Goal: Information Seeking & Learning: Learn about a topic

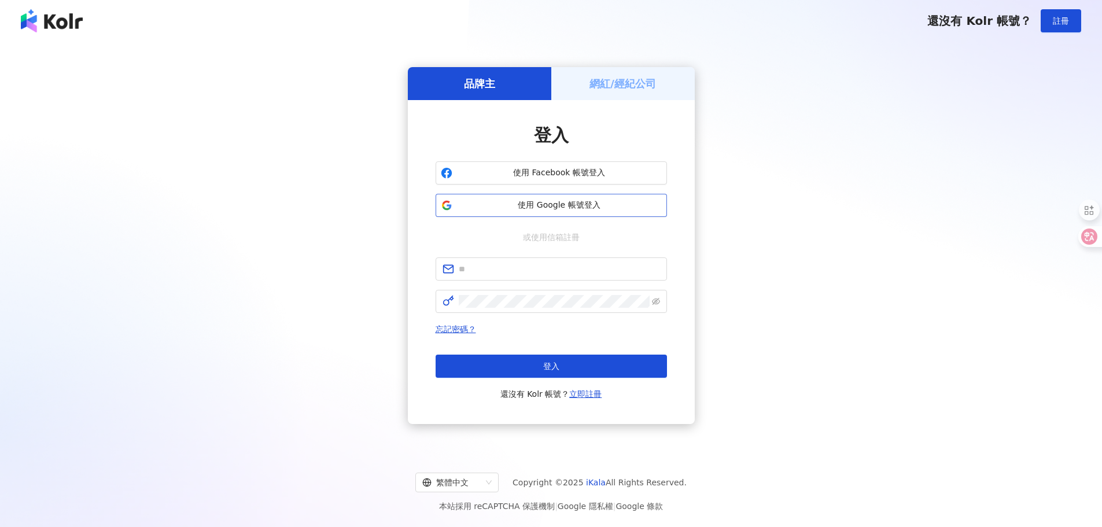
click at [566, 203] on span "使用 Google 帳號登入" at bounding box center [559, 206] width 205 height 12
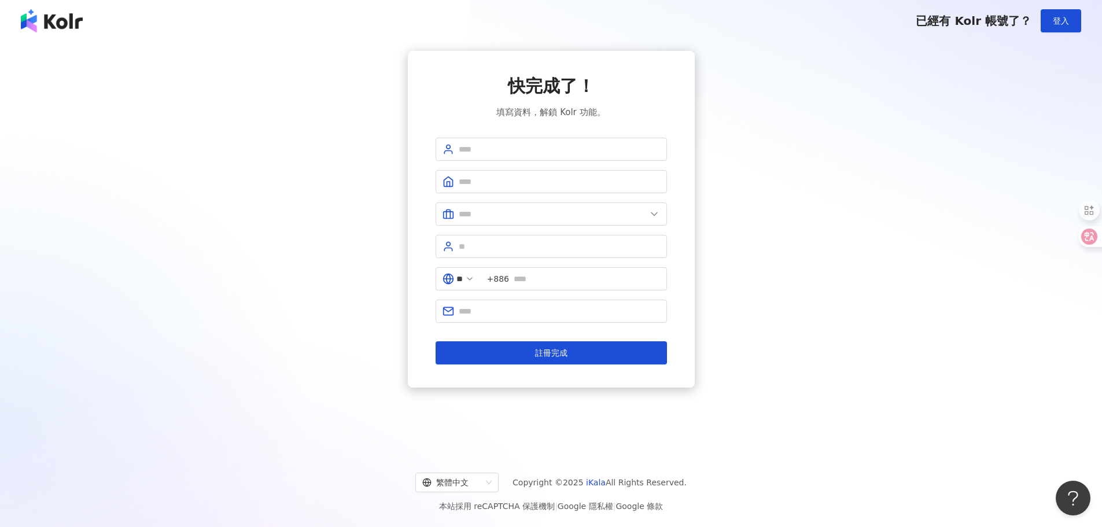
click at [69, 21] on img at bounding box center [52, 20] width 62 height 23
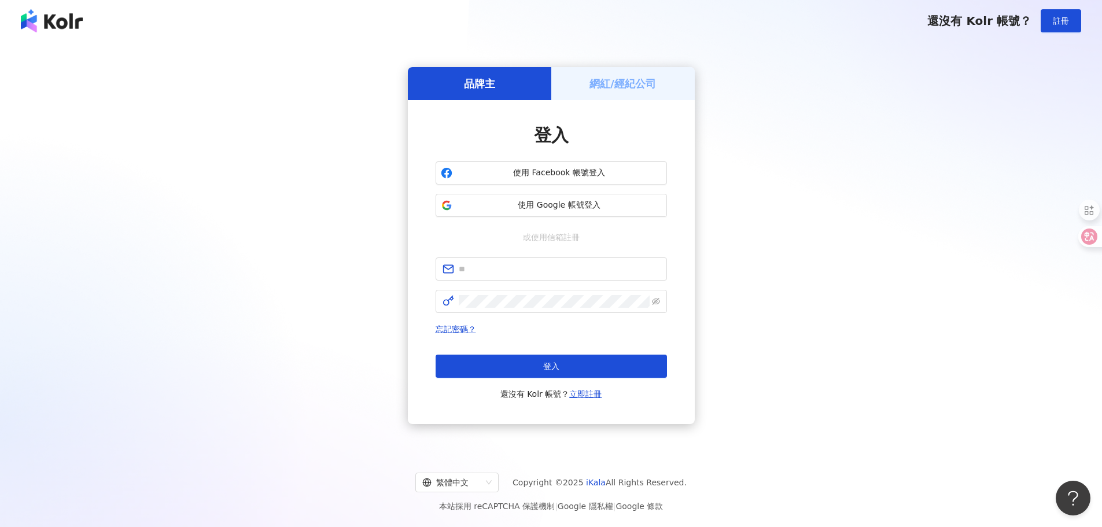
click at [623, 93] on div "網紅/經紀公司" at bounding box center [623, 83] width 144 height 33
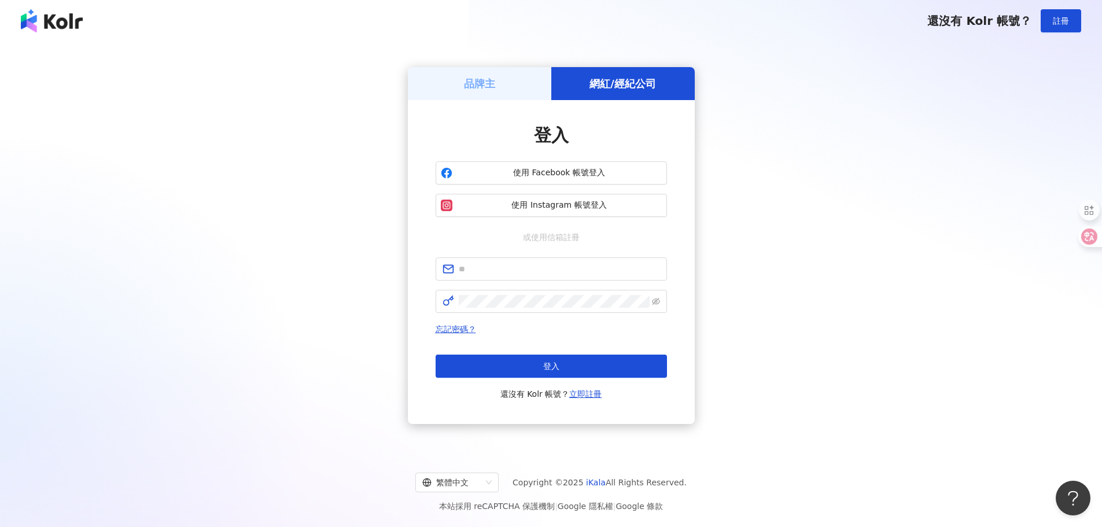
click at [479, 85] on h5 "品牌主" at bounding box center [479, 83] width 31 height 14
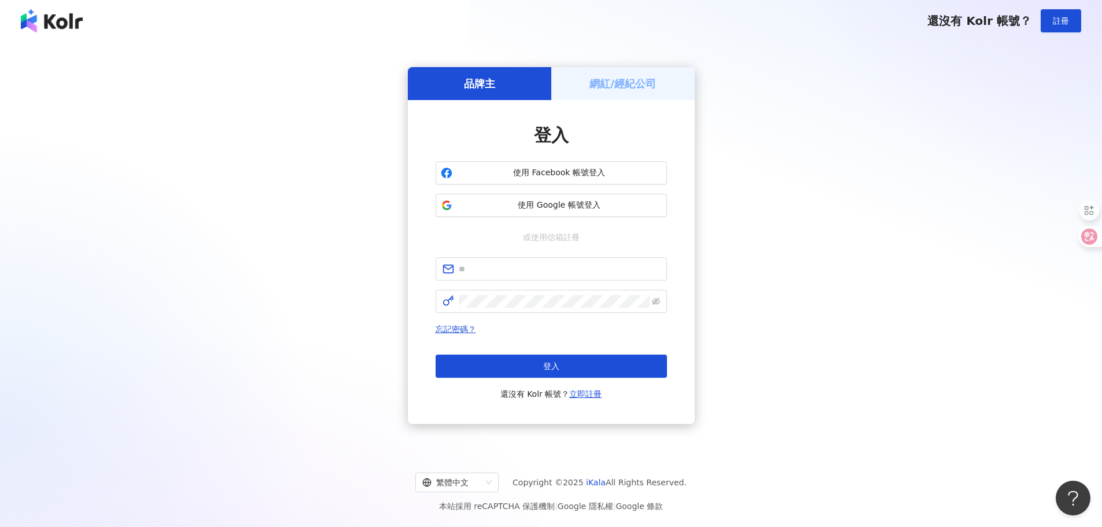
click at [621, 95] on div "網紅/經紀公司" at bounding box center [623, 83] width 144 height 33
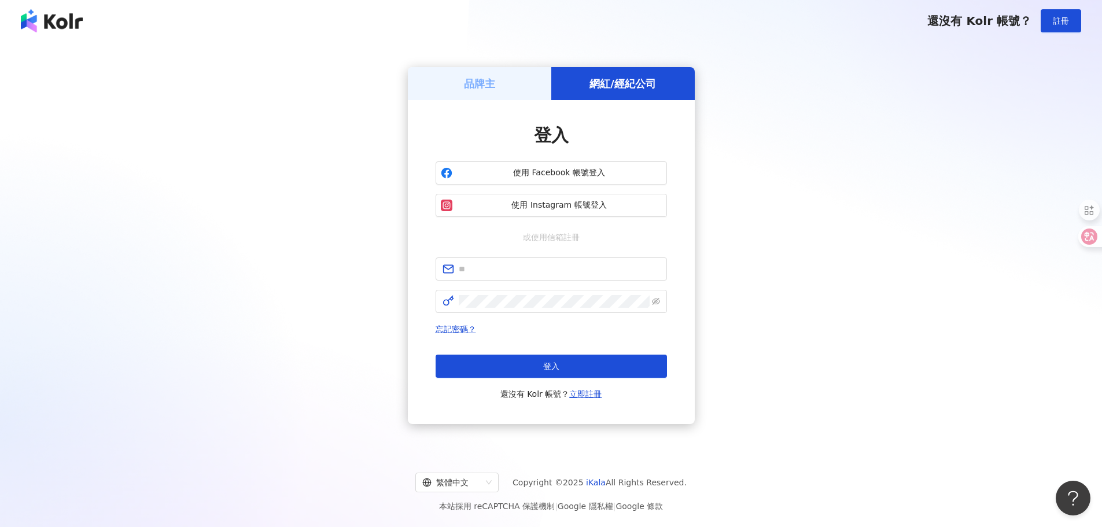
click at [504, 84] on div "品牌主" at bounding box center [480, 83] width 144 height 33
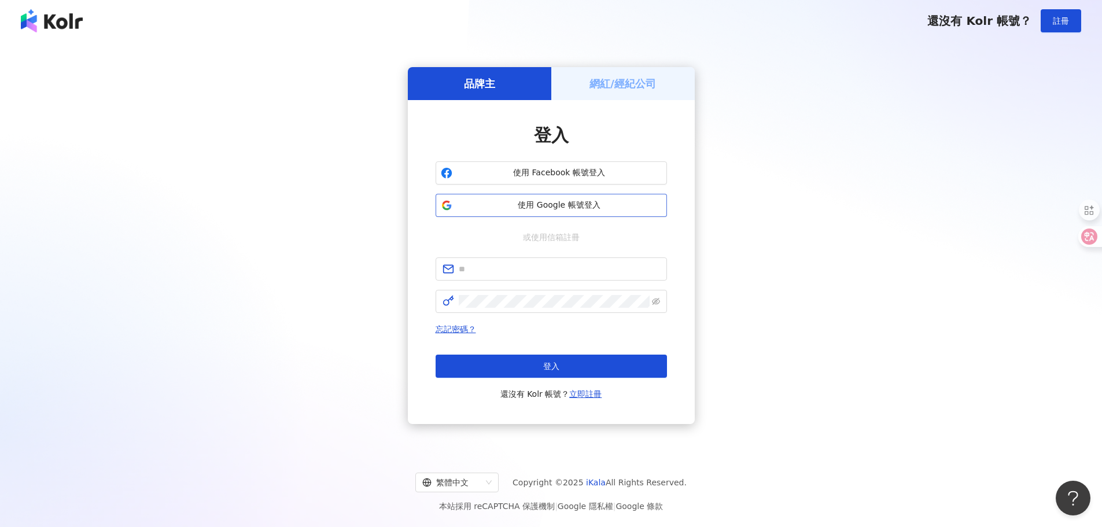
click at [562, 211] on span "使用 Google 帳號登入" at bounding box center [559, 206] width 205 height 12
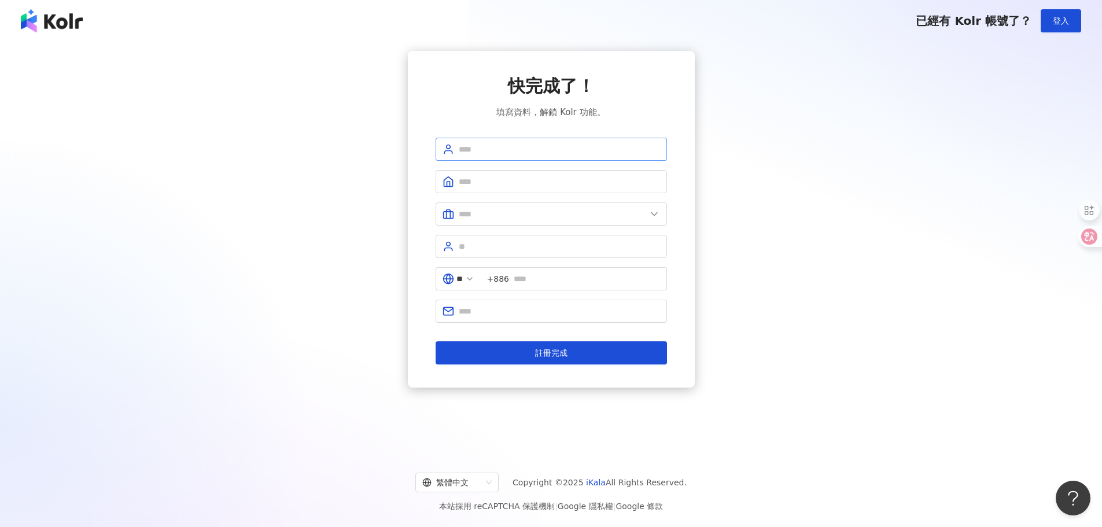
click at [497, 139] on span at bounding box center [551, 149] width 231 height 23
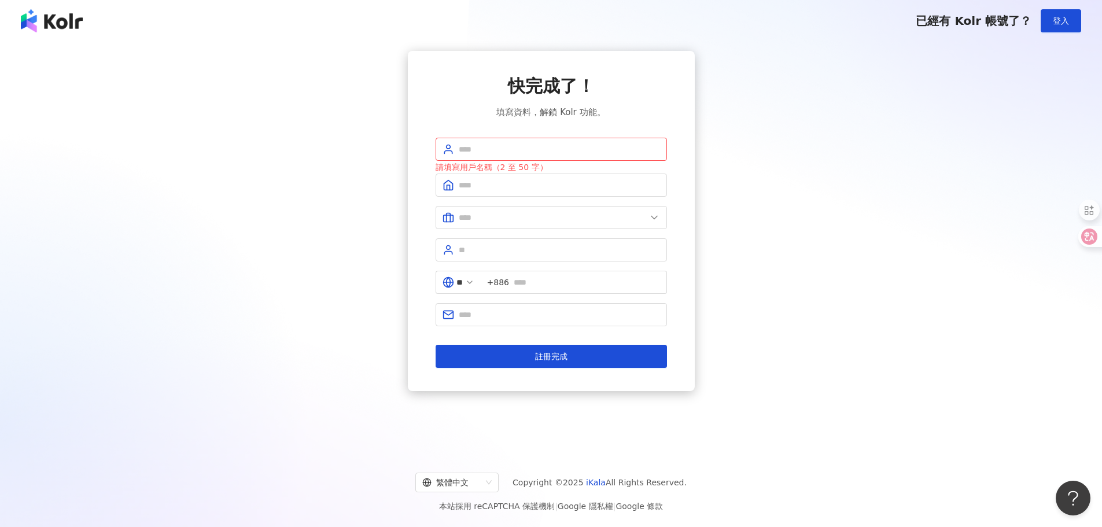
drag, startPoint x: 101, startPoint y: 31, endPoint x: 41, endPoint y: 27, distance: 60.9
click at [41, 27] on div "已經有 Kolr 帳號了？ 登入" at bounding box center [551, 21] width 1102 height 42
click at [192, 52] on div "快完成了！ 填寫資料，解鎖 Kolr 功能。 請填寫用戶名稱（2 至 50 字） ** +886 註冊完成" at bounding box center [551, 221] width 1075 height 340
drag, startPoint x: 76, startPoint y: 41, endPoint x: 69, endPoint y: 33, distance: 11.1
click at [75, 40] on div "已經有 Kolr 帳號了？ 登入" at bounding box center [551, 21] width 1102 height 42
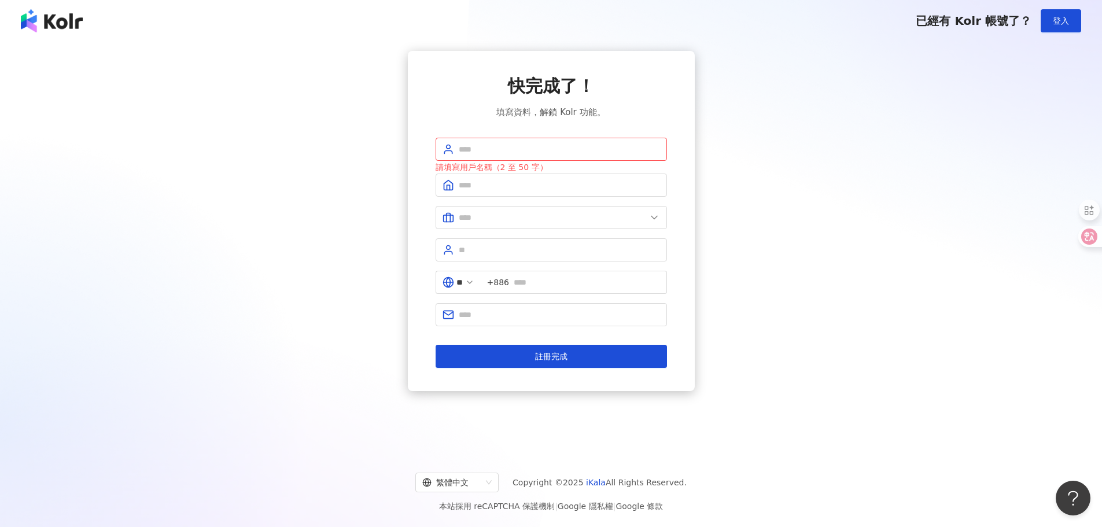
click at [67, 29] on img at bounding box center [52, 20] width 62 height 23
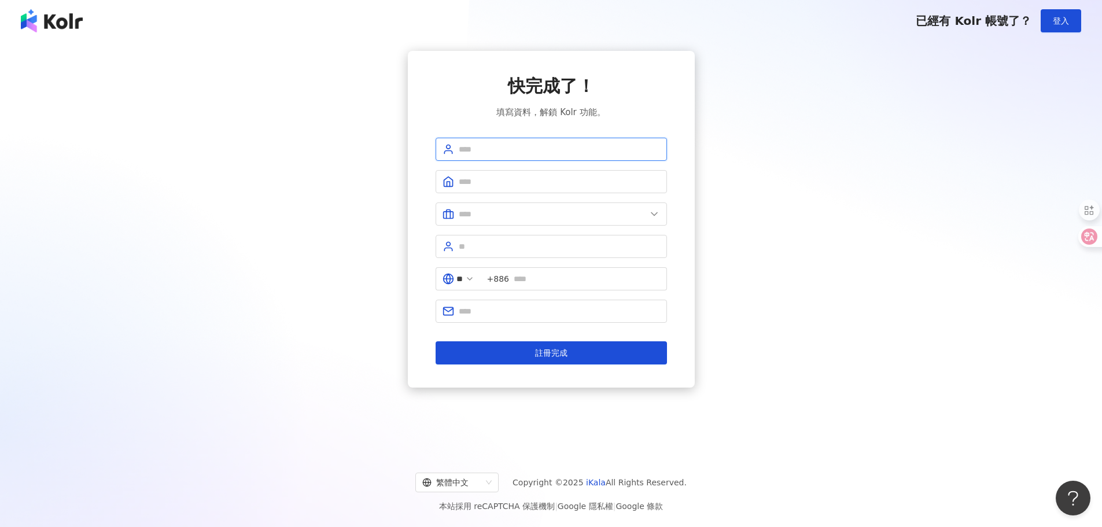
click at [496, 155] on input "text" at bounding box center [559, 149] width 201 height 13
drag, startPoint x: 481, startPoint y: 148, endPoint x: 509, endPoint y: 149, distance: 27.8
click at [482, 148] on input "text" at bounding box center [559, 149] width 201 height 13
click at [515, 149] on input "text" at bounding box center [559, 149] width 201 height 13
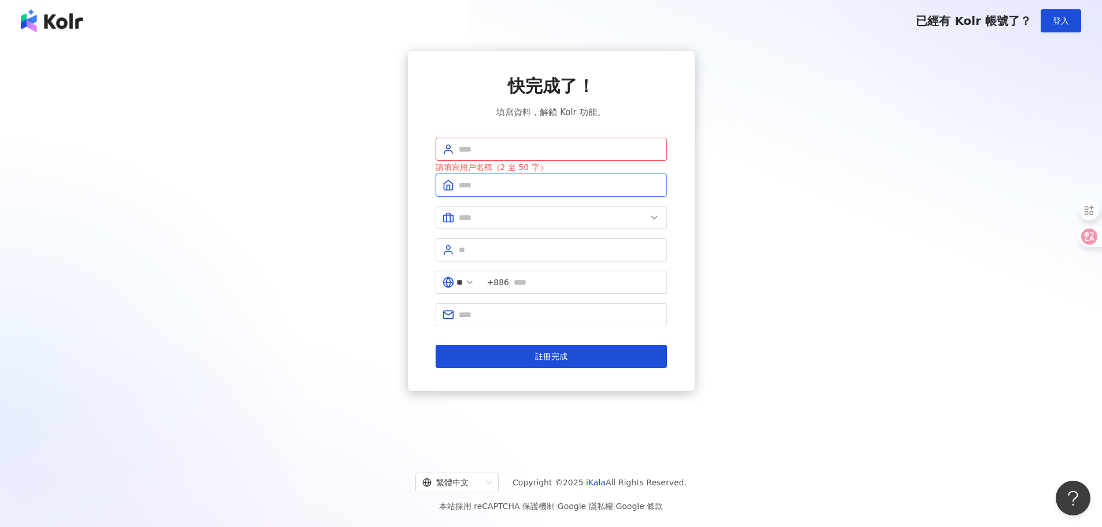
click at [473, 185] on input "text" at bounding box center [559, 185] width 201 height 13
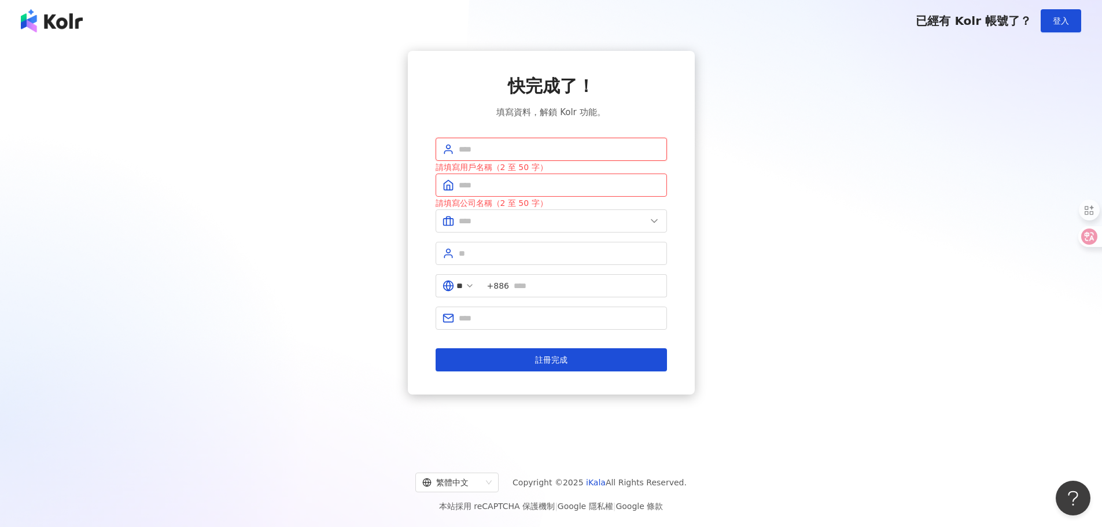
click at [501, 152] on input "text" at bounding box center [559, 149] width 201 height 13
click at [735, 123] on div "快完成了！ 填寫資料，解鎖 Kolr 功能。 請填寫用戶名稱（2 至 50 字） 請填寫公司名稱（2 至 50 字） ** +886 註冊完成" at bounding box center [551, 223] width 1075 height 344
drag, startPoint x: 615, startPoint y: 113, endPoint x: 627, endPoint y: 113, distance: 12.2
click at [627, 113] on div "快完成了！ 填寫資料，解鎖 Kolr 功能。" at bounding box center [551, 96] width 231 height 45
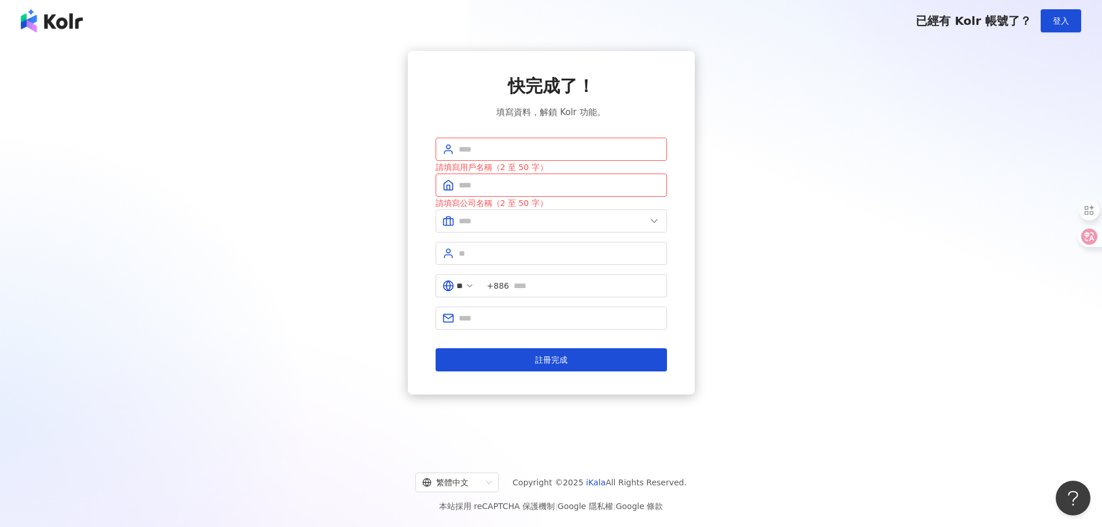
click at [734, 300] on div "快完成了！ 填寫資料，解鎖 Kolr 功能。 請填寫用戶名稱（2 至 50 字） 請填寫公司名稱（2 至 50 字） ** +886 註冊完成" at bounding box center [551, 223] width 1075 height 344
click at [1061, 28] on button "登入" at bounding box center [1061, 20] width 41 height 23
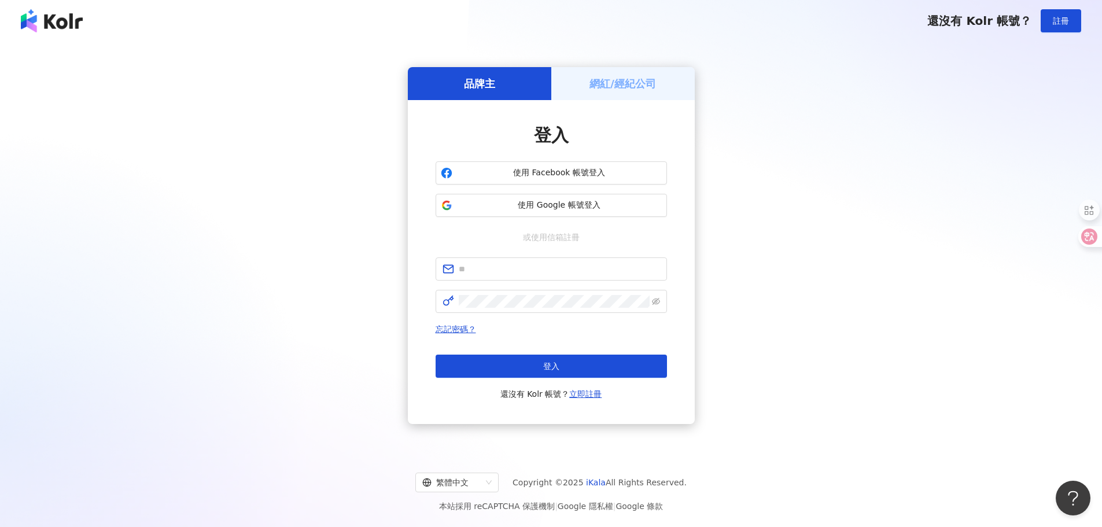
click at [488, 218] on div "登入 使用 Facebook 帳號登入 使用 Google 帳號登入 或使用信箱註冊 忘記密碼？ 登入 還沒有 Kolr 帳號？ 立即註冊" at bounding box center [551, 262] width 231 height 278
click at [485, 211] on button "使用 Google 帳號登入" at bounding box center [551, 205] width 231 height 23
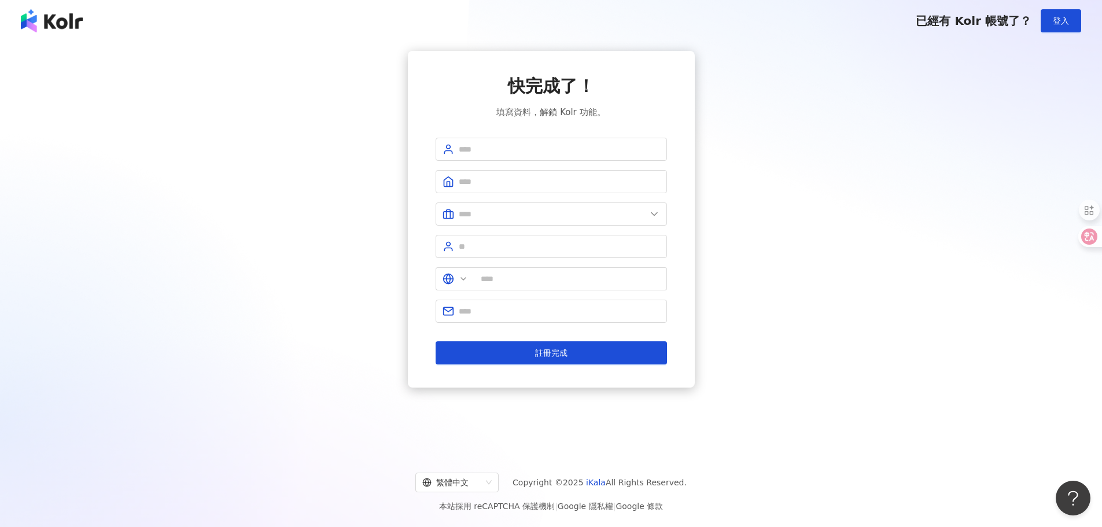
type input "**"
click at [1062, 18] on span "登入" at bounding box center [1061, 20] width 16 height 9
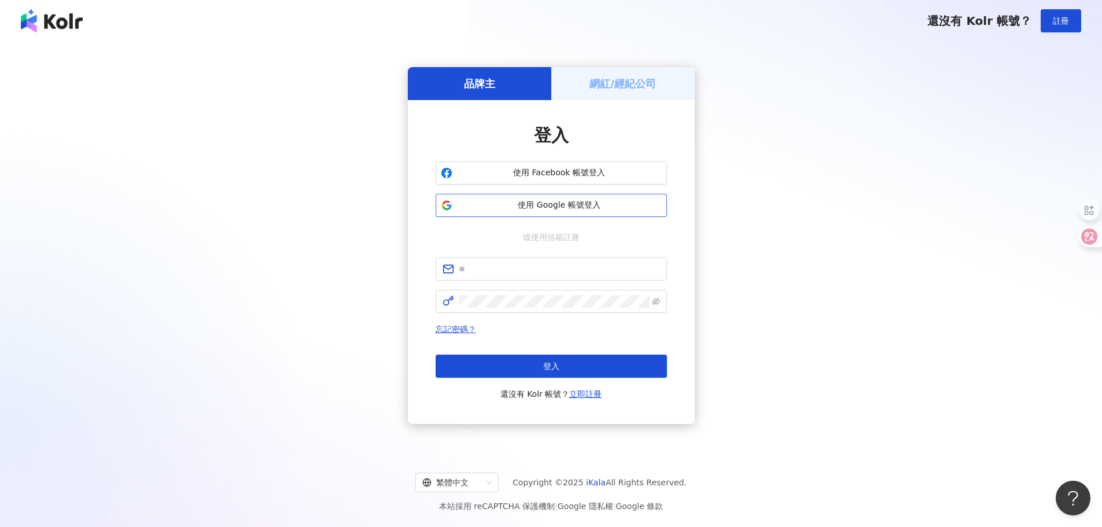
click at [537, 204] on span "使用 Google 帳號登入" at bounding box center [559, 206] width 205 height 12
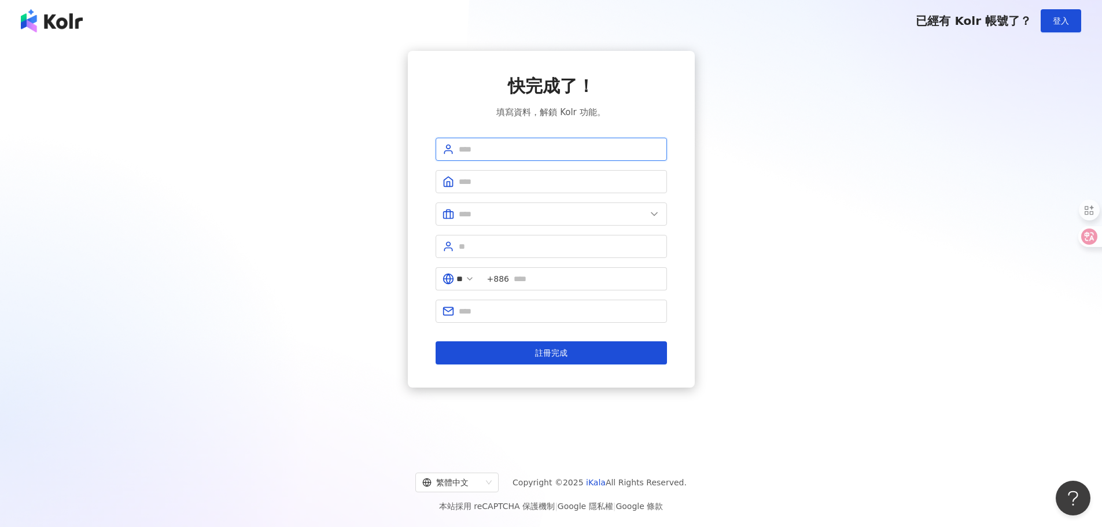
click at [481, 146] on input "text" at bounding box center [559, 149] width 201 height 13
type input "**********"
click at [530, 185] on input "text" at bounding box center [559, 181] width 201 height 13
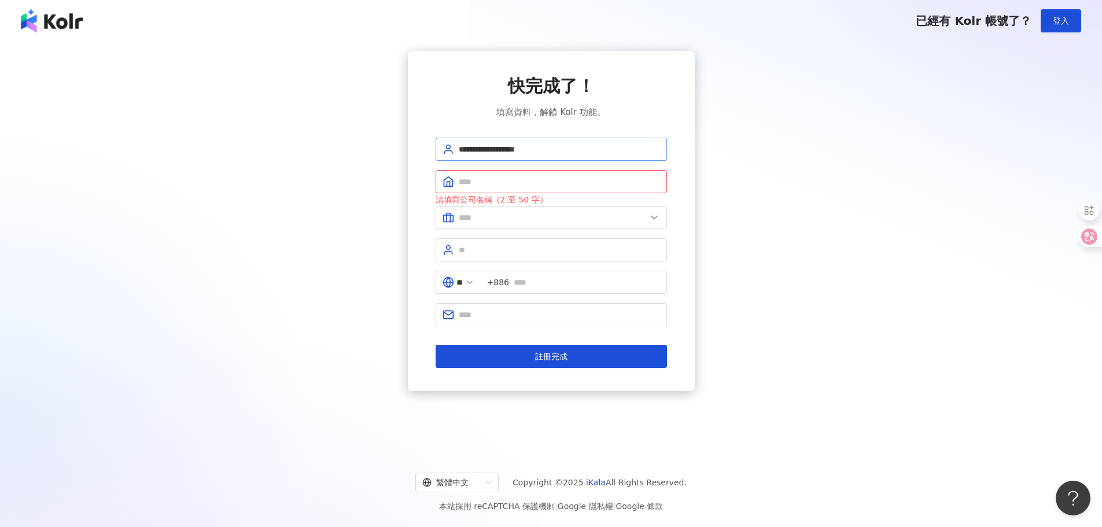
click at [504, 156] on span "**********" at bounding box center [551, 149] width 231 height 23
click at [495, 183] on input "text" at bounding box center [559, 181] width 201 height 13
click at [499, 185] on input "text" at bounding box center [559, 181] width 201 height 13
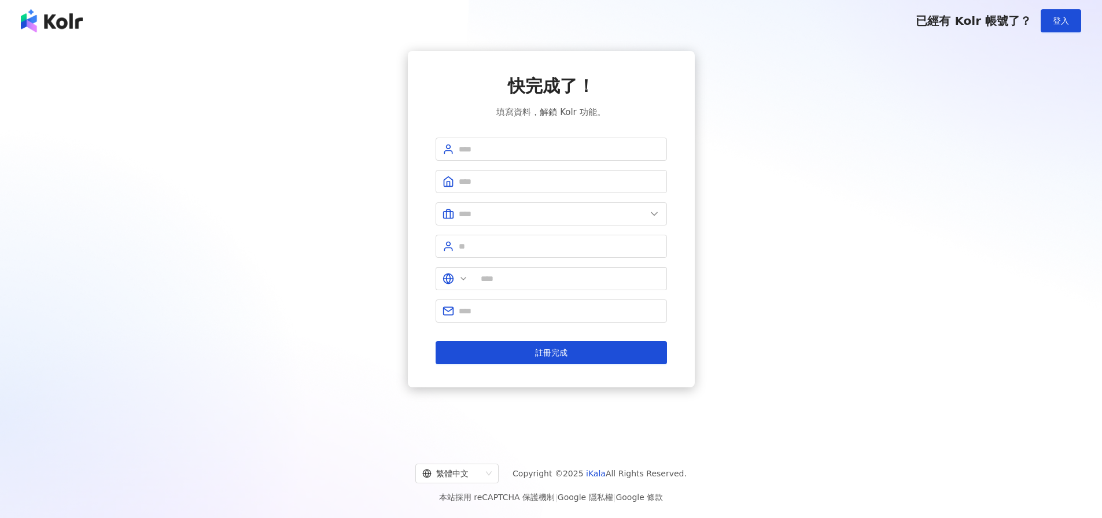
type input "**"
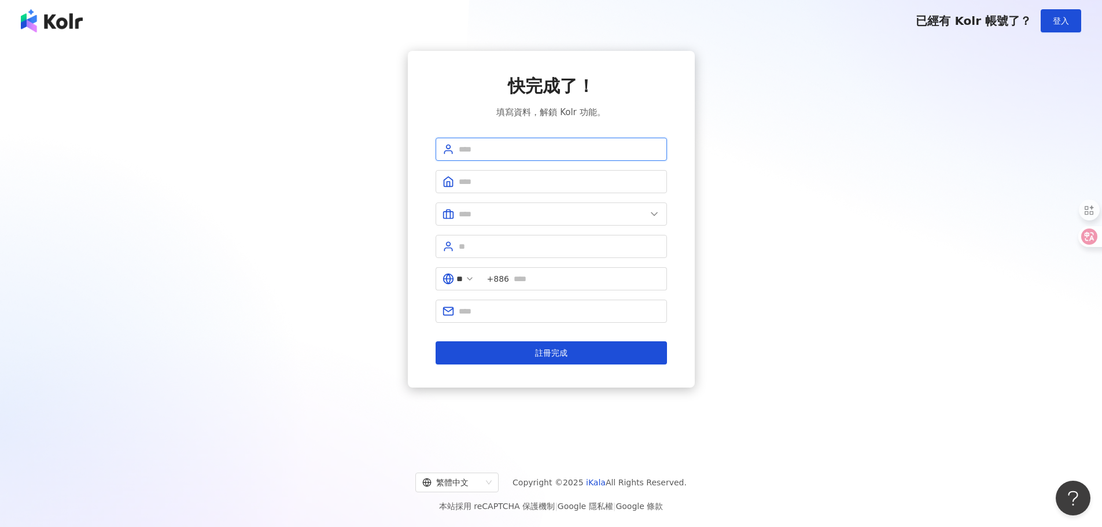
click at [478, 145] on input "text" at bounding box center [559, 149] width 201 height 13
type input "**********"
drag, startPoint x: 475, startPoint y: 179, endPoint x: 575, endPoint y: 186, distance: 99.8
click at [480, 179] on input "text" at bounding box center [559, 181] width 201 height 13
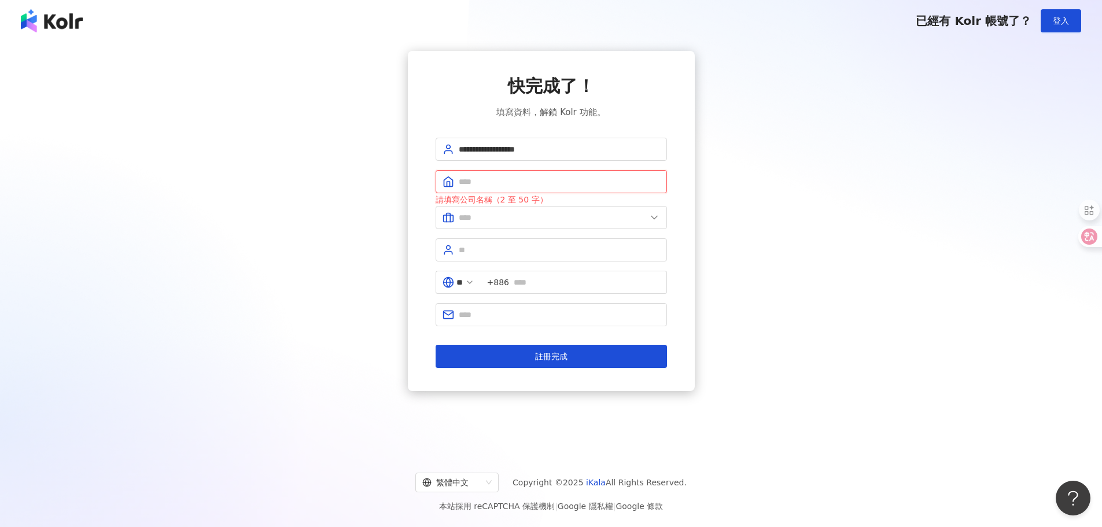
click at [494, 180] on input "text" at bounding box center [559, 181] width 201 height 13
click at [483, 186] on input "text" at bounding box center [559, 181] width 201 height 13
click at [484, 183] on input "text" at bounding box center [559, 181] width 201 height 13
paste input "**********"
type input "**********"
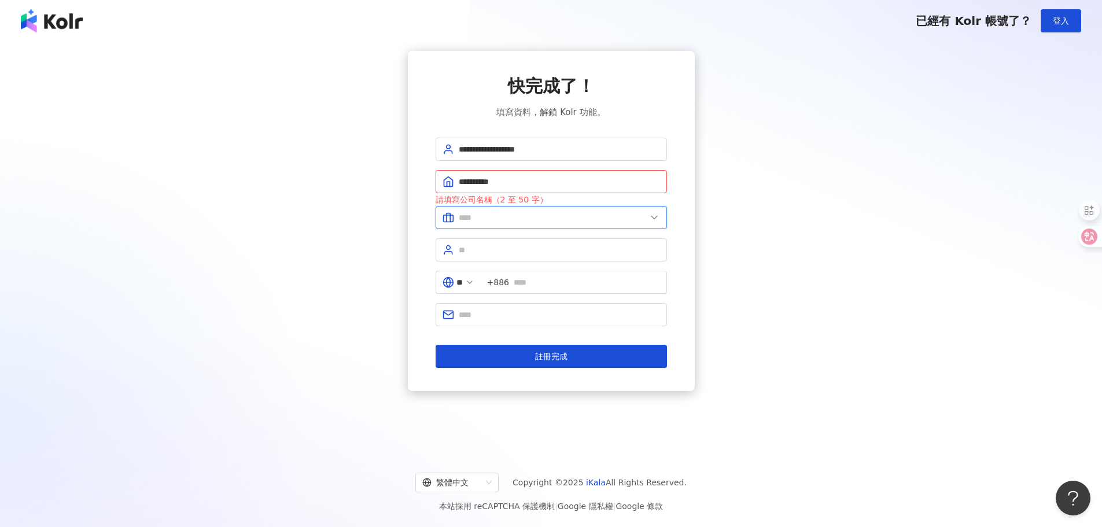
click at [494, 223] on span at bounding box center [551, 217] width 231 height 23
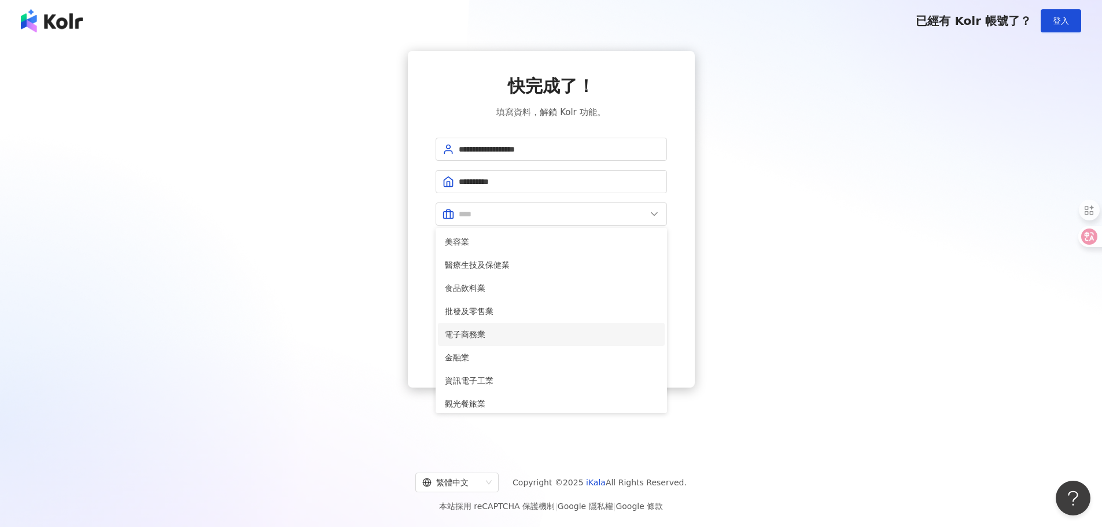
click at [521, 332] on span "電子商務業" at bounding box center [551, 334] width 213 height 13
type input "*****"
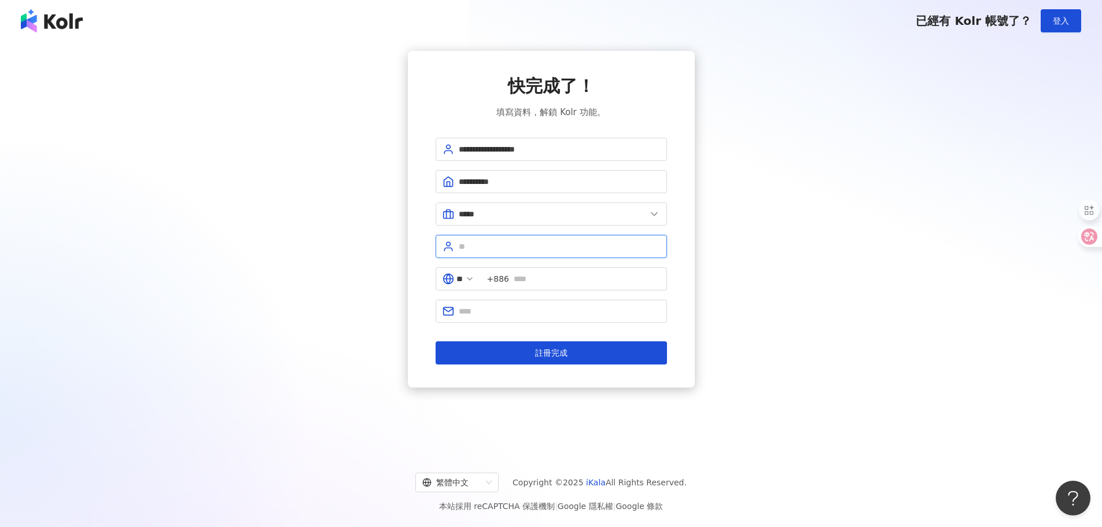
click at [480, 248] on input "text" at bounding box center [559, 246] width 201 height 13
type input "*"
type input "**"
click at [540, 282] on input "text" at bounding box center [587, 279] width 146 height 13
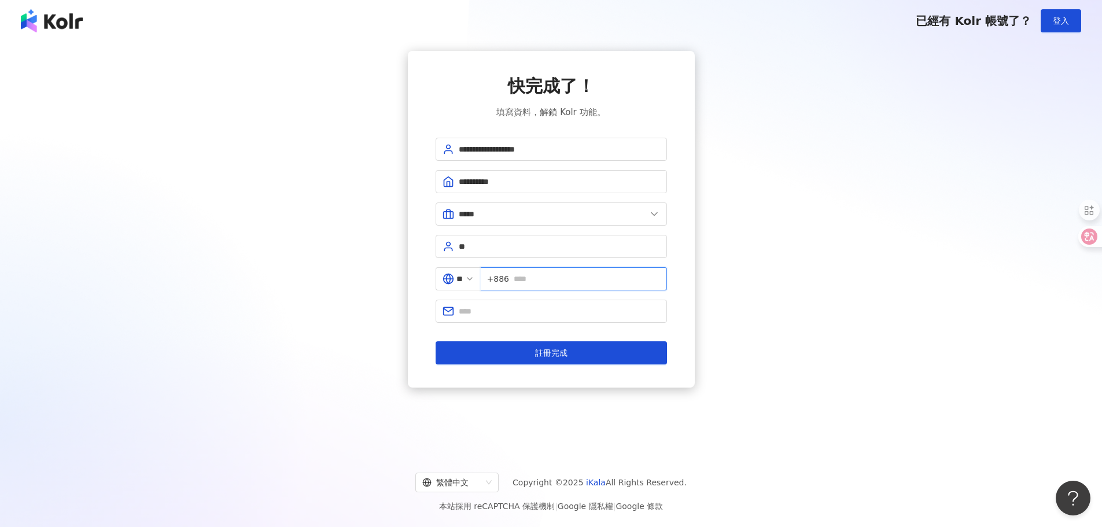
type input "**********"
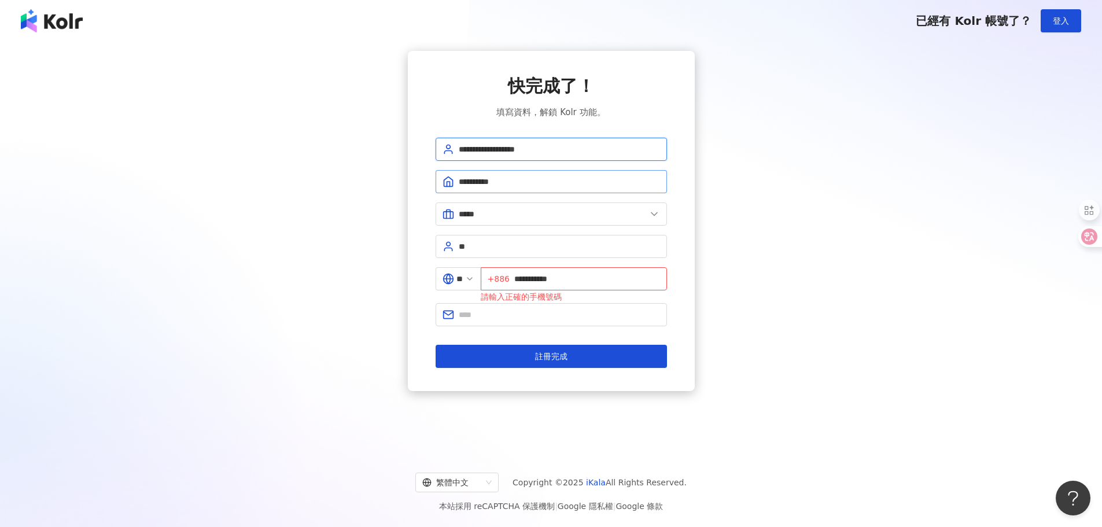
drag, startPoint x: 547, startPoint y: 153, endPoint x: 565, endPoint y: 189, distance: 40.4
click at [437, 151] on span "**********" at bounding box center [551, 149] width 231 height 23
click at [490, 315] on input "text" at bounding box center [559, 314] width 201 height 13
paste input "**********"
type input "**********"
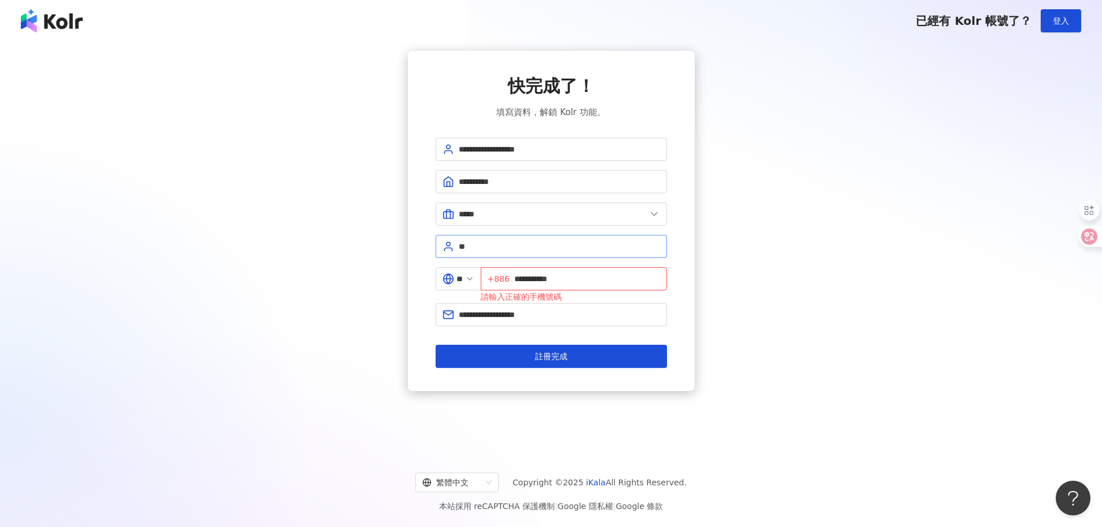
drag, startPoint x: 727, startPoint y: 305, endPoint x: 650, endPoint y: 255, distance: 92.4
click at [726, 305] on div "**********" at bounding box center [551, 221] width 1075 height 340
click at [506, 152] on input "**********" at bounding box center [559, 149] width 201 height 13
drag, startPoint x: 576, startPoint y: 153, endPoint x: 520, endPoint y: 154, distance: 55.6
click at [454, 152] on span "**********" at bounding box center [551, 149] width 231 height 23
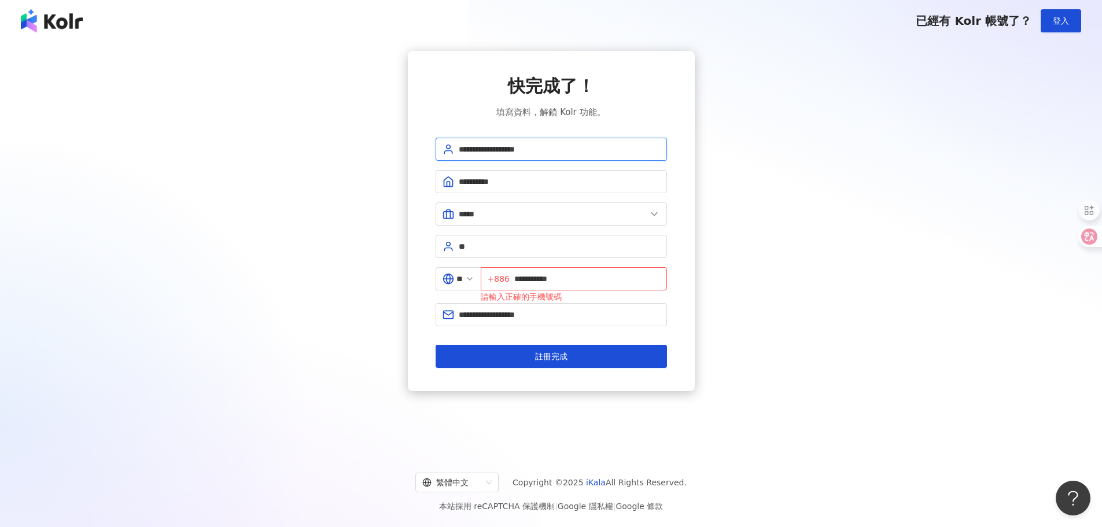
click at [520, 154] on input "**********" at bounding box center [559, 149] width 201 height 13
drag, startPoint x: 560, startPoint y: 150, endPoint x: 570, endPoint y: 155, distance: 10.9
click at [425, 150] on div "**********" at bounding box center [551, 221] width 287 height 340
click at [566, 154] on input "**********" at bounding box center [559, 149] width 201 height 13
type input "*"
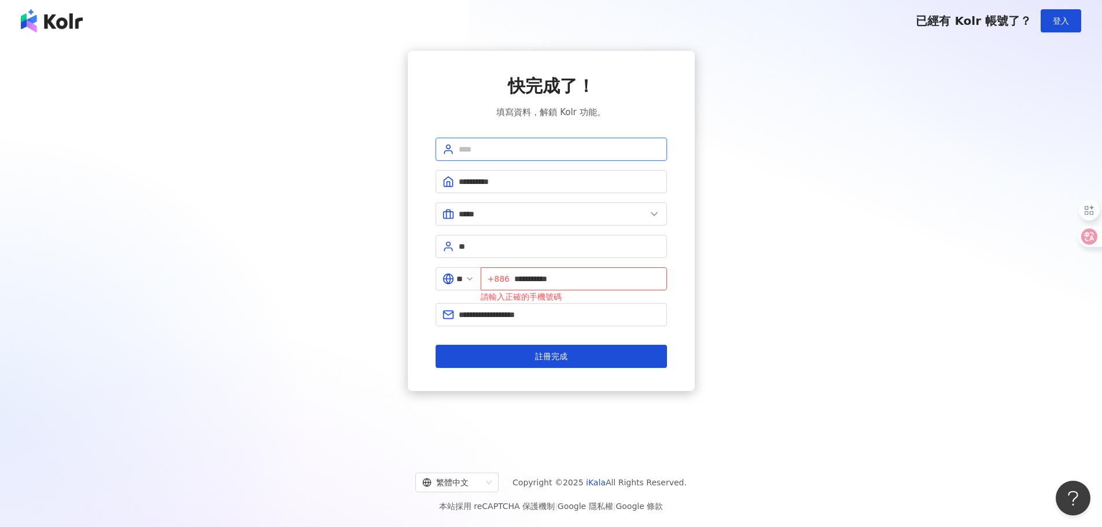
type input "*"
click at [702, 301] on div "**********" at bounding box center [551, 221] width 1075 height 340
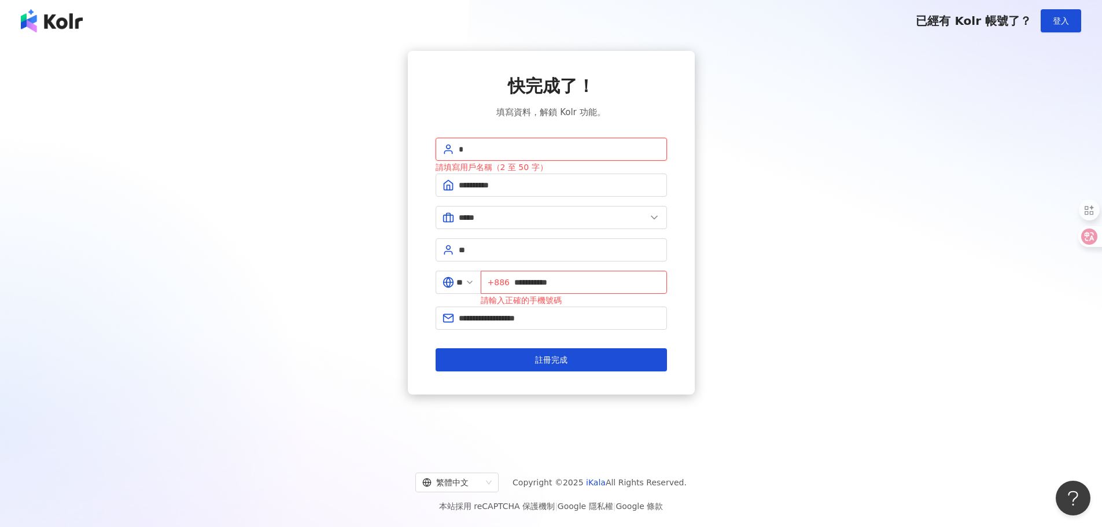
click at [481, 150] on input "*" at bounding box center [559, 149] width 201 height 13
drag, startPoint x: 465, startPoint y: 151, endPoint x: 472, endPoint y: 151, distance: 6.9
click at [466, 151] on input "*" at bounding box center [559, 149] width 201 height 13
click at [461, 150] on input "*" at bounding box center [559, 149] width 201 height 13
click at [468, 150] on input "*" at bounding box center [559, 149] width 201 height 13
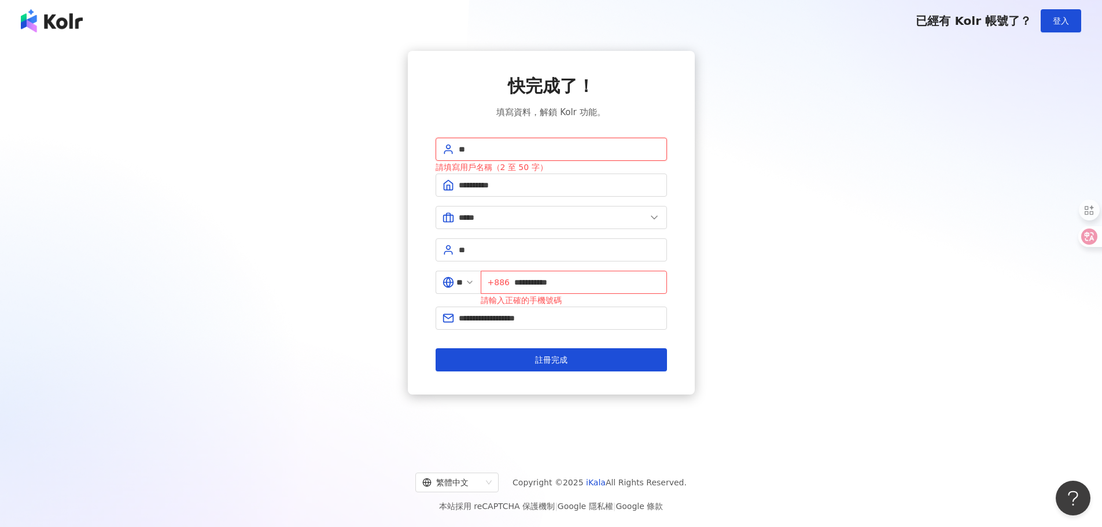
type input "*"
click at [534, 219] on input "*****" at bounding box center [552, 217] width 187 height 13
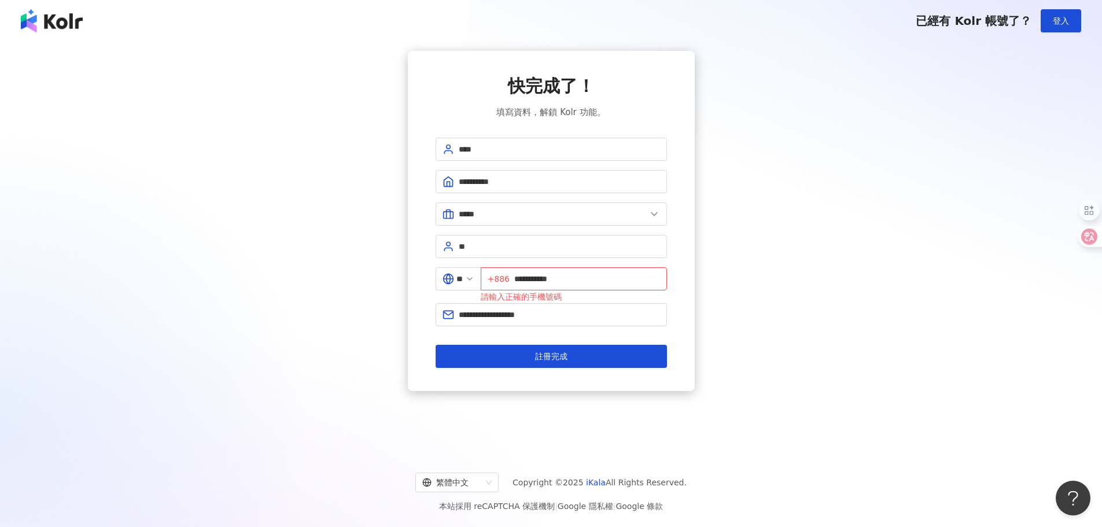
click at [743, 207] on div "**********" at bounding box center [551, 221] width 1075 height 340
click at [491, 144] on input "****" at bounding box center [559, 149] width 201 height 13
type input "****"
drag, startPoint x: 558, startPoint y: 280, endPoint x: 539, endPoint y: 280, distance: 19.1
click at [558, 280] on input "**********" at bounding box center [587, 279] width 146 height 13
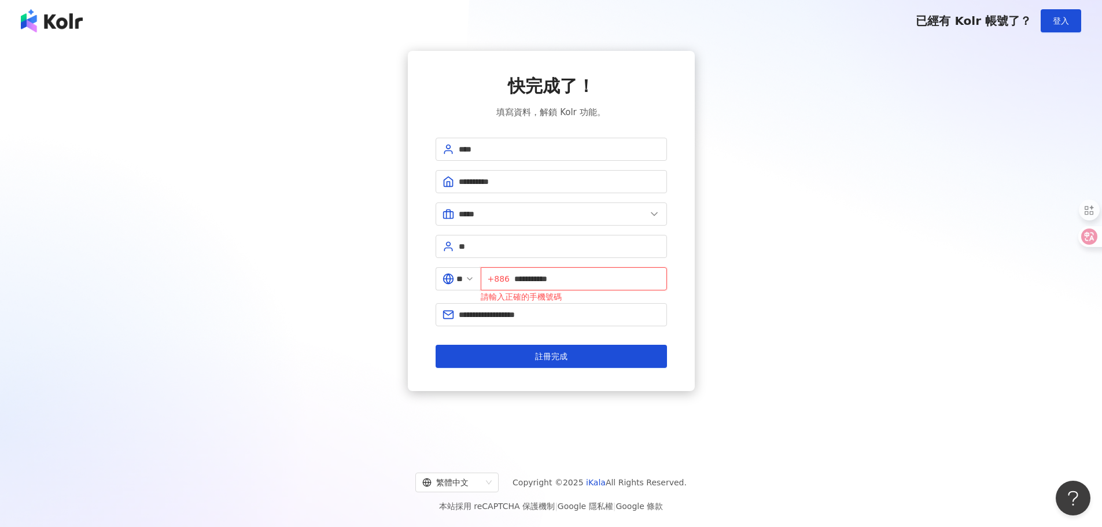
drag, startPoint x: 583, startPoint y: 277, endPoint x: 549, endPoint y: 277, distance: 34.1
click at [582, 277] on input "**********" at bounding box center [587, 279] width 146 height 13
click at [521, 277] on input "**********" at bounding box center [587, 279] width 146 height 13
click at [779, 278] on div "**********" at bounding box center [551, 221] width 1075 height 340
click at [554, 301] on div "請輸入正確的手機號碼" at bounding box center [574, 296] width 186 height 13
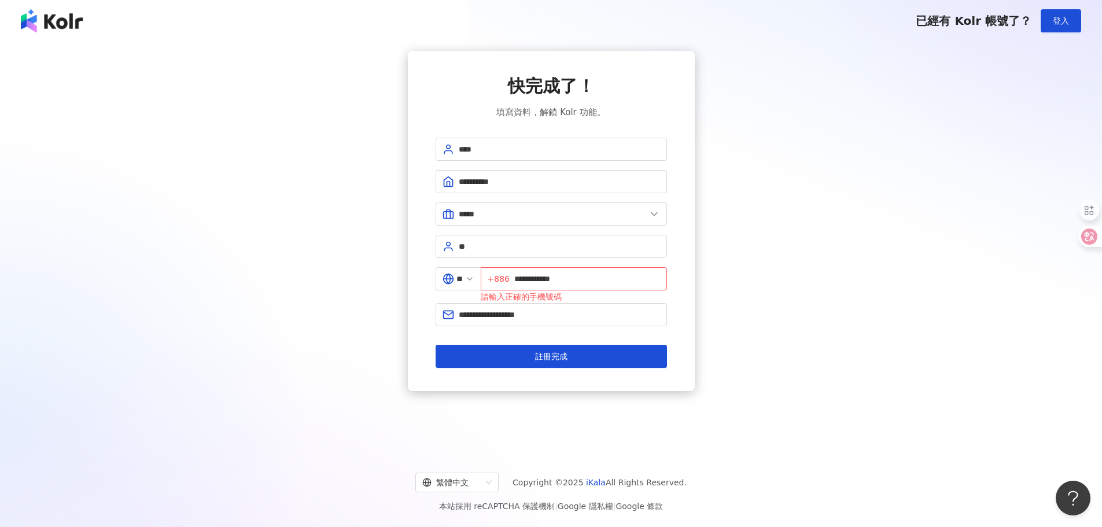
click at [701, 281] on div "**********" at bounding box center [551, 221] width 1075 height 340
click at [518, 277] on span "**********" at bounding box center [574, 278] width 186 height 23
click at [507, 279] on span "+886" at bounding box center [499, 279] width 22 height 13
drag, startPoint x: 533, startPoint y: 280, endPoint x: 512, endPoint y: 281, distance: 21.4
click at [512, 281] on span "**********" at bounding box center [574, 278] width 186 height 23
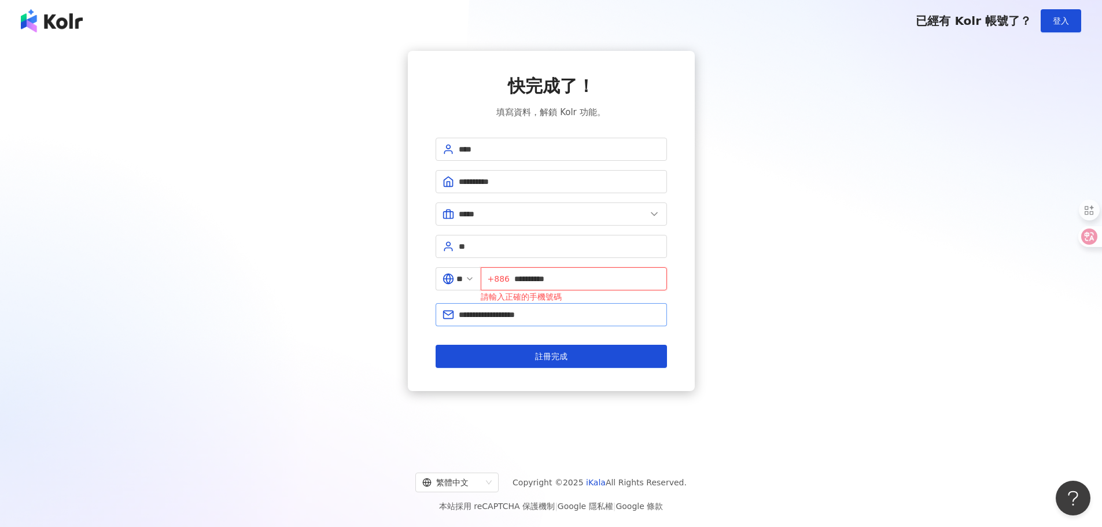
type input "**********"
click at [524, 312] on input "**********" at bounding box center [559, 314] width 201 height 13
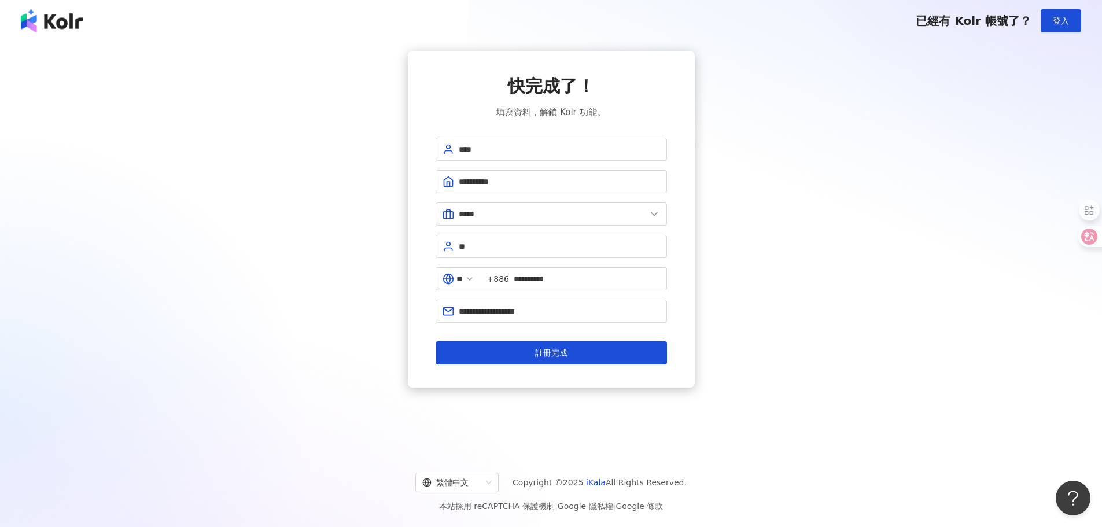
drag, startPoint x: 563, startPoint y: 355, endPoint x: 811, endPoint y: 327, distance: 249.2
click at [565, 356] on span "註冊完成" at bounding box center [551, 352] width 32 height 9
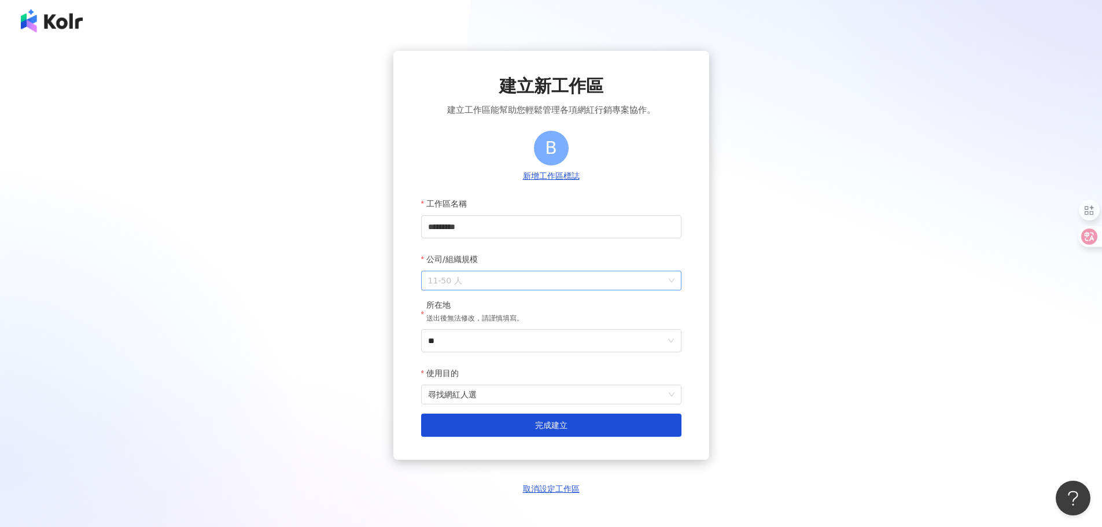
click at [484, 281] on span "11-50 人" at bounding box center [551, 280] width 247 height 19
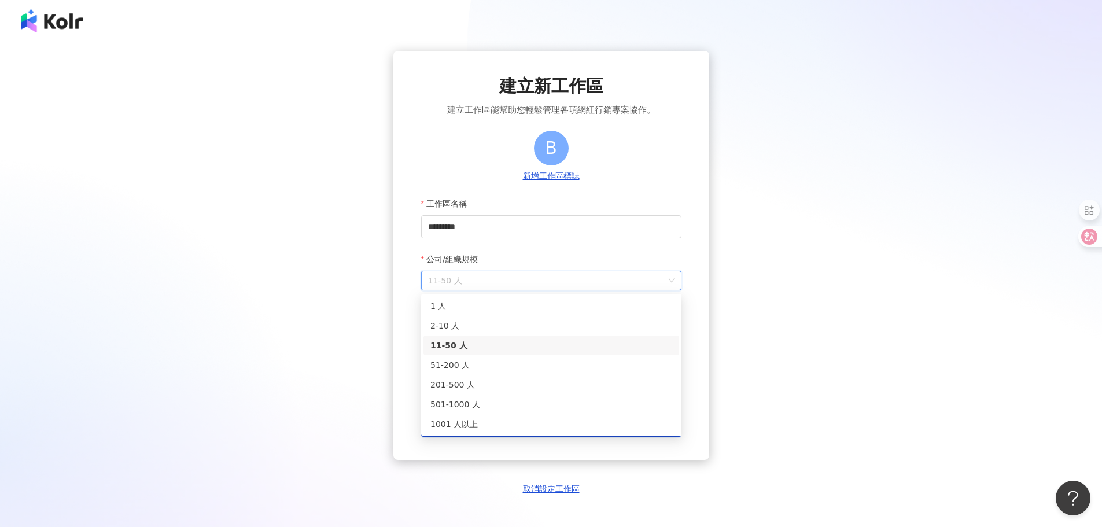
click at [480, 343] on div "11-50 人" at bounding box center [552, 345] width 242 height 13
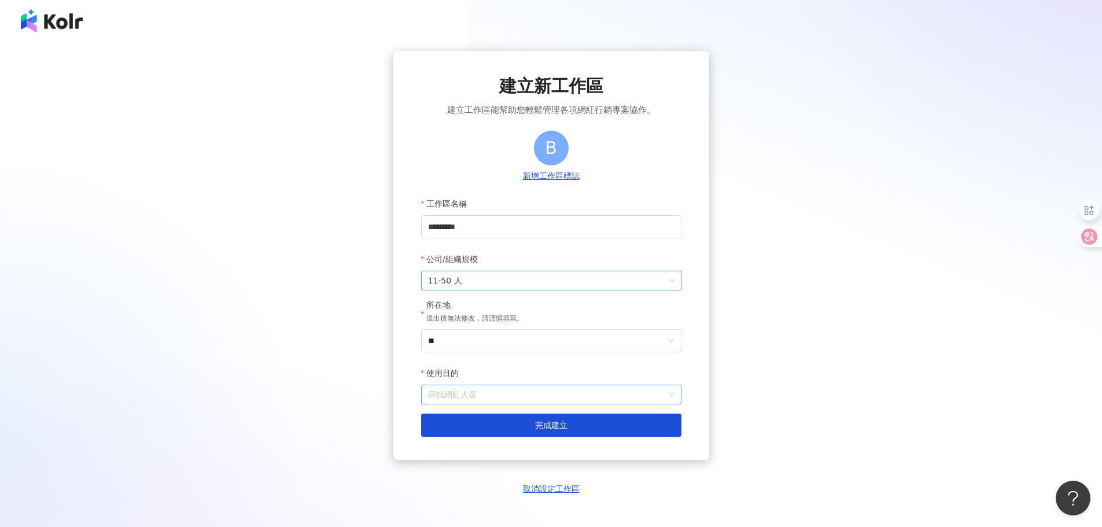
click at [485, 399] on span "尋找網紅人選" at bounding box center [551, 394] width 247 height 19
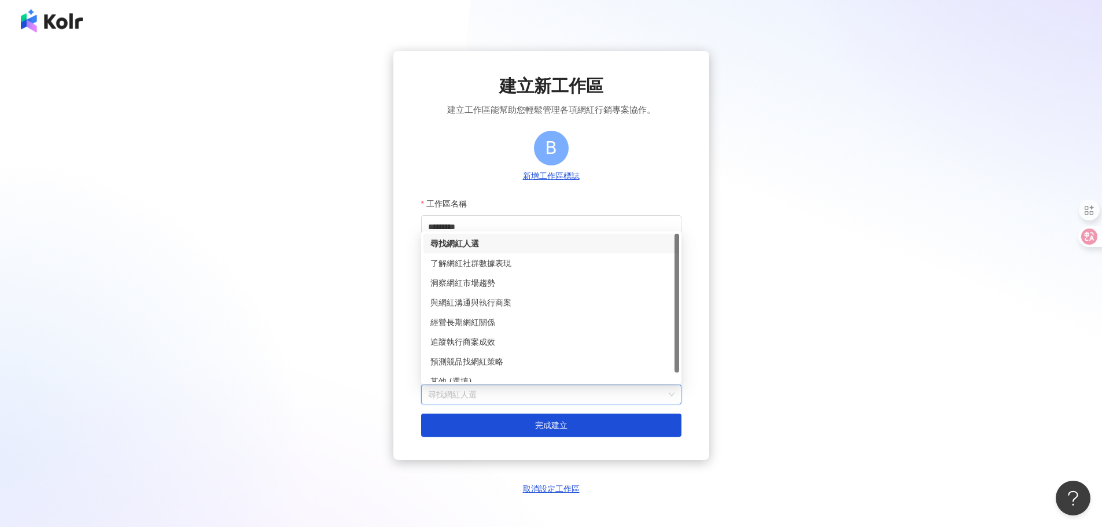
click at [485, 399] on span "尋找網紅人選" at bounding box center [551, 394] width 247 height 19
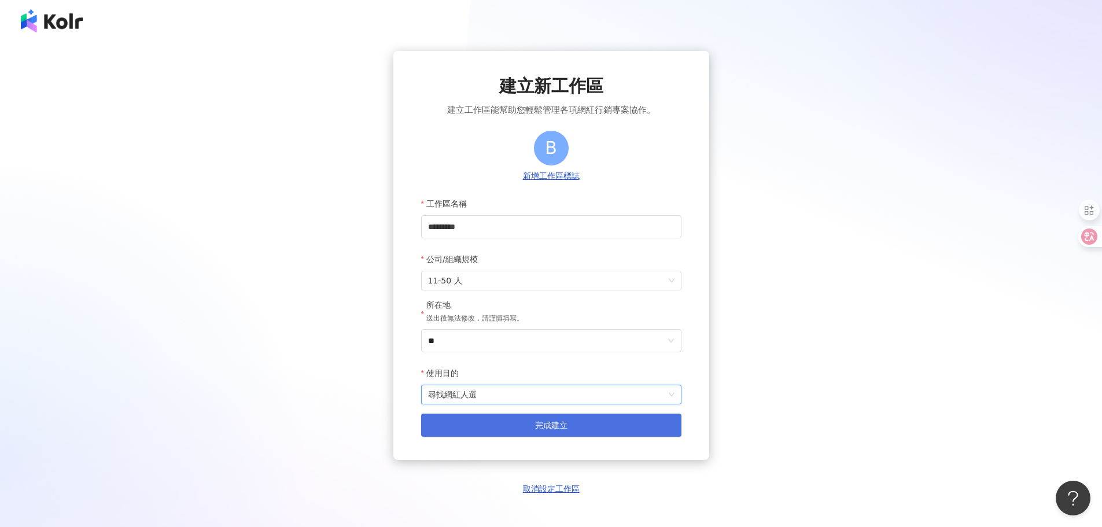
click at [520, 428] on button "完成建立" at bounding box center [551, 425] width 260 height 23
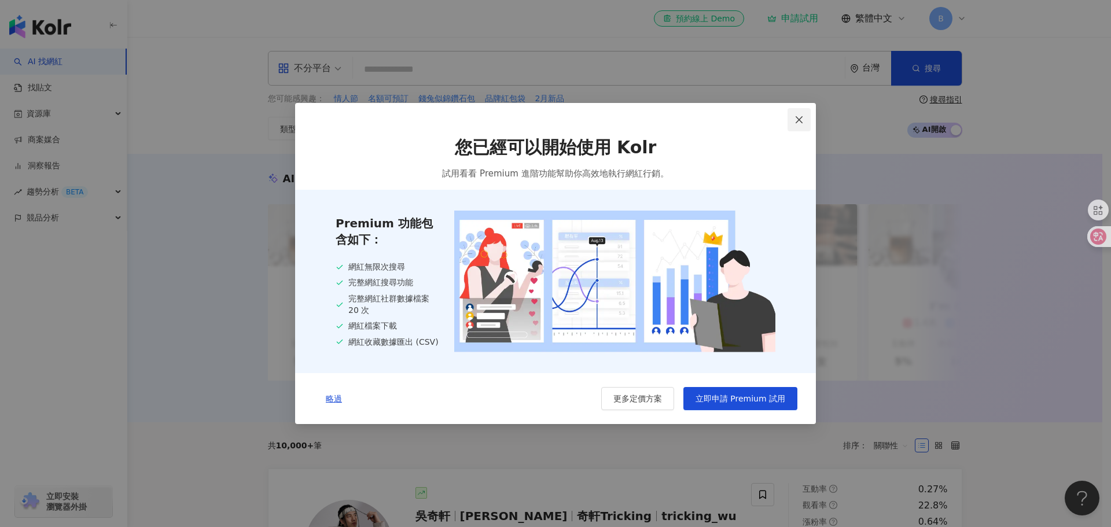
click at [799, 119] on icon "close" at bounding box center [799, 119] width 7 height 7
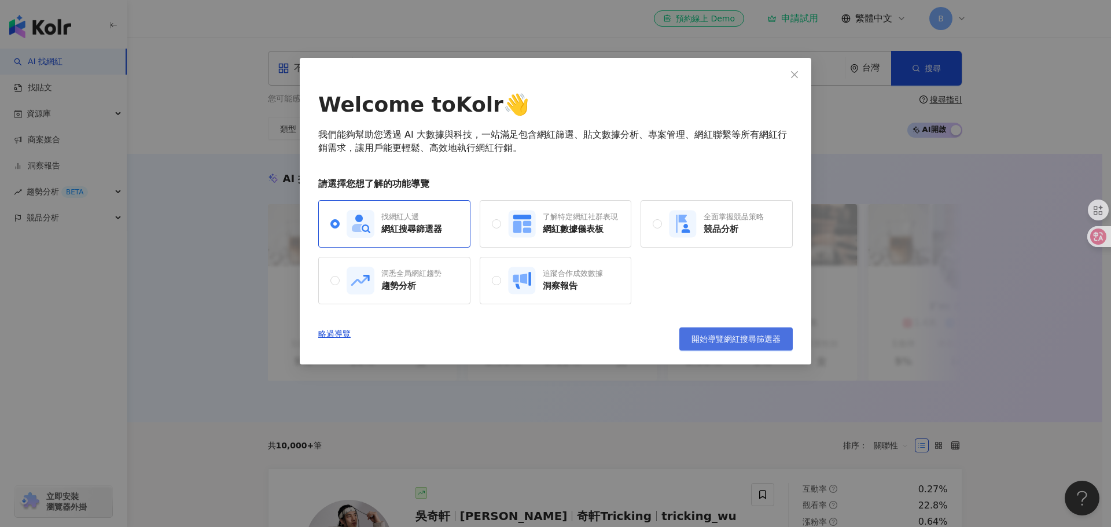
click at [745, 340] on span "開始導覽網紅搜尋篩選器" at bounding box center [735, 338] width 89 height 9
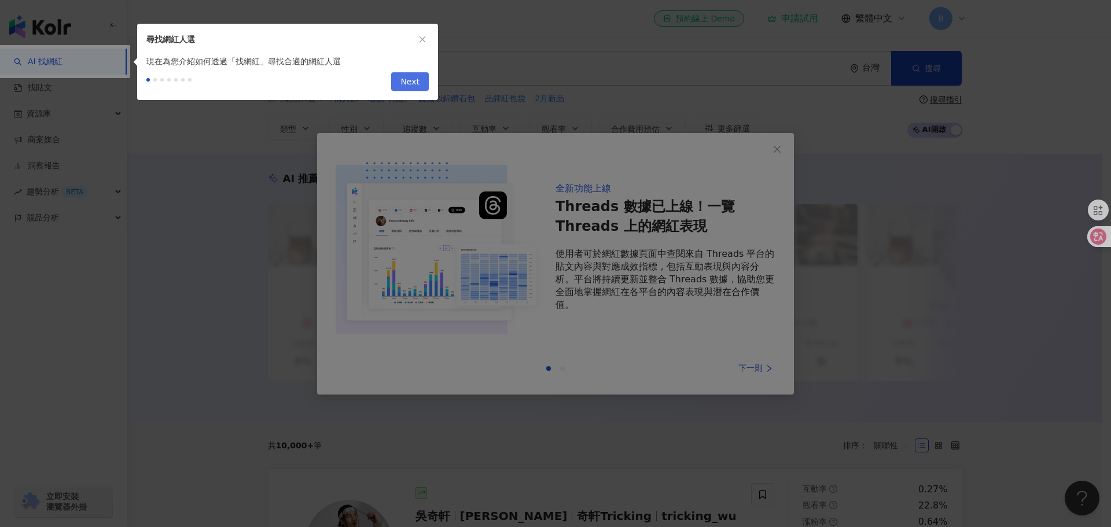
click at [406, 83] on span "Next" at bounding box center [409, 82] width 19 height 19
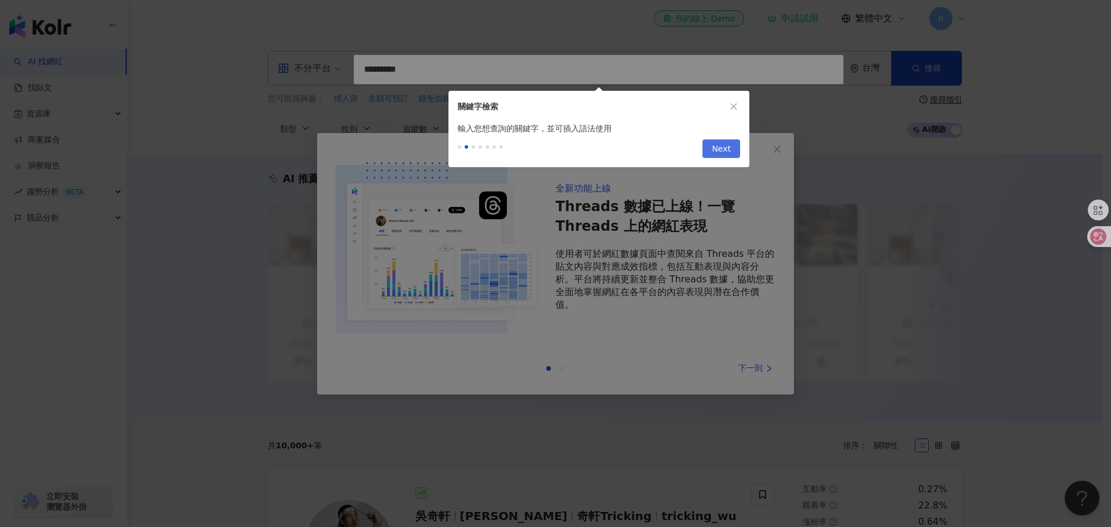
type input "*********"
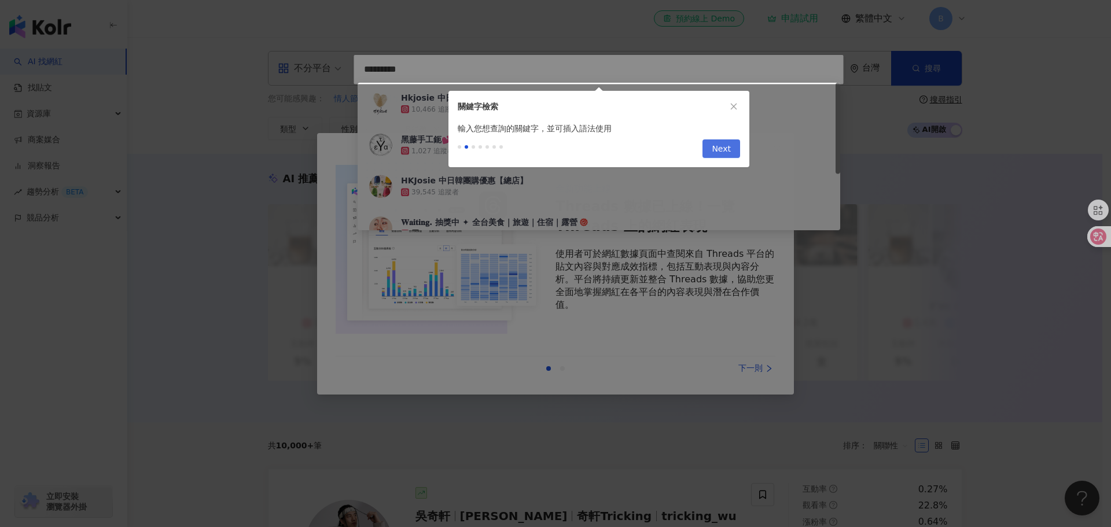
click at [729, 151] on span "Next" at bounding box center [721, 149] width 19 height 19
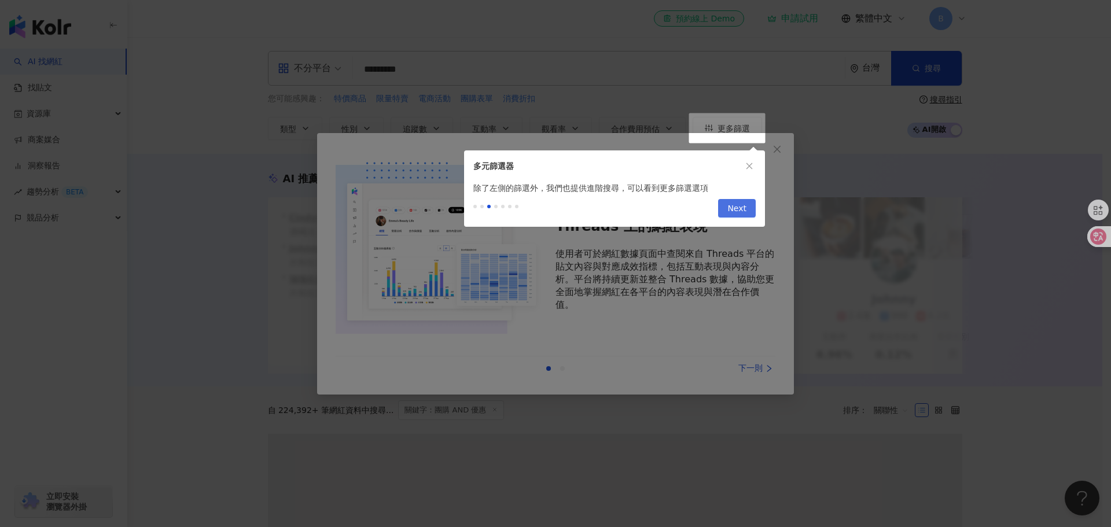
click at [734, 207] on span "Next" at bounding box center [736, 209] width 19 height 19
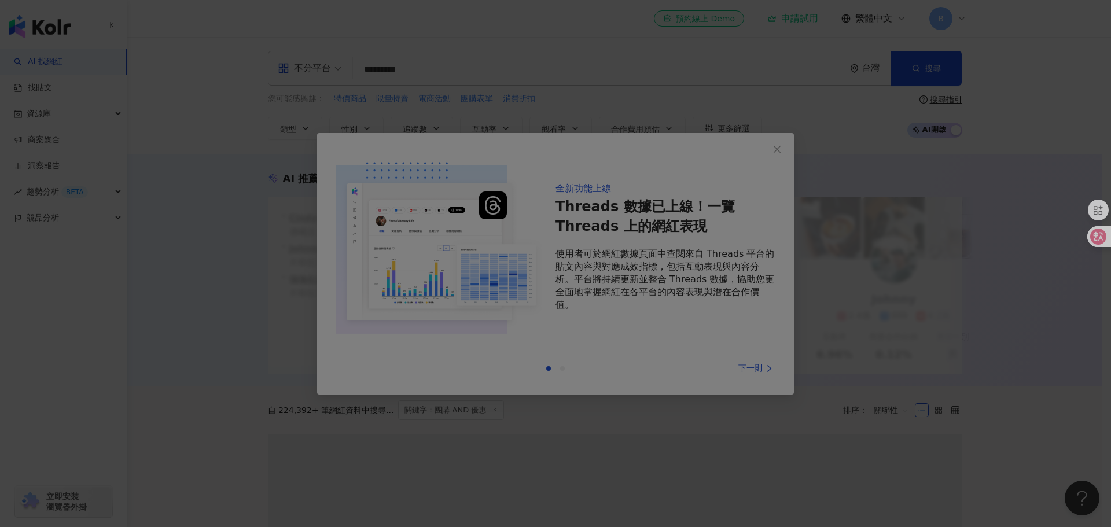
click at [776, 147] on div at bounding box center [555, 263] width 1111 height 527
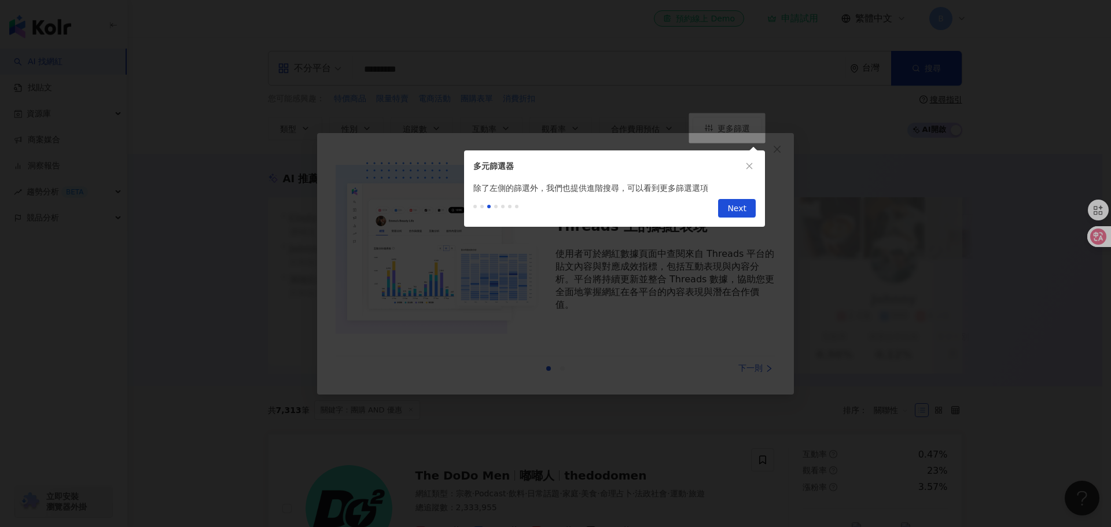
scroll to position [462, 0]
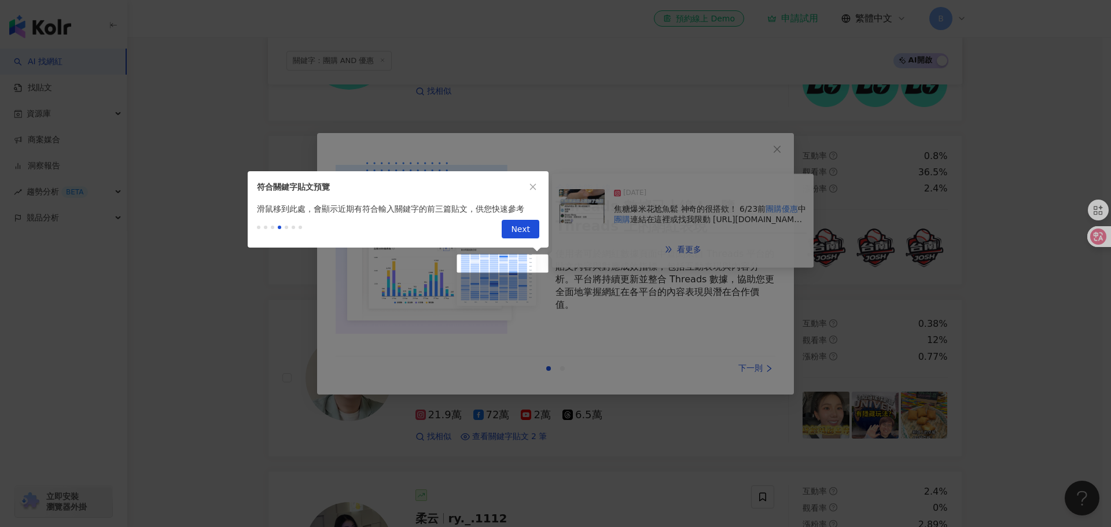
click at [758, 364] on div at bounding box center [555, 263] width 1111 height 527
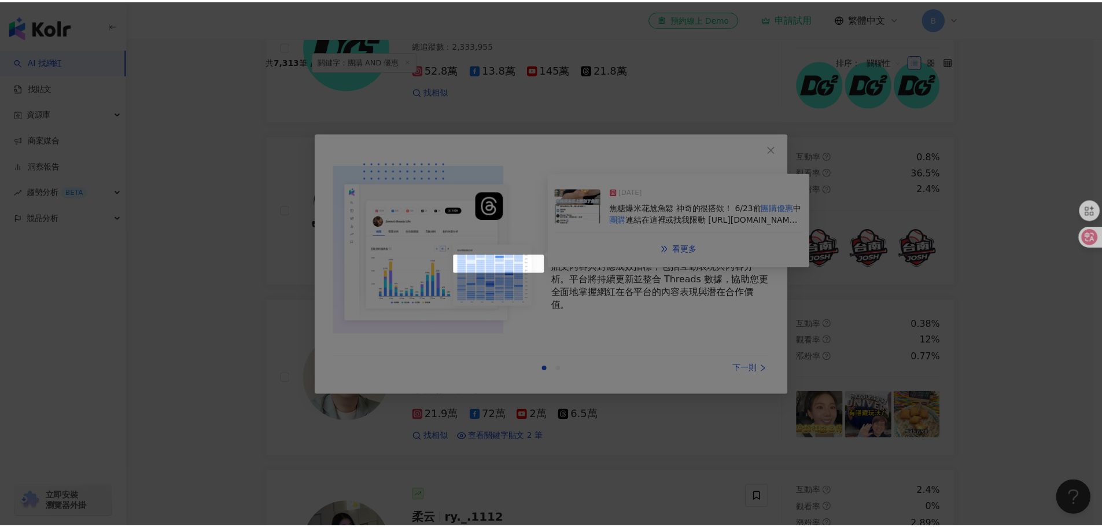
scroll to position [0, 0]
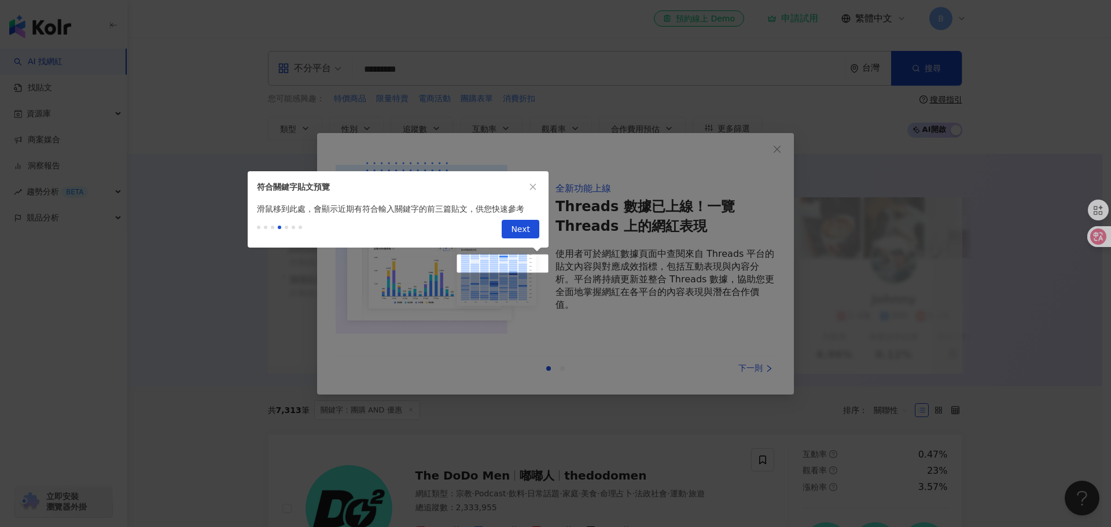
drag, startPoint x: 536, startPoint y: 192, endPoint x: 595, endPoint y: 192, distance: 59.0
click at [539, 192] on div "符合關鍵字貼文預覽 滑鼠移到此處，會顯示近期有符合輸入關鍵字的前三篇貼文，供您快速參考 Previous Next" at bounding box center [398, 209] width 301 height 76
click at [518, 233] on span "Next" at bounding box center [520, 229] width 19 height 19
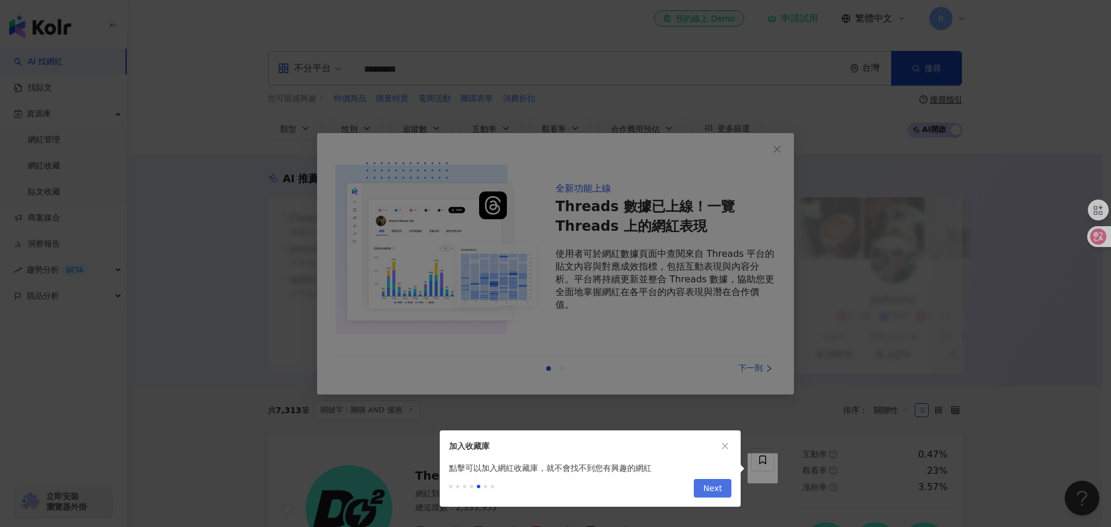
click at [716, 488] on span "Next" at bounding box center [712, 489] width 19 height 19
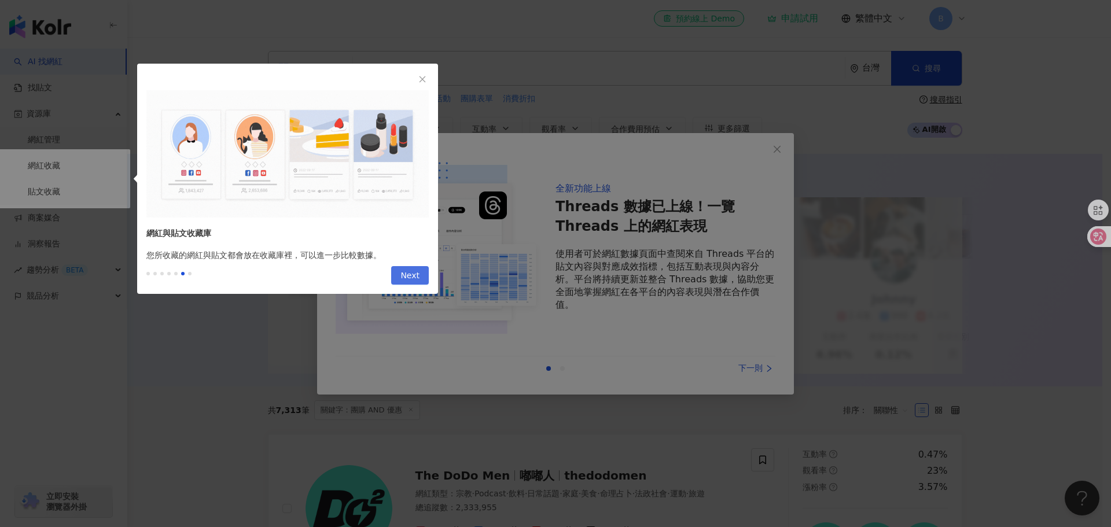
click at [412, 274] on span "Next" at bounding box center [409, 276] width 19 height 19
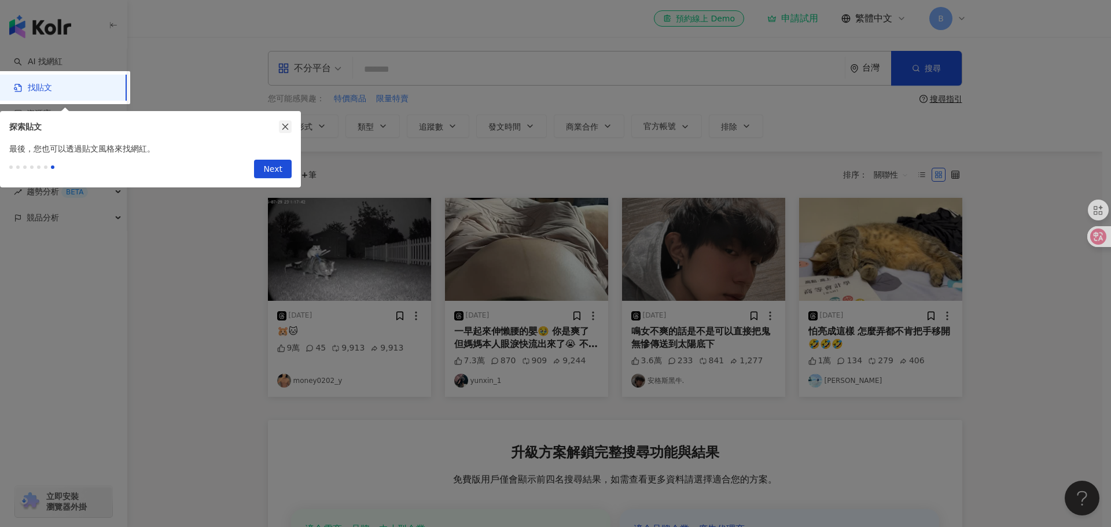
click at [287, 127] on icon "close" at bounding box center [285, 127] width 8 height 8
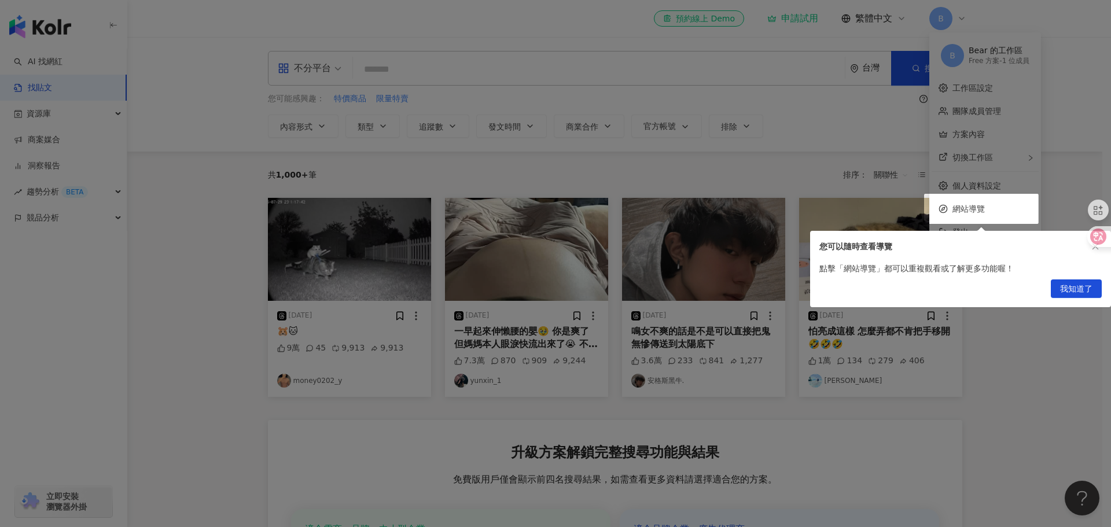
click at [967, 208] on div at bounding box center [555, 263] width 1111 height 527
click at [1078, 289] on span "我知道了" at bounding box center [1076, 289] width 32 height 19
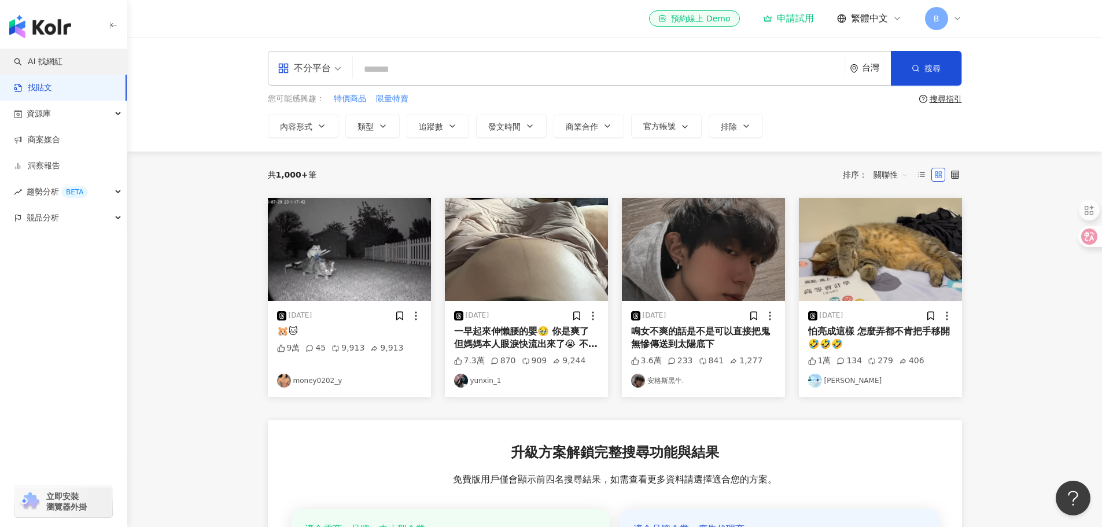
click at [59, 61] on link "AI 找網紅" at bounding box center [38, 62] width 49 height 12
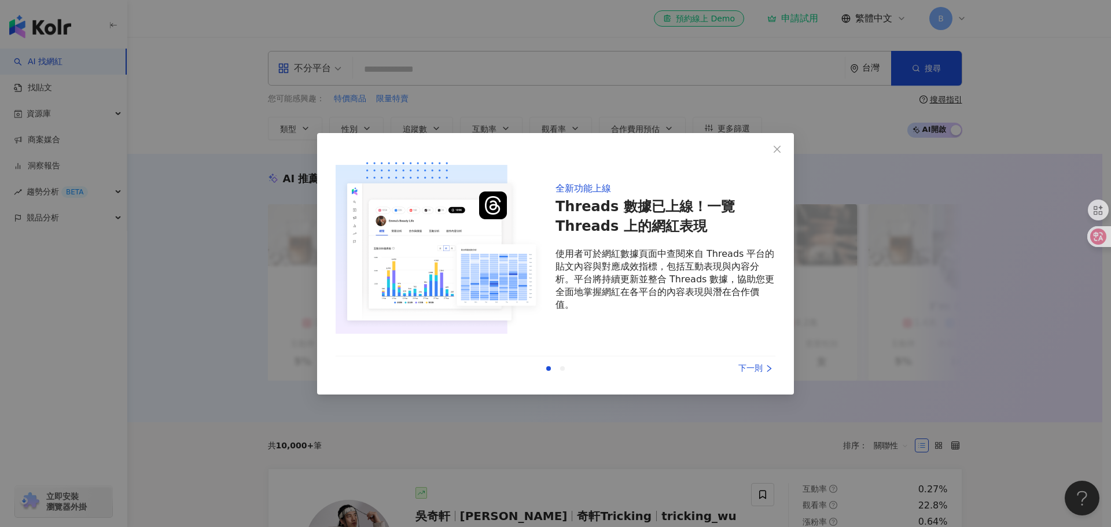
click at [562, 368] on div at bounding box center [562, 368] width 5 height 5
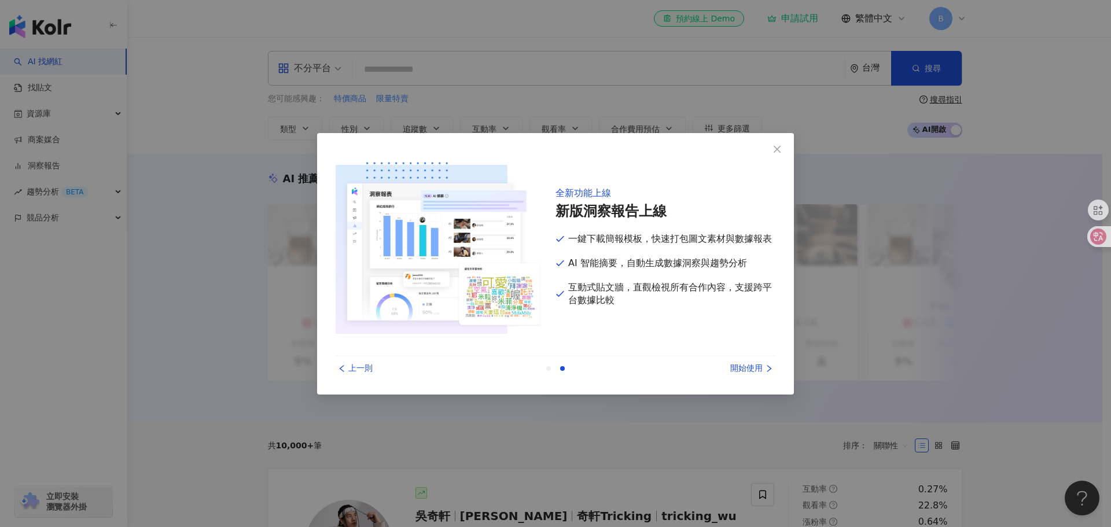
click at [743, 371] on div "開始使用" at bounding box center [732, 368] width 87 height 13
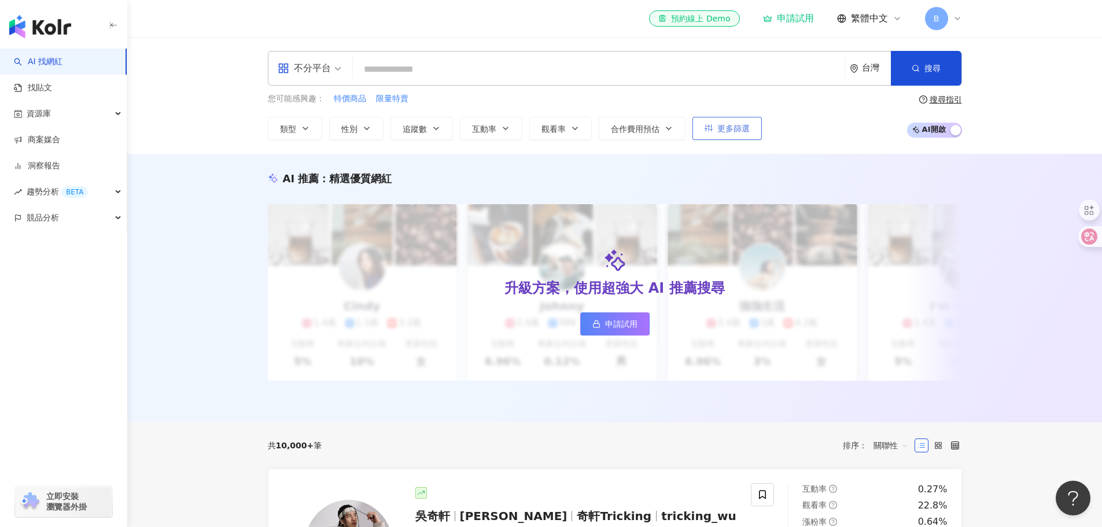
drag, startPoint x: 720, startPoint y: 109, endPoint x: 723, endPoint y: 130, distance: 21.0
click at [720, 112] on div "您可能感興趣： 特價商品 限量特賣 類型 性別 追蹤數 互動率 觀看率 合作費用預估 更多篩選" at bounding box center [515, 116] width 494 height 47
click at [723, 130] on span "更多篩選" at bounding box center [734, 128] width 32 height 9
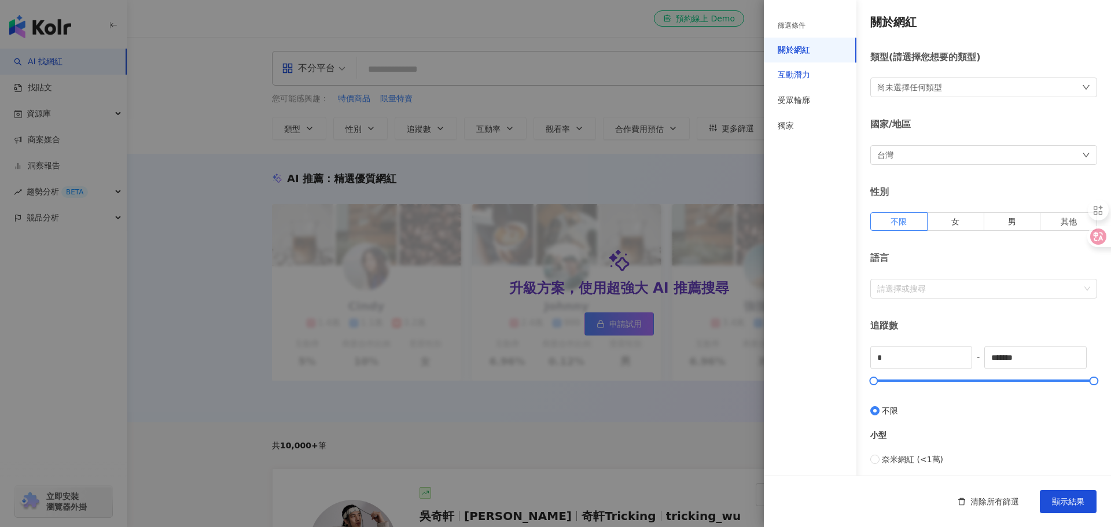
click at [807, 77] on div "互動潛力" at bounding box center [794, 75] width 32 height 12
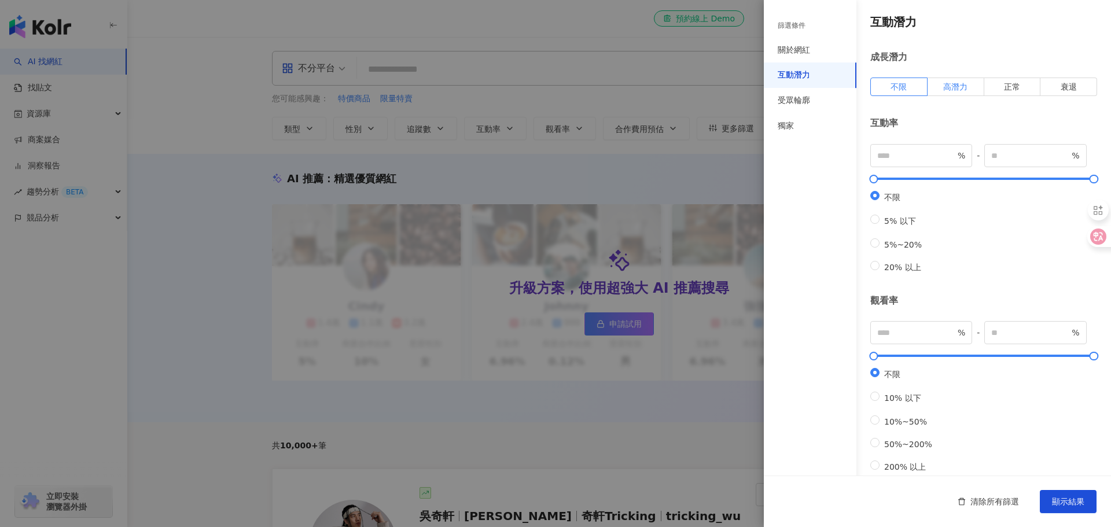
click at [938, 92] on label "高潛力" at bounding box center [956, 87] width 57 height 19
click at [954, 87] on span "高潛力" at bounding box center [955, 86] width 24 height 9
click at [1061, 504] on span "顯示結果" at bounding box center [1068, 501] width 32 height 9
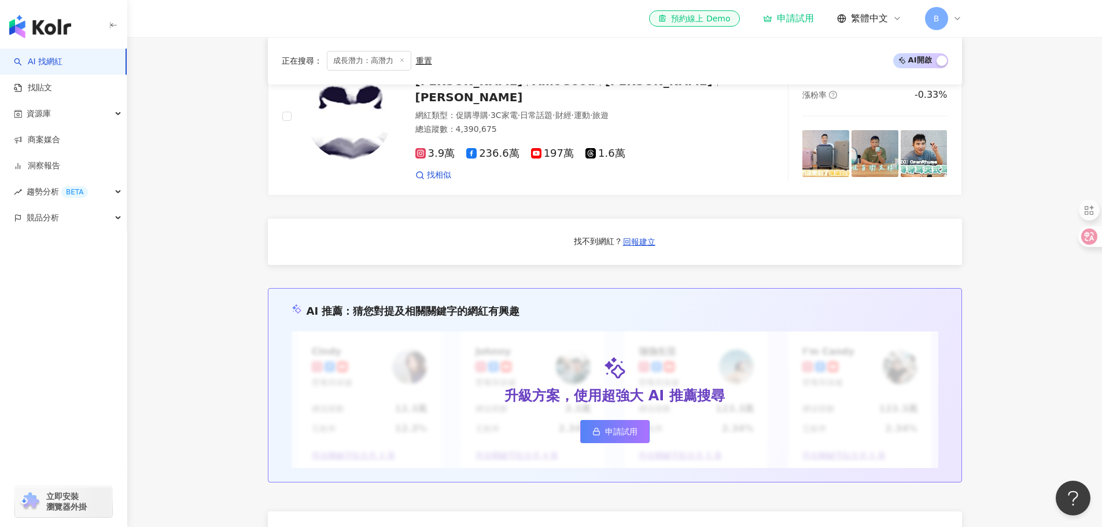
scroll to position [926, 0]
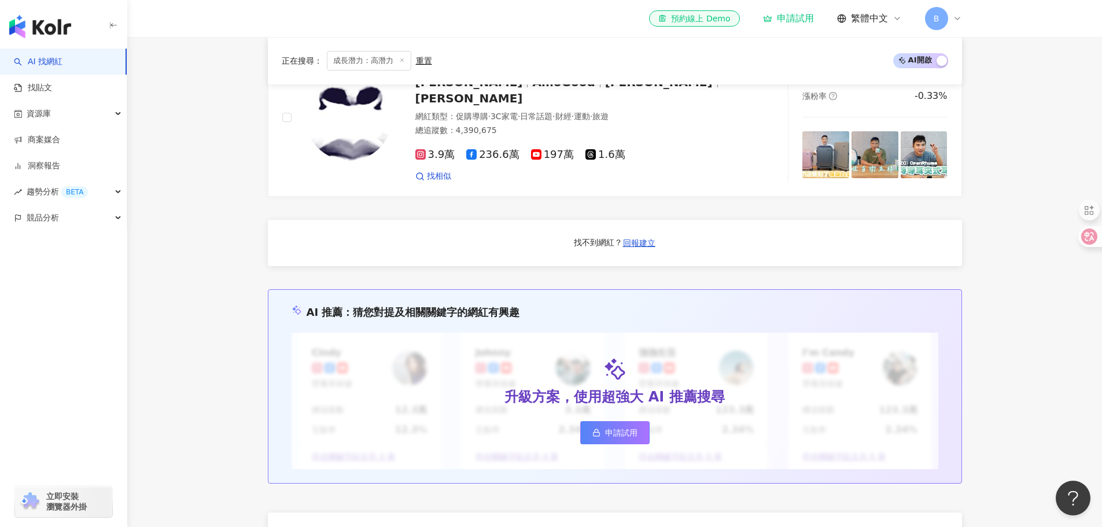
click at [936, 21] on span "B" at bounding box center [937, 18] width 6 height 13
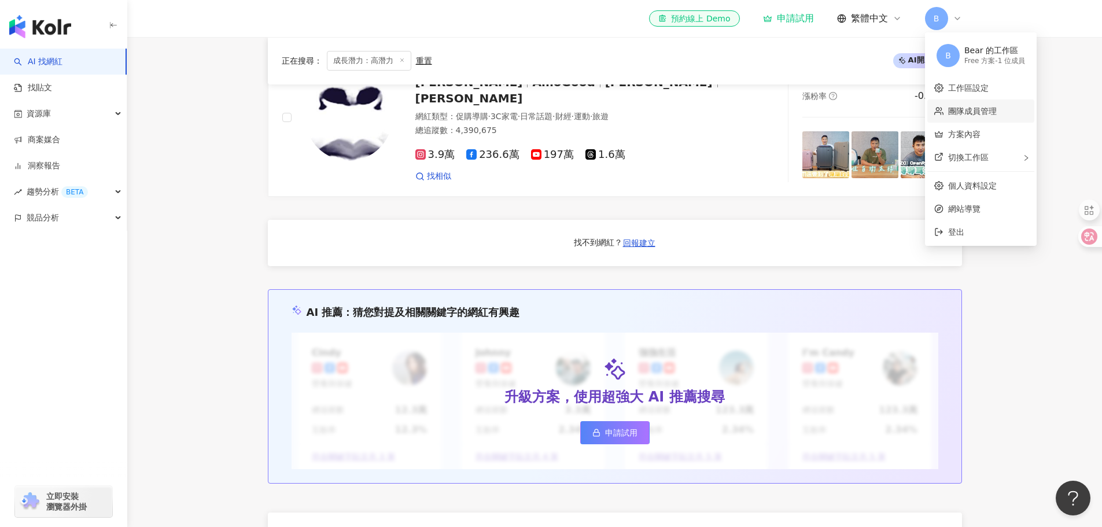
click at [966, 113] on link "團隊成員管理" at bounding box center [972, 110] width 49 height 9
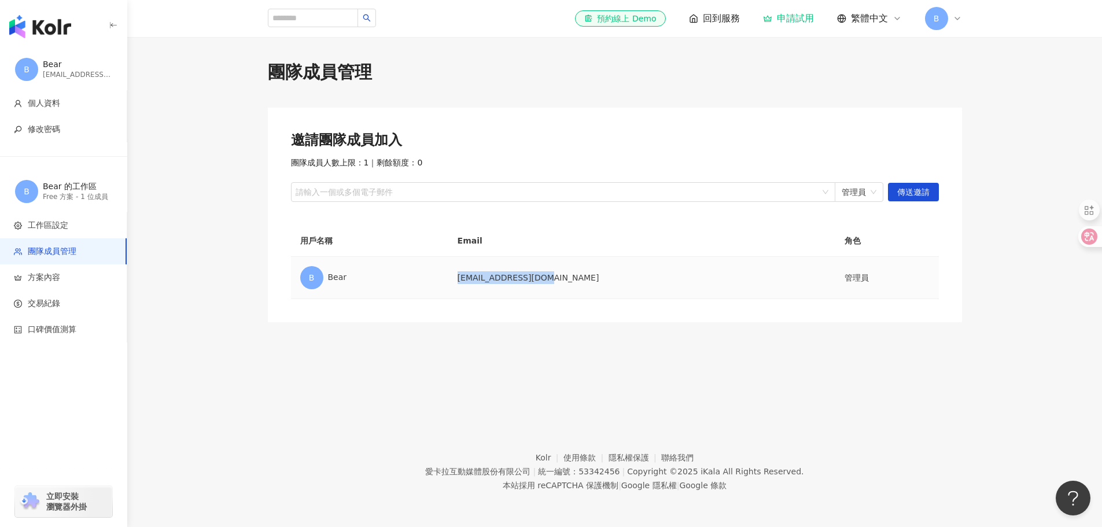
drag, startPoint x: 483, startPoint y: 282, endPoint x: 645, endPoint y: 275, distance: 162.8
click at [645, 275] on tr "B Bear luckyhsu@hymktc.com 管理員" at bounding box center [615, 278] width 648 height 42
click at [645, 275] on td "luckyhsu@hymktc.com" at bounding box center [641, 278] width 387 height 42
click at [46, 275] on span "方案內容" at bounding box center [44, 278] width 32 height 12
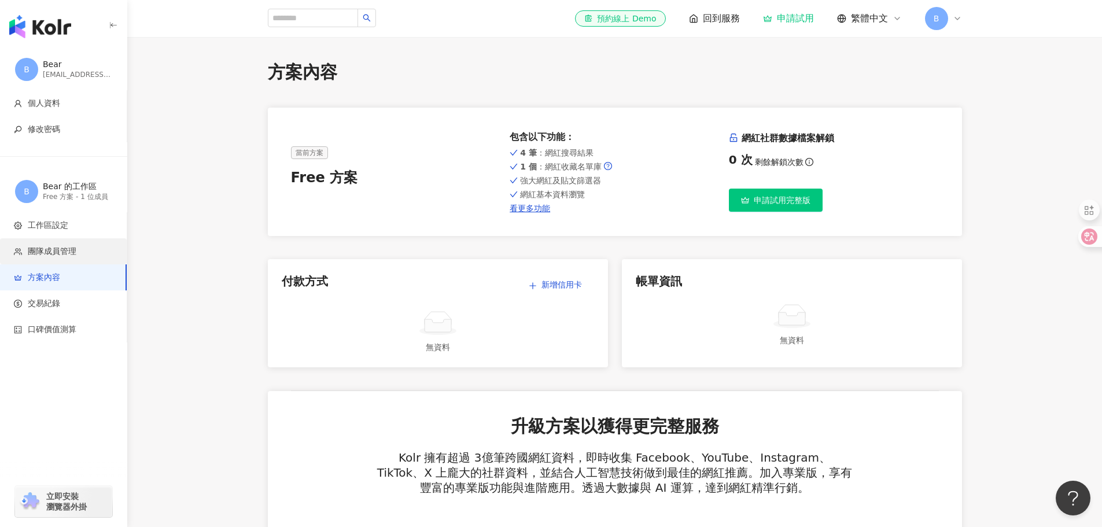
click at [52, 256] on span "團隊成員管理" at bounding box center [52, 252] width 49 height 12
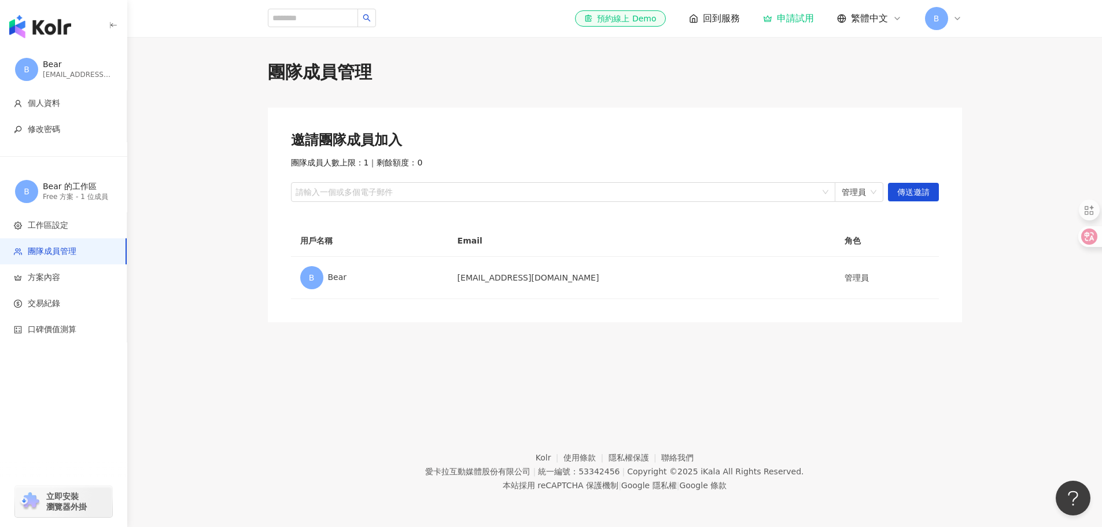
click at [944, 20] on span "B" at bounding box center [936, 18] width 23 height 23
click at [789, 69] on div "團隊成員管理" at bounding box center [615, 72] width 694 height 24
click at [740, 21] on span "回到服務" at bounding box center [721, 18] width 37 height 13
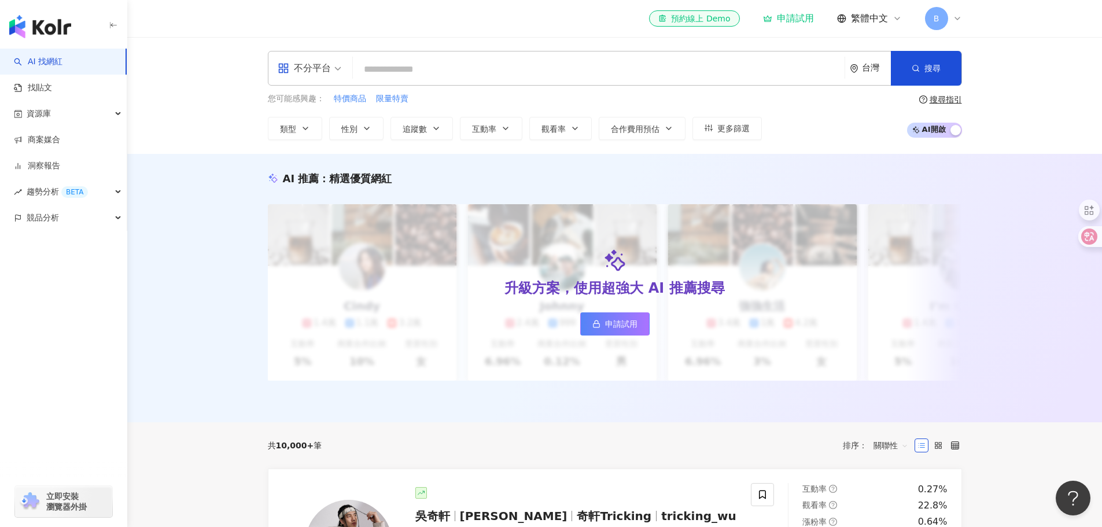
click at [956, 21] on icon at bounding box center [957, 18] width 9 height 9
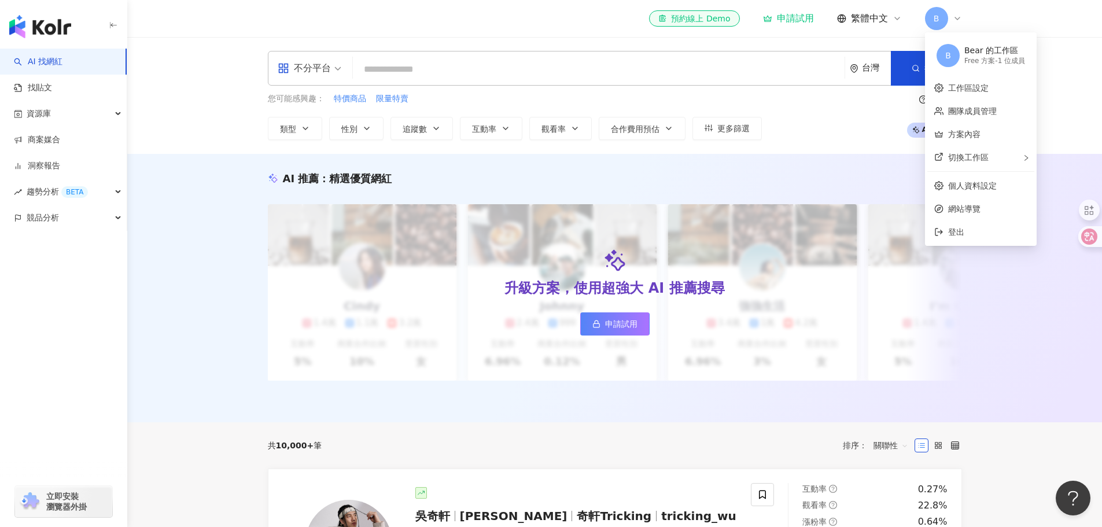
click at [933, 24] on span "B" at bounding box center [936, 18] width 23 height 23
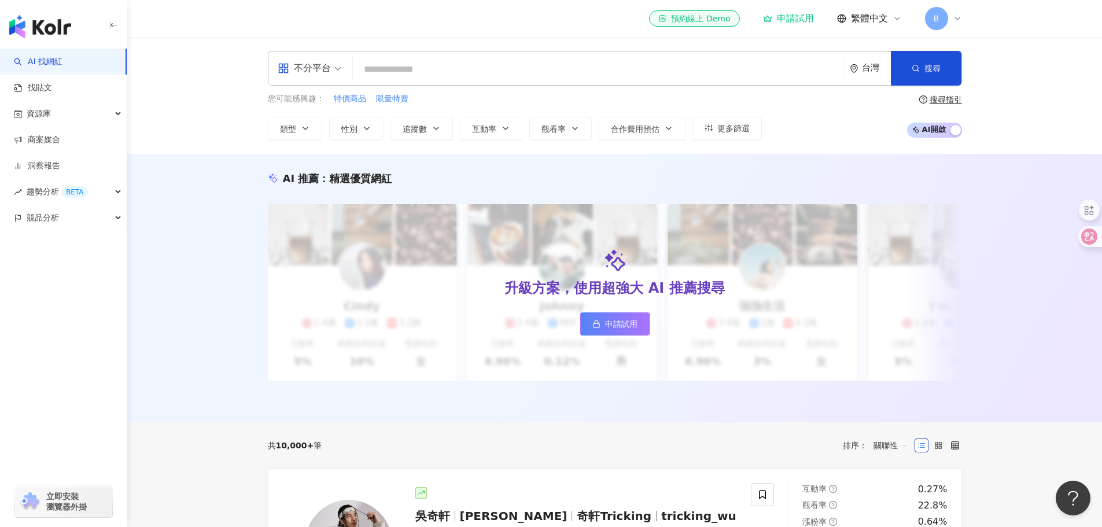
click at [933, 24] on span "B" at bounding box center [936, 18] width 23 height 23
click at [816, 123] on div "您可能感興趣： 特價商品 限量特賣 類型 性別 追蹤數 互動率 觀看率 合作費用預估 更多篩選 搜尋指引 AI 開啟 AI 關閉" at bounding box center [615, 116] width 694 height 47
click at [56, 194] on span "趨勢分析 BETA" at bounding box center [57, 192] width 61 height 26
click at [53, 172] on link "洞察報告" at bounding box center [37, 166] width 46 height 12
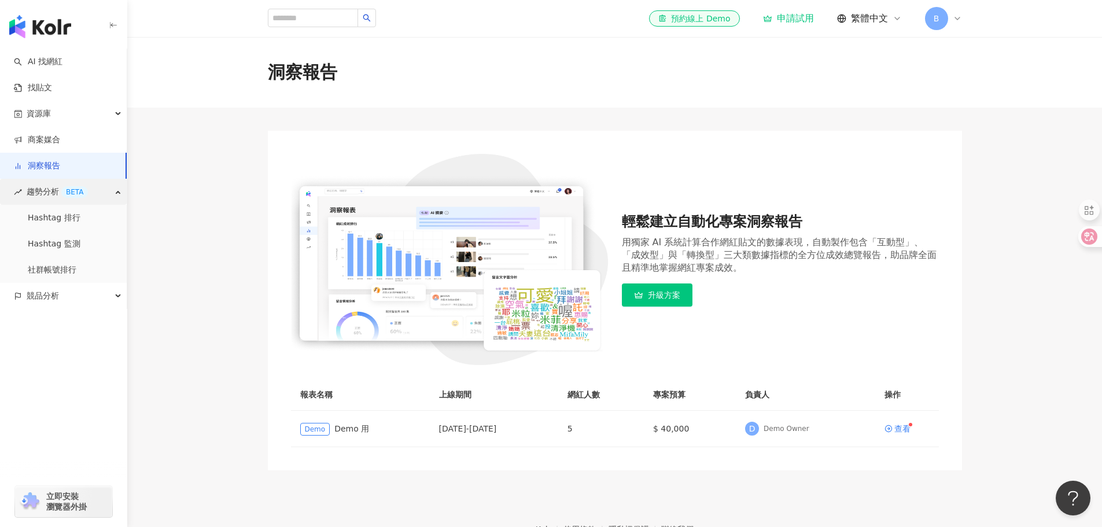
click at [42, 201] on span "趨勢分析 BETA" at bounding box center [57, 192] width 61 height 26
click at [40, 83] on link "找貼文" at bounding box center [33, 88] width 38 height 12
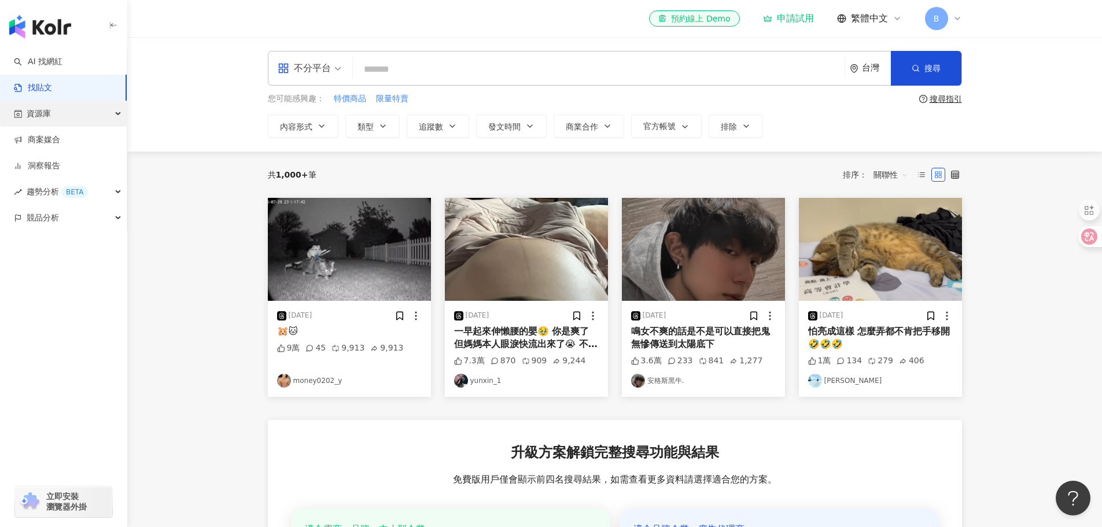
click at [50, 118] on span "資源庫" at bounding box center [39, 114] width 24 height 26
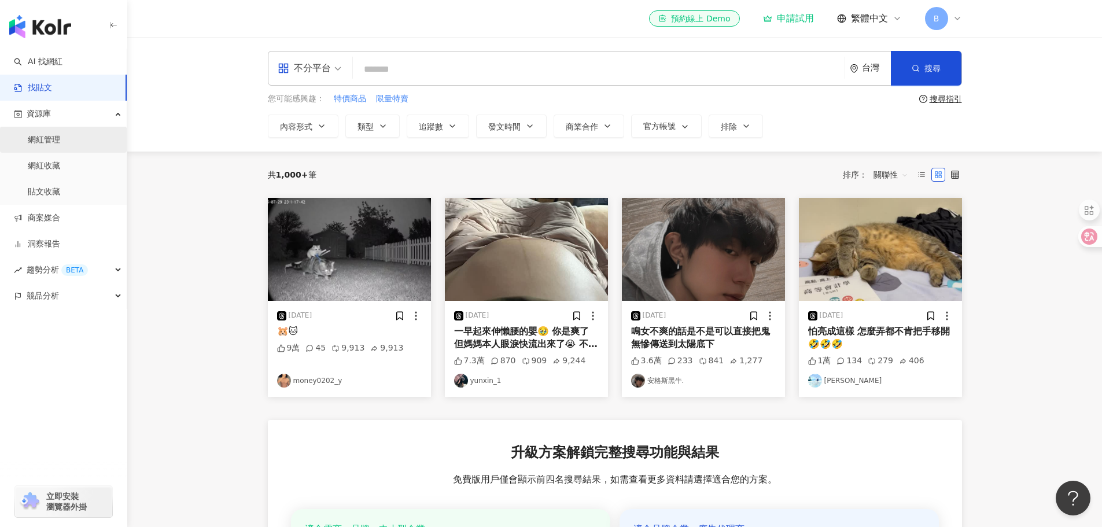
click at [49, 141] on link "網紅管理" at bounding box center [44, 140] width 32 height 12
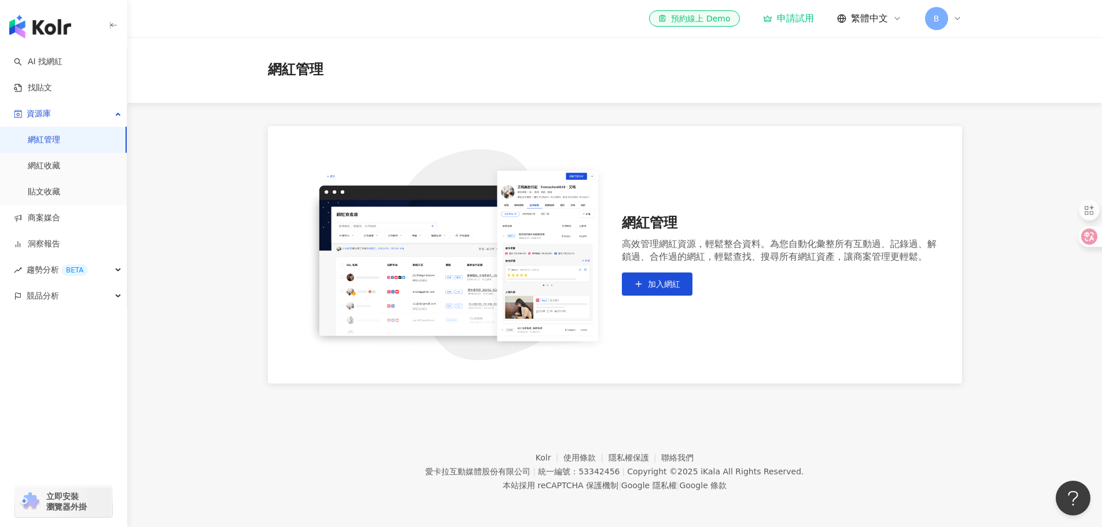
click at [37, 38] on img "button" at bounding box center [40, 26] width 62 height 23
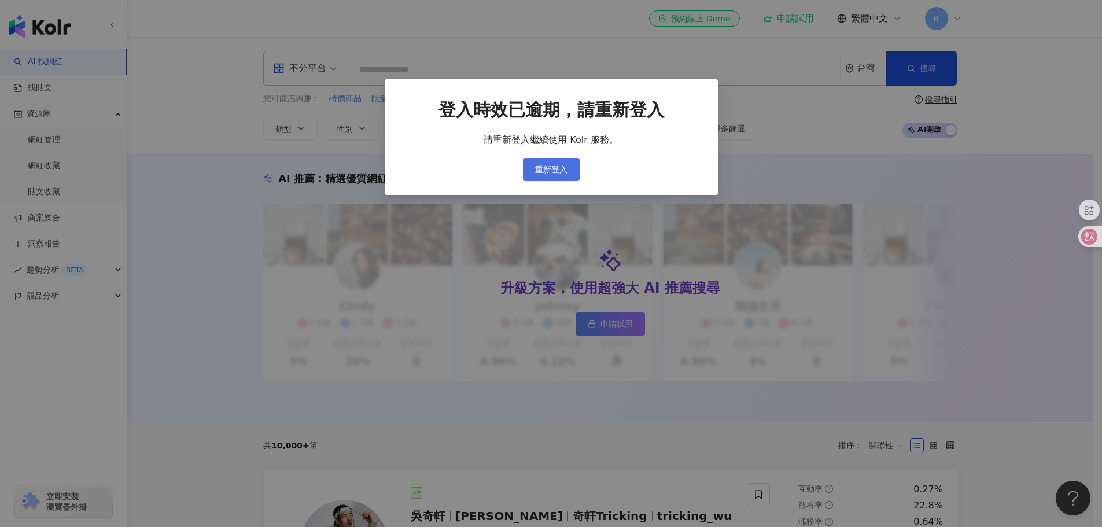
drag, startPoint x: 545, startPoint y: 164, endPoint x: 524, endPoint y: 160, distance: 20.7
click at [544, 165] on span "重新登入" at bounding box center [551, 169] width 32 height 9
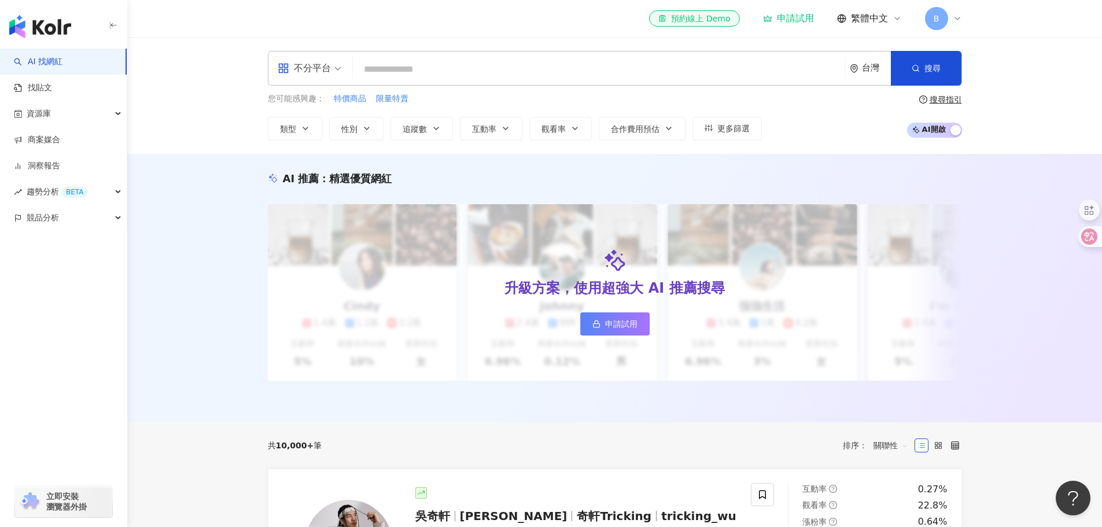
click at [939, 22] on span "B" at bounding box center [937, 18] width 6 height 13
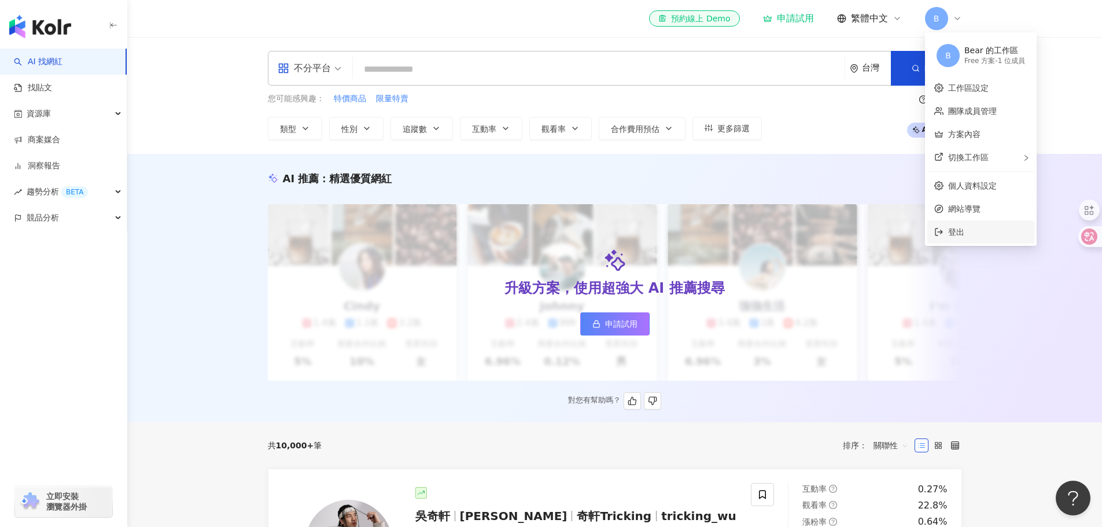
drag, startPoint x: 961, startPoint y: 232, endPoint x: 917, endPoint y: 223, distance: 44.8
click at [961, 232] on span "登出" at bounding box center [956, 231] width 16 height 9
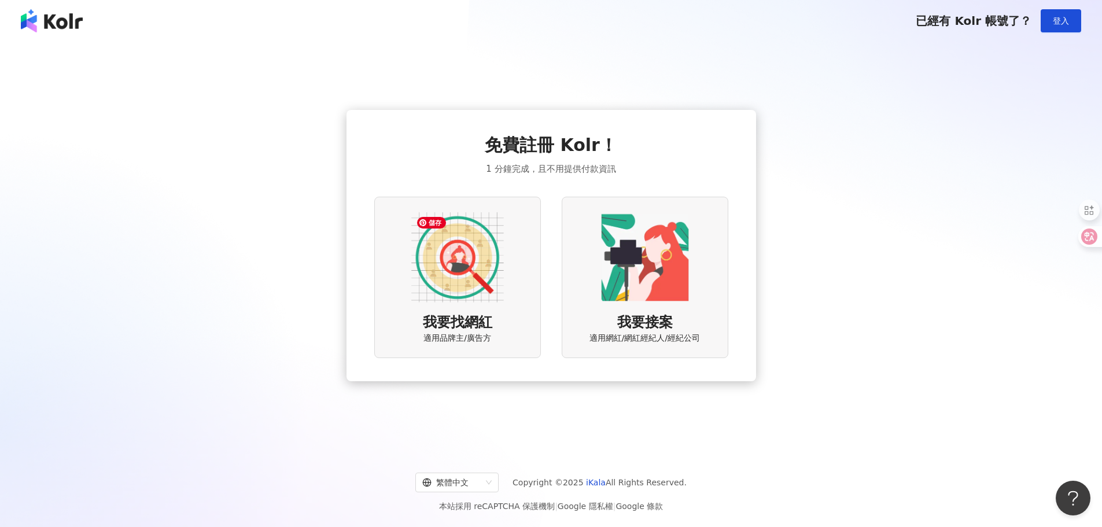
click at [471, 293] on img at bounding box center [457, 257] width 93 height 93
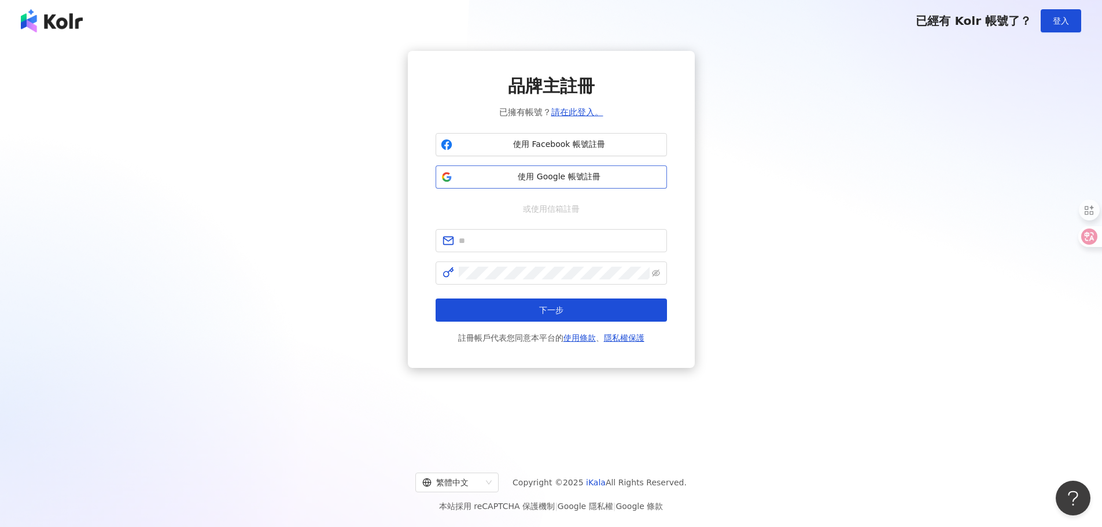
click at [553, 177] on span "使用 Google 帳號註冊" at bounding box center [559, 177] width 205 height 12
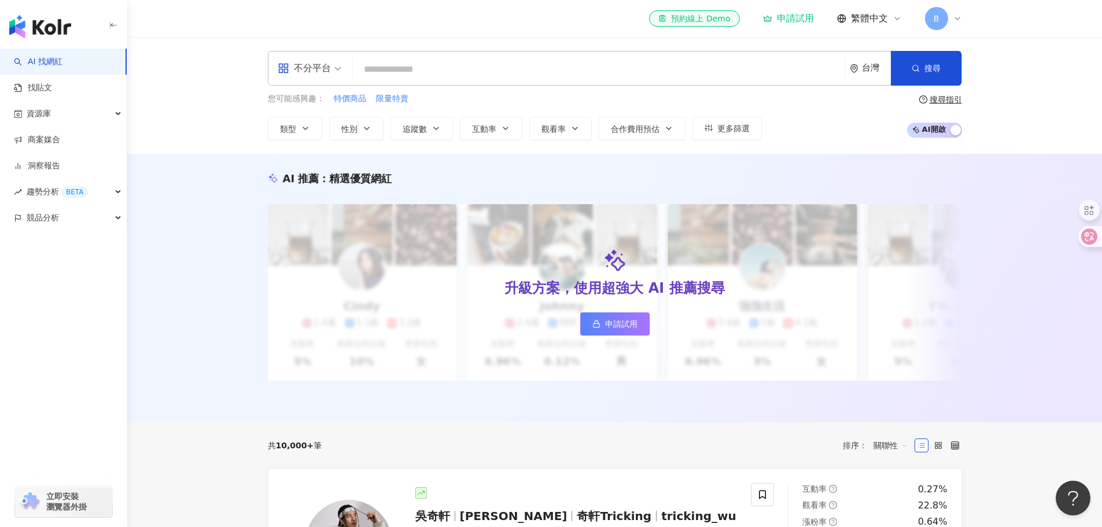
click at [956, 21] on icon at bounding box center [957, 18] width 9 height 9
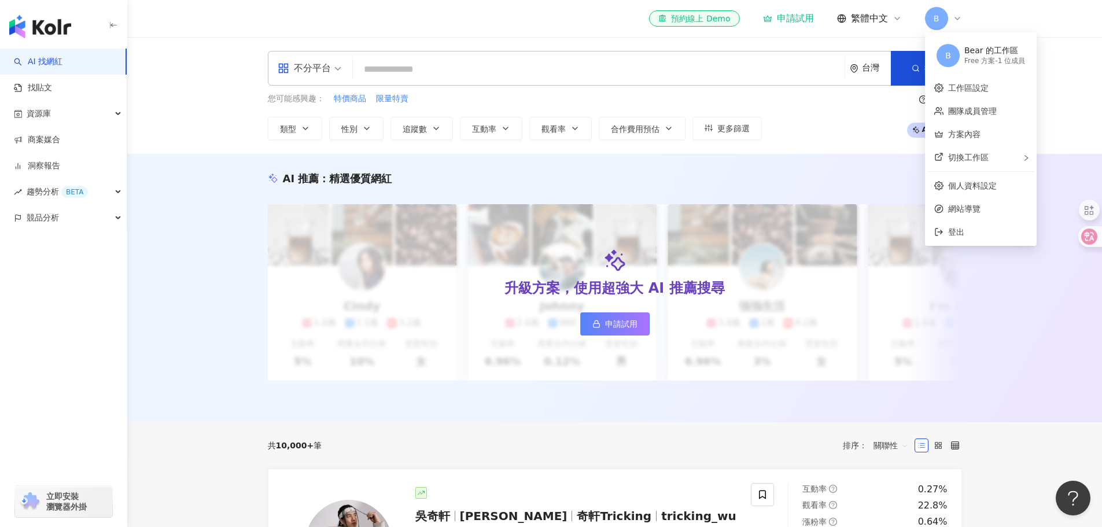
click at [983, 58] on div "Free 方案 - 1 位成員" at bounding box center [995, 61] width 61 height 10
click at [972, 157] on span "切換工作區" at bounding box center [968, 157] width 41 height 9
click at [886, 172] on div "Enterprise - 5 位成員" at bounding box center [881, 175] width 67 height 10
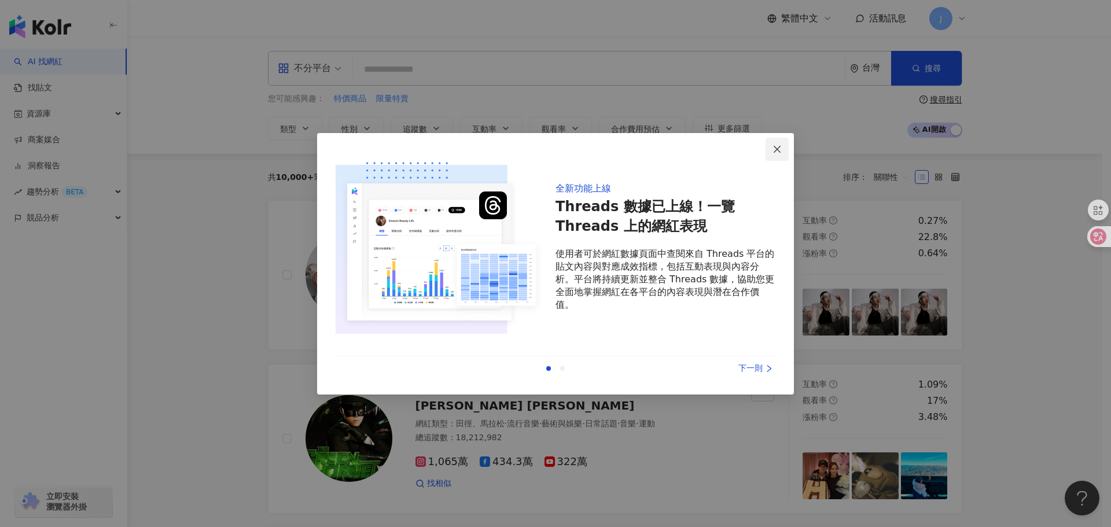
click at [778, 150] on icon "close" at bounding box center [777, 149] width 7 height 7
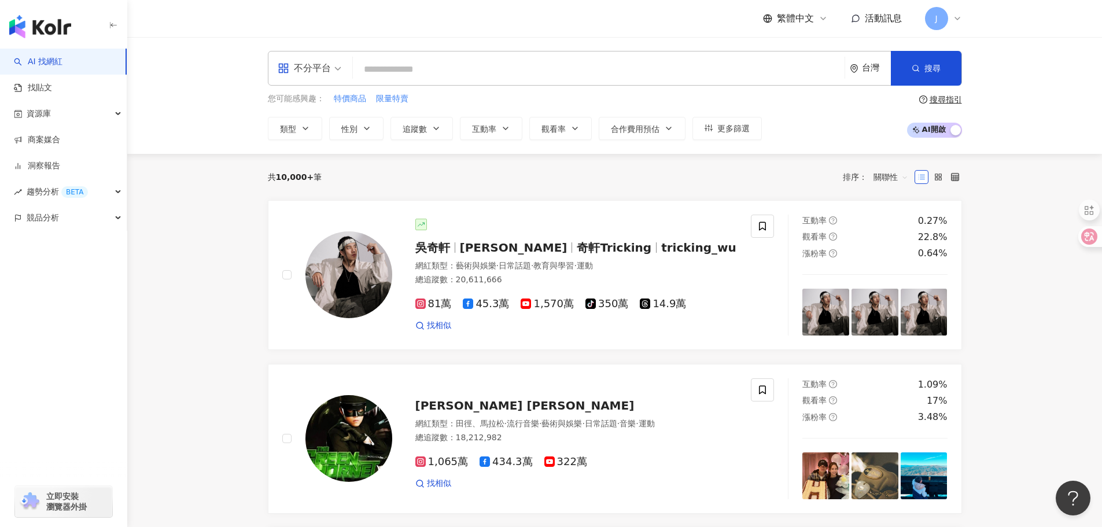
click at [957, 19] on icon at bounding box center [957, 18] width 5 height 2
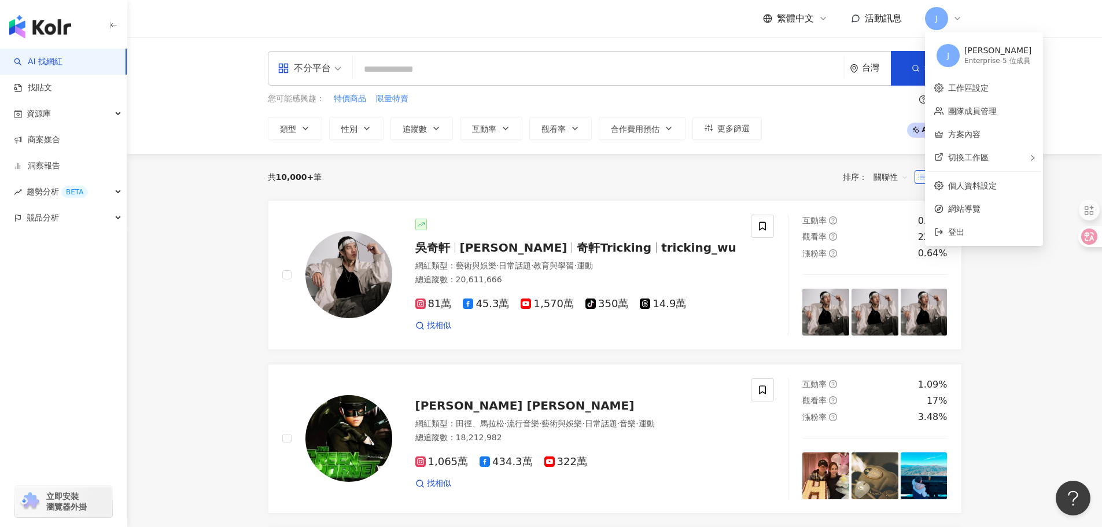
drag, startPoint x: 738, startPoint y: 163, endPoint x: 732, endPoint y: 159, distance: 7.5
click at [738, 163] on div "共 10,000+ 筆 排序： 關聯性" at bounding box center [615, 177] width 694 height 46
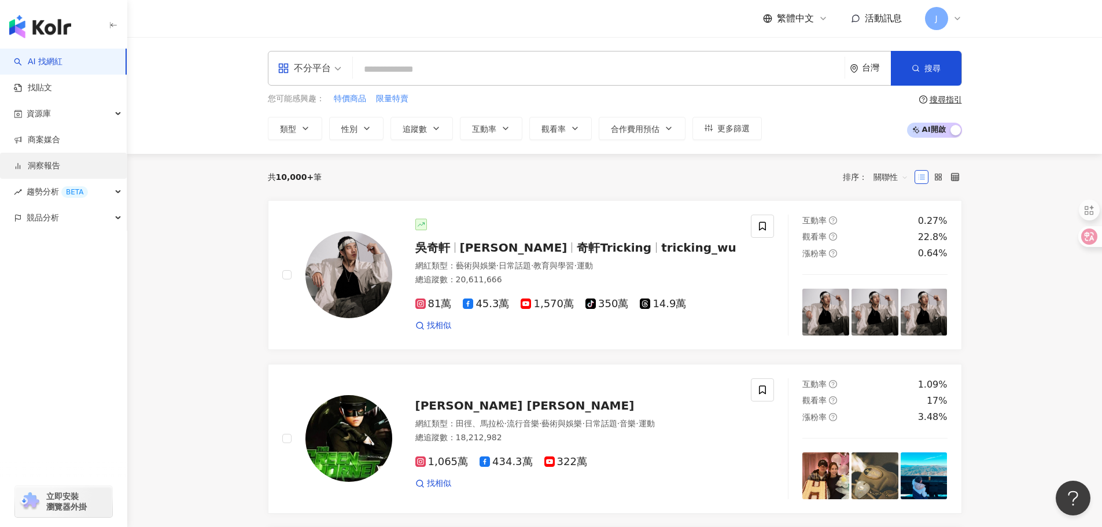
drag, startPoint x: 47, startPoint y: 168, endPoint x: 71, endPoint y: 168, distance: 24.3
click at [47, 168] on link "洞察報告" at bounding box center [37, 166] width 46 height 12
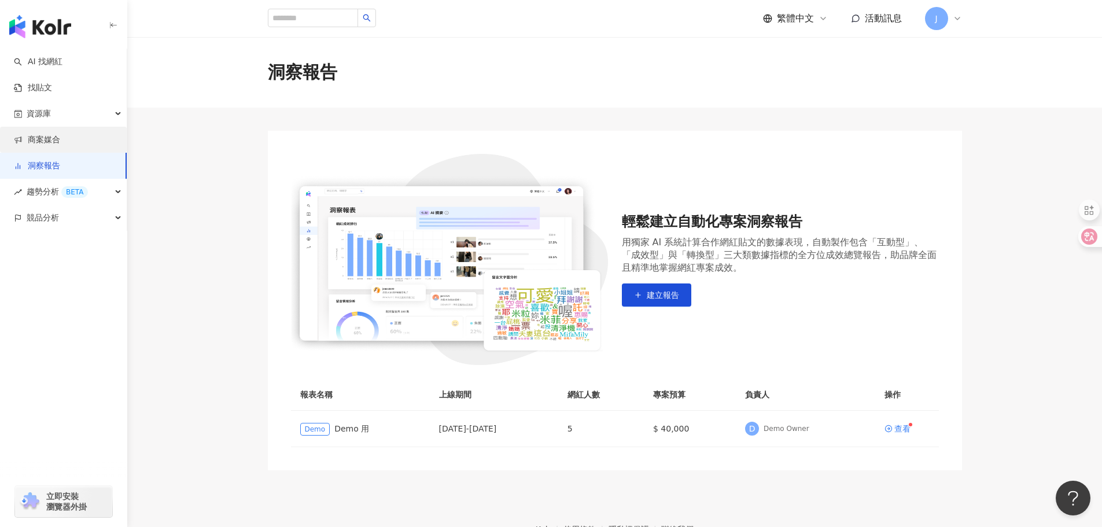
click at [60, 146] on link "商案媒合" at bounding box center [37, 140] width 46 height 12
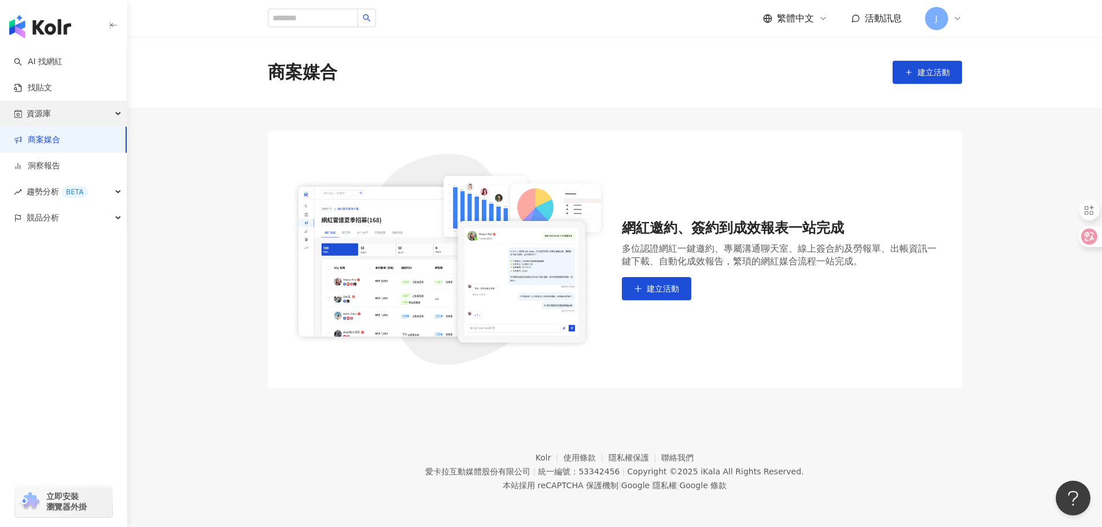
click at [42, 114] on span "資源庫" at bounding box center [39, 114] width 24 height 26
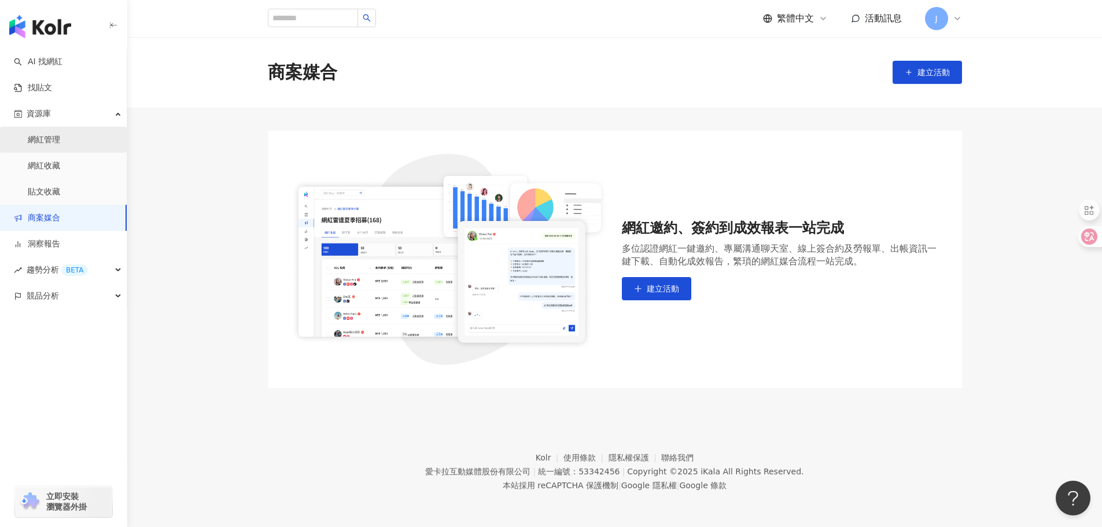
click at [53, 145] on link "網紅管理" at bounding box center [44, 140] width 32 height 12
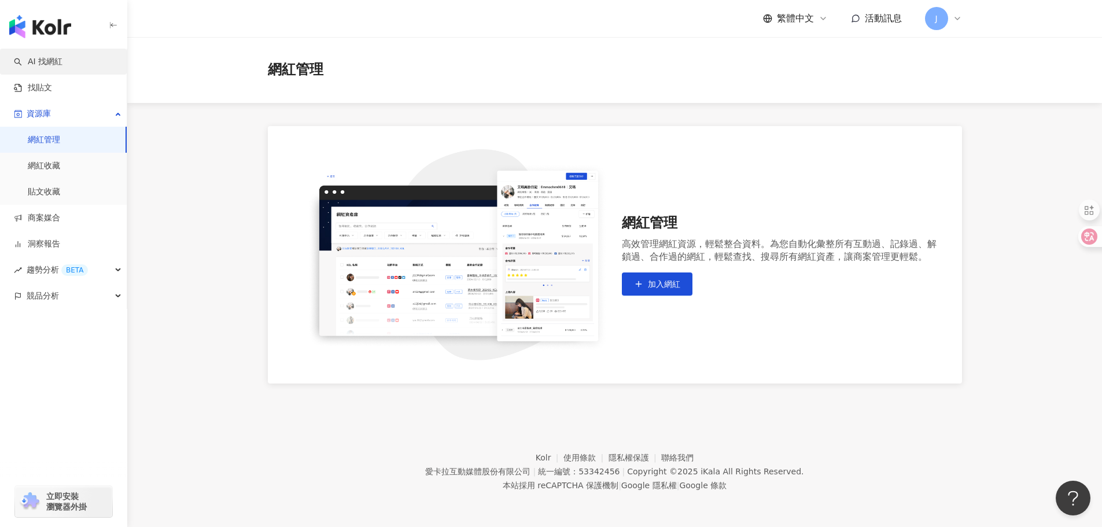
click at [50, 64] on link "AI 找網紅" at bounding box center [38, 62] width 49 height 12
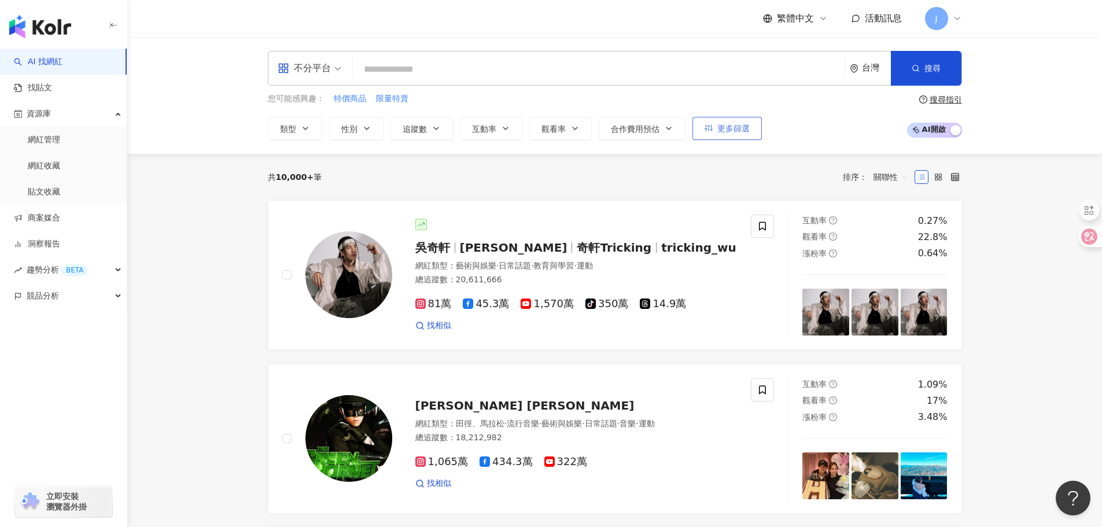
click at [730, 124] on span "更多篩選" at bounding box center [734, 128] width 32 height 9
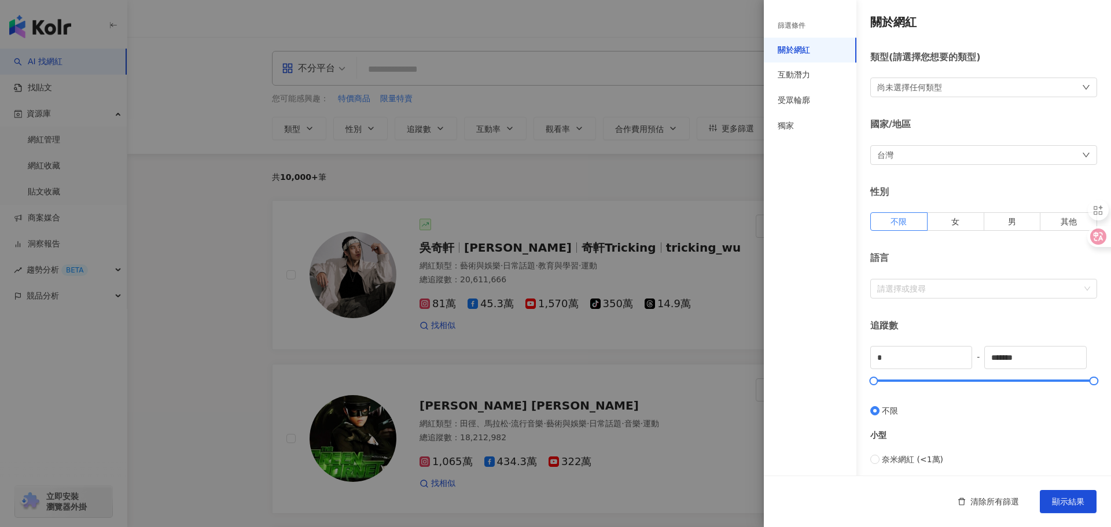
click at [924, 87] on div "尚未選擇任何類型" at bounding box center [909, 87] width 65 height 13
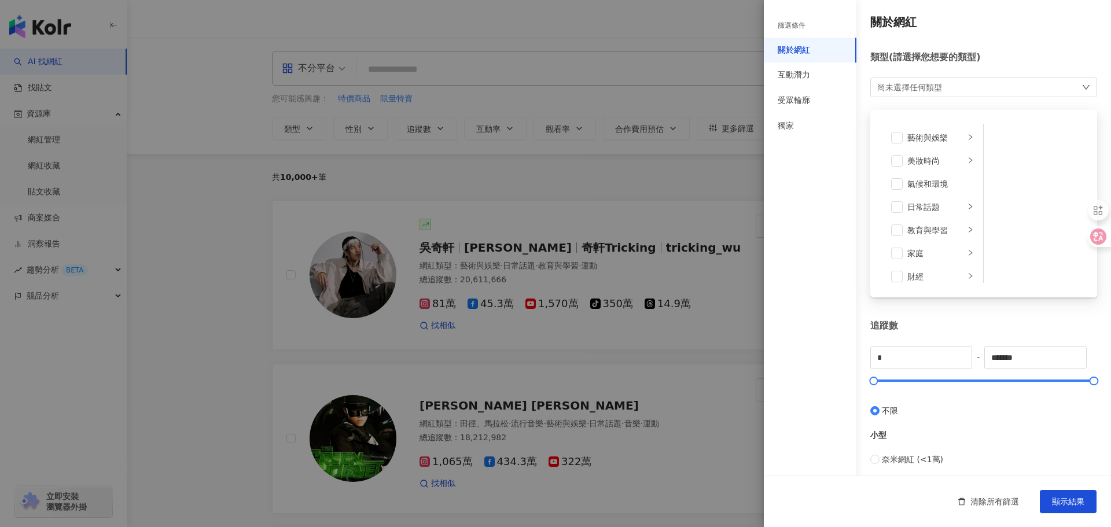
click at [924, 87] on div "尚未選擇任何類型" at bounding box center [909, 87] width 65 height 13
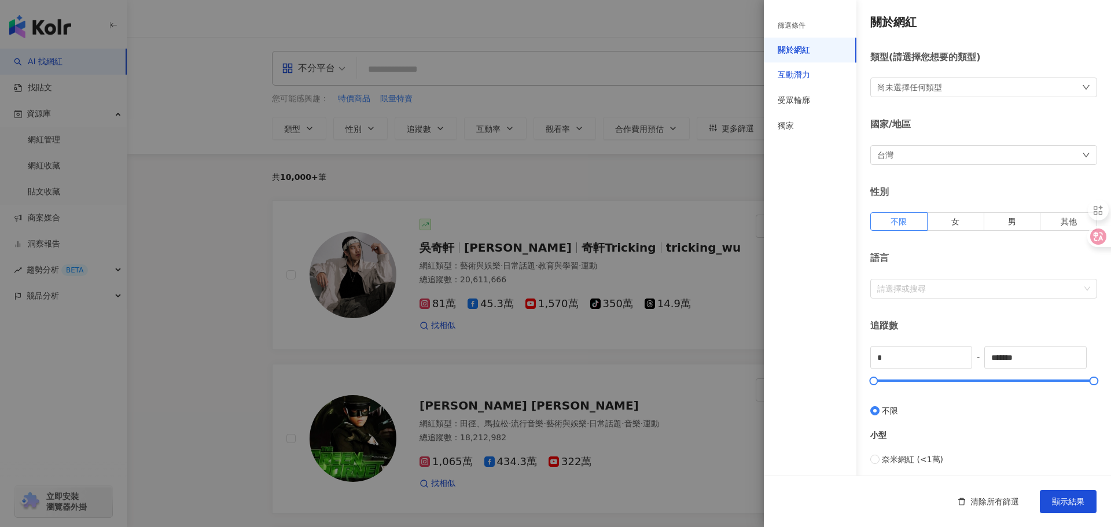
click at [792, 75] on div "互動潛力" at bounding box center [794, 75] width 32 height 12
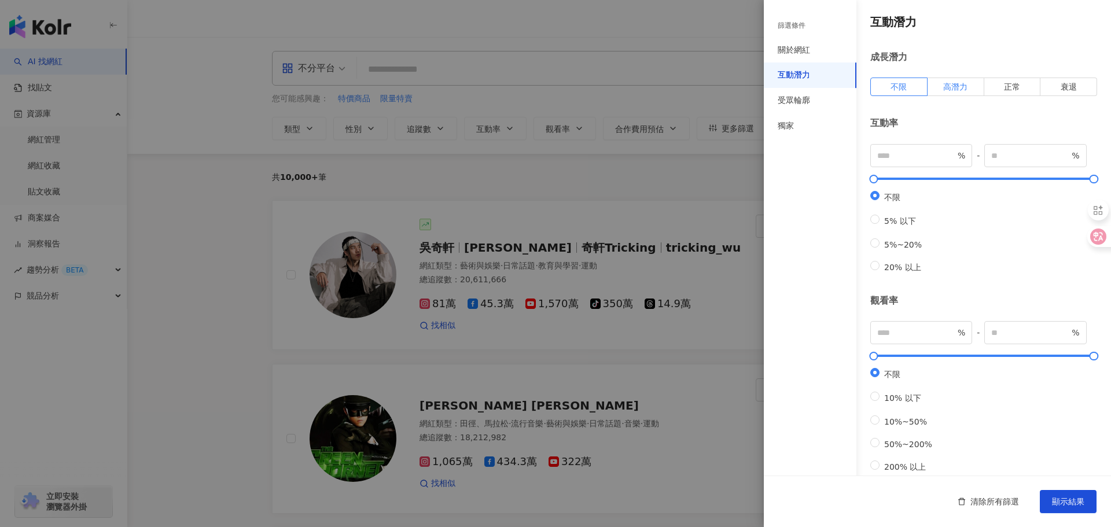
click at [955, 90] on span "高潛力" at bounding box center [955, 86] width 24 height 9
click at [1068, 499] on span "顯示結果" at bounding box center [1068, 501] width 32 height 9
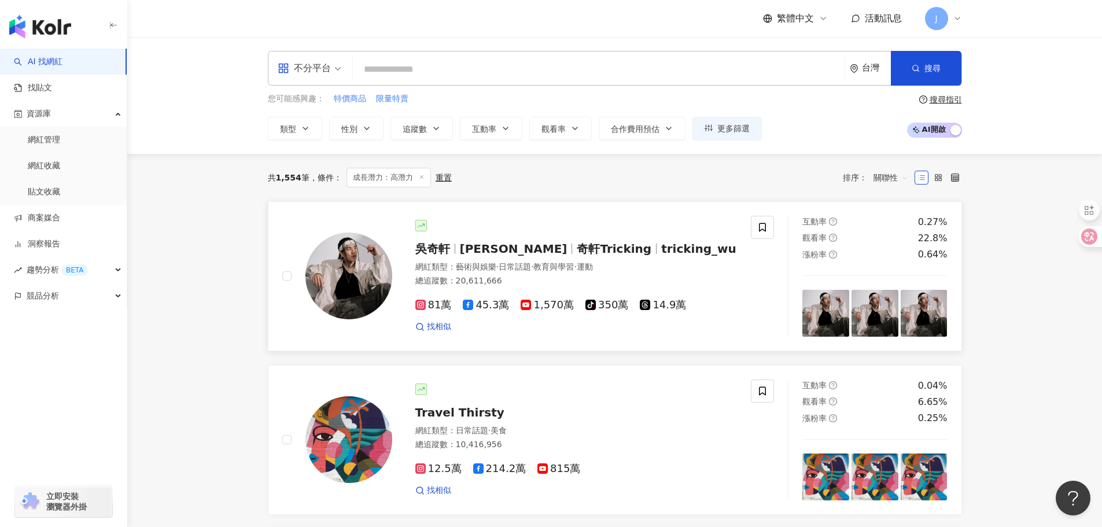
click at [577, 247] on span "奇軒Tricking" at bounding box center [614, 249] width 75 height 14
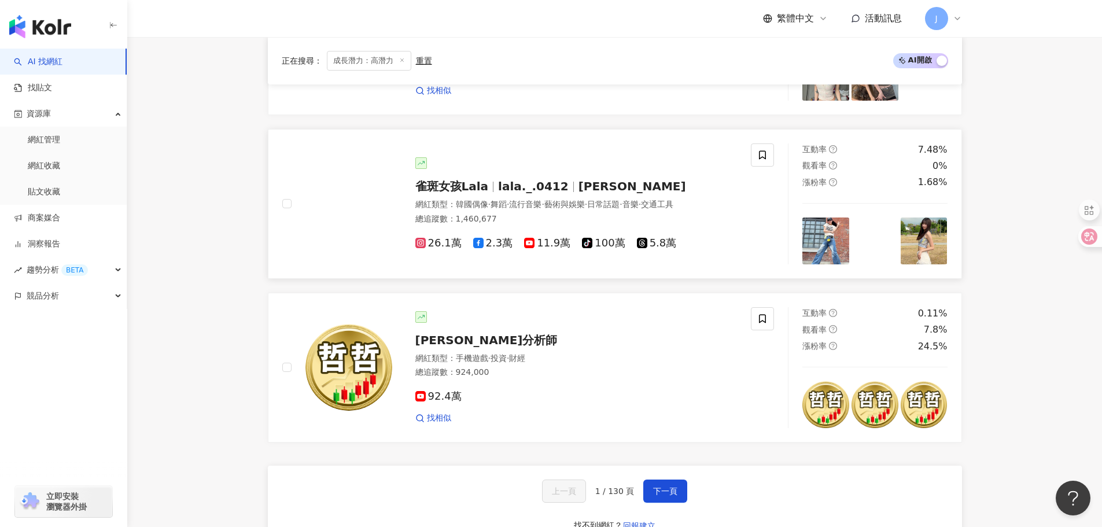
scroll to position [1967, 0]
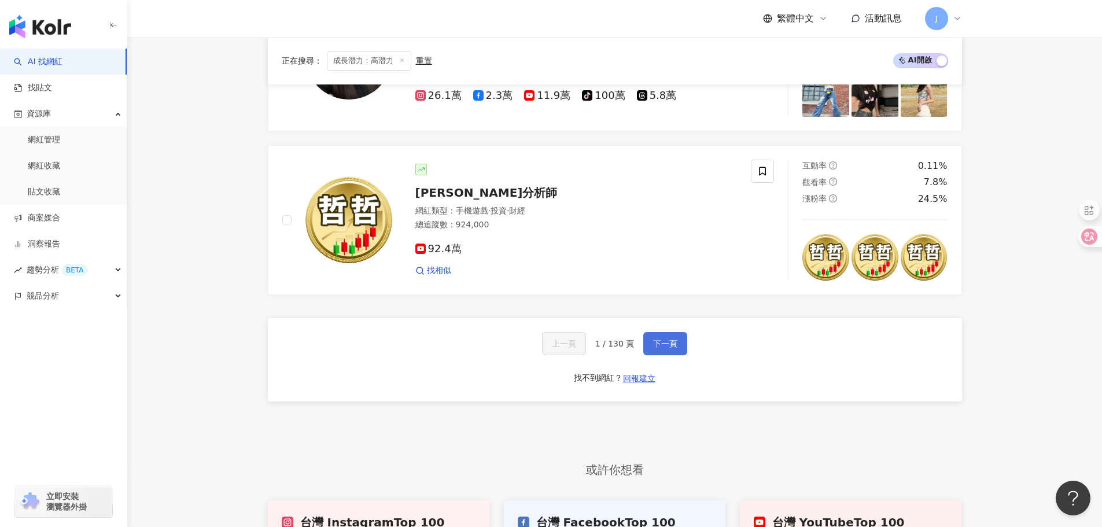
click at [653, 339] on span "下一頁" at bounding box center [665, 343] width 24 height 9
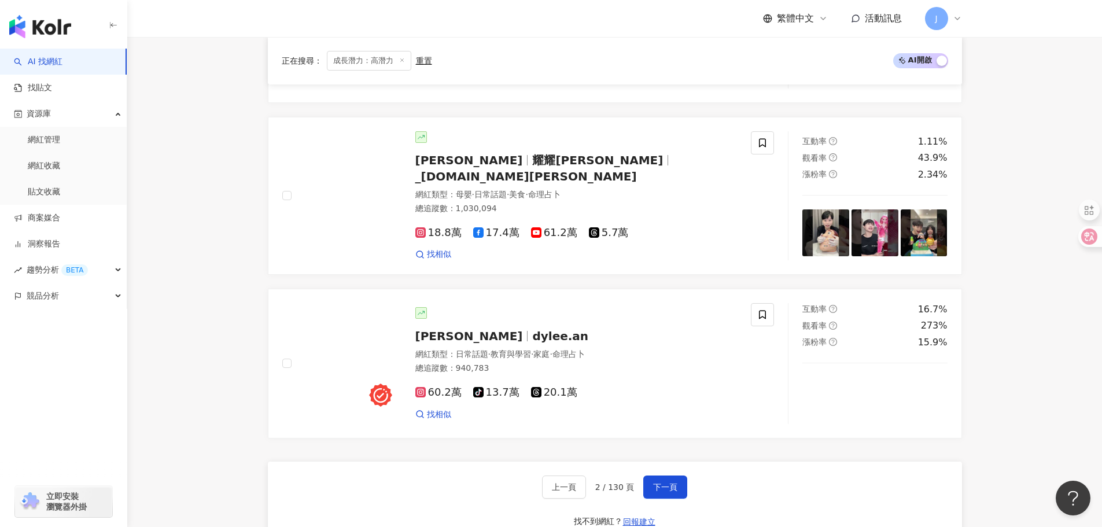
scroll to position [1794, 0]
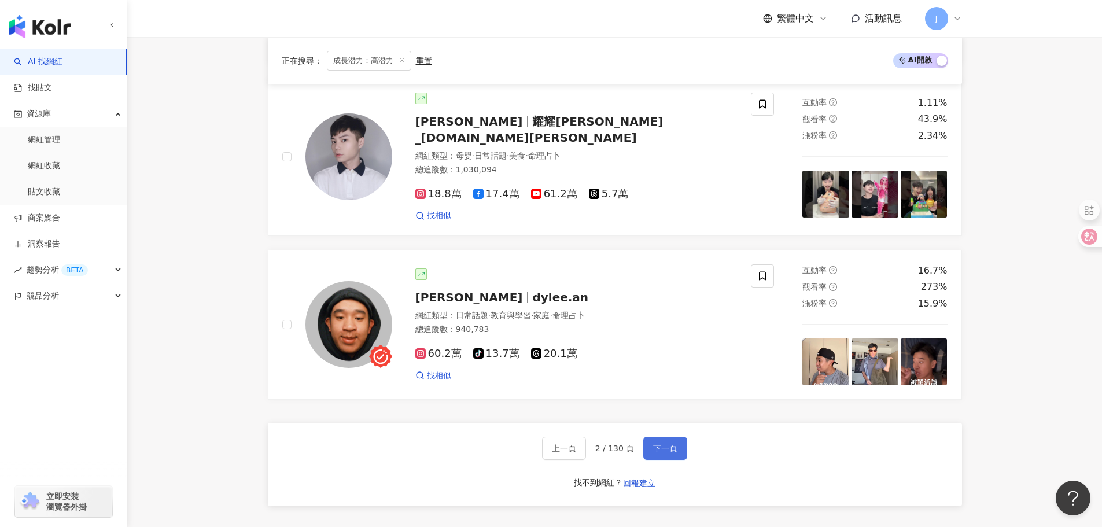
click at [666, 444] on span "下一頁" at bounding box center [665, 448] width 24 height 9
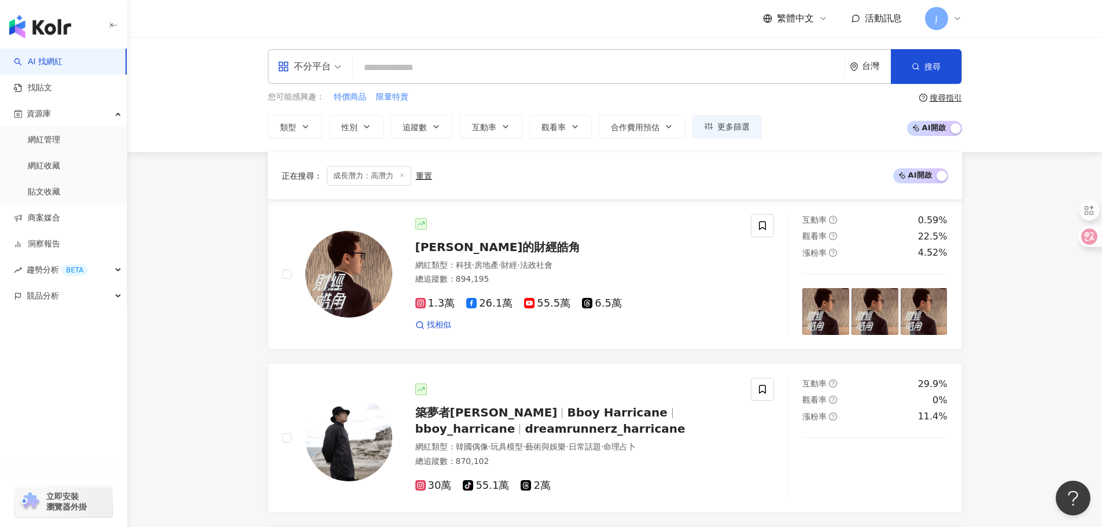
scroll to position [0, 0]
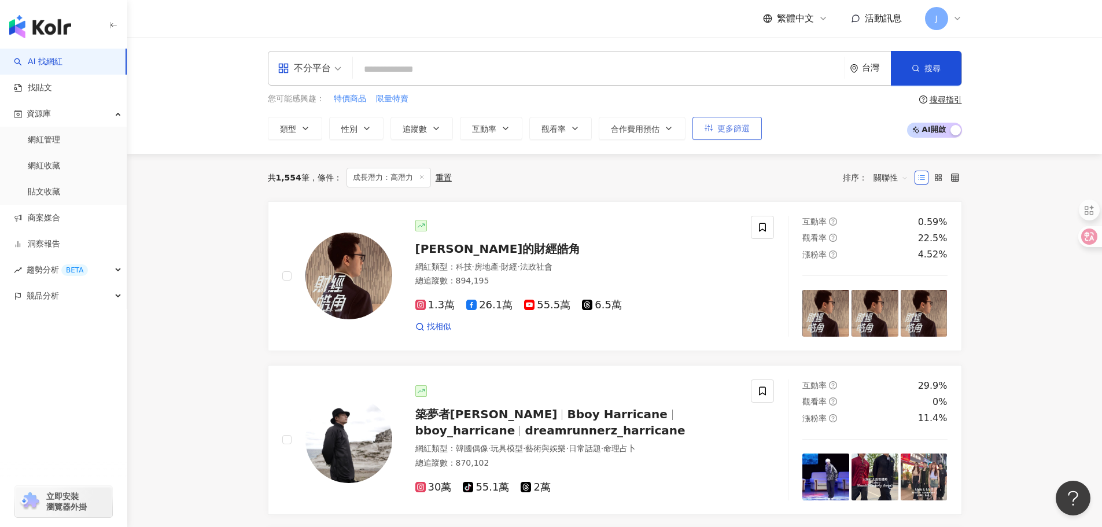
click at [719, 122] on button "更多篩選" at bounding box center [727, 128] width 69 height 23
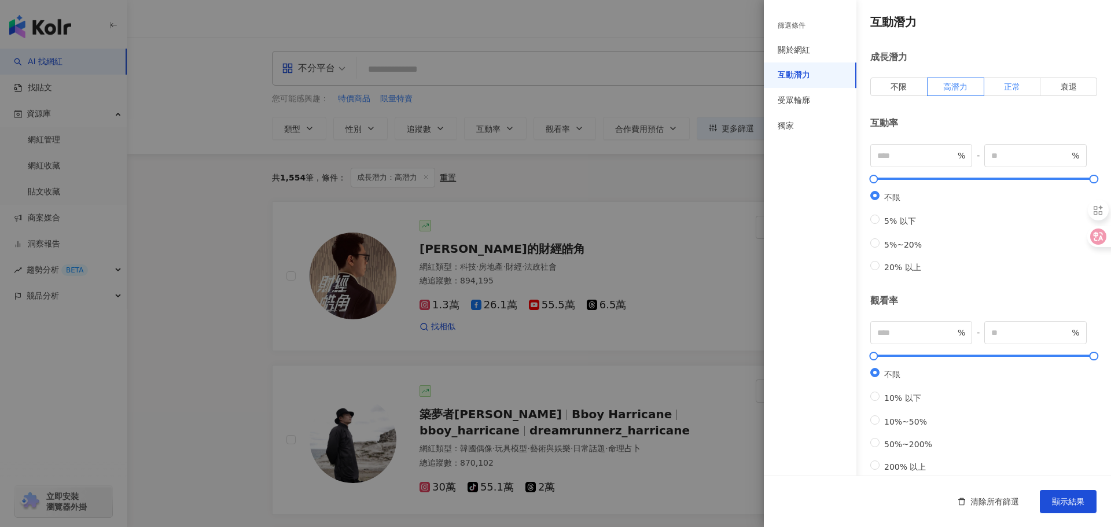
click at [1011, 86] on span "正常" at bounding box center [1012, 86] width 16 height 9
click at [949, 86] on span "高潛力" at bounding box center [955, 86] width 24 height 9
click at [965, 87] on span at bounding box center [956, 86] width 56 height 17
click at [1076, 501] on span "顯示結果" at bounding box center [1068, 501] width 32 height 9
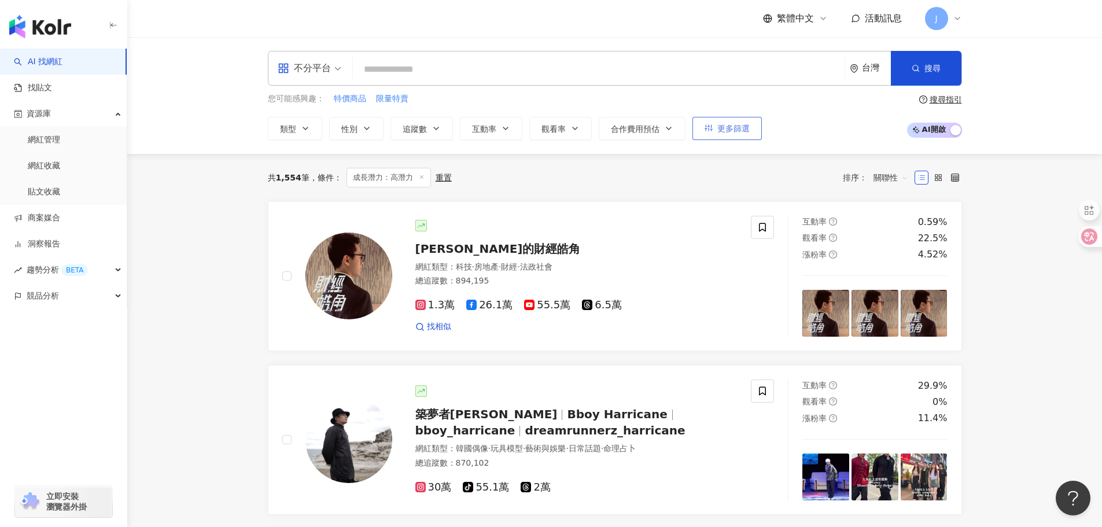
click at [721, 124] on span "更多篩選" at bounding box center [734, 128] width 32 height 9
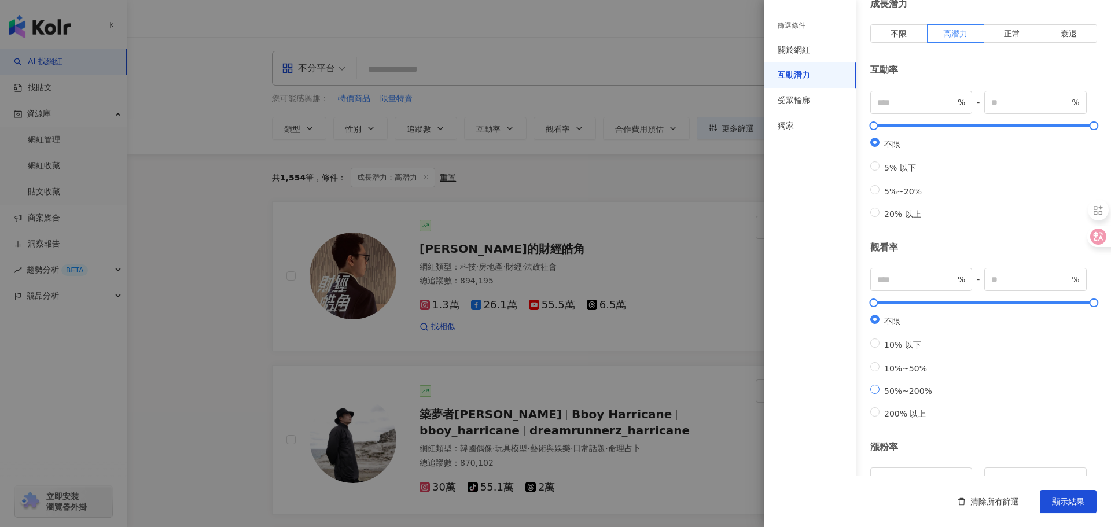
scroll to position [58, 0]
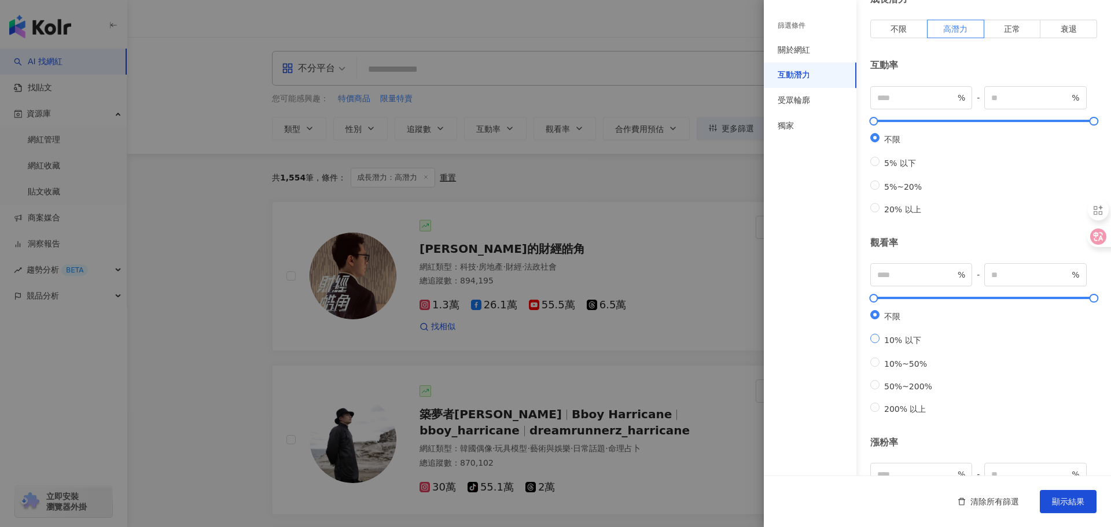
click at [889, 345] on span "10% 以下" at bounding box center [903, 340] width 46 height 9
type input "**"
click at [888, 321] on span "不限" at bounding box center [892, 316] width 25 height 9
click at [890, 345] on span "10% 以下" at bounding box center [903, 340] width 46 height 9
type input "**"
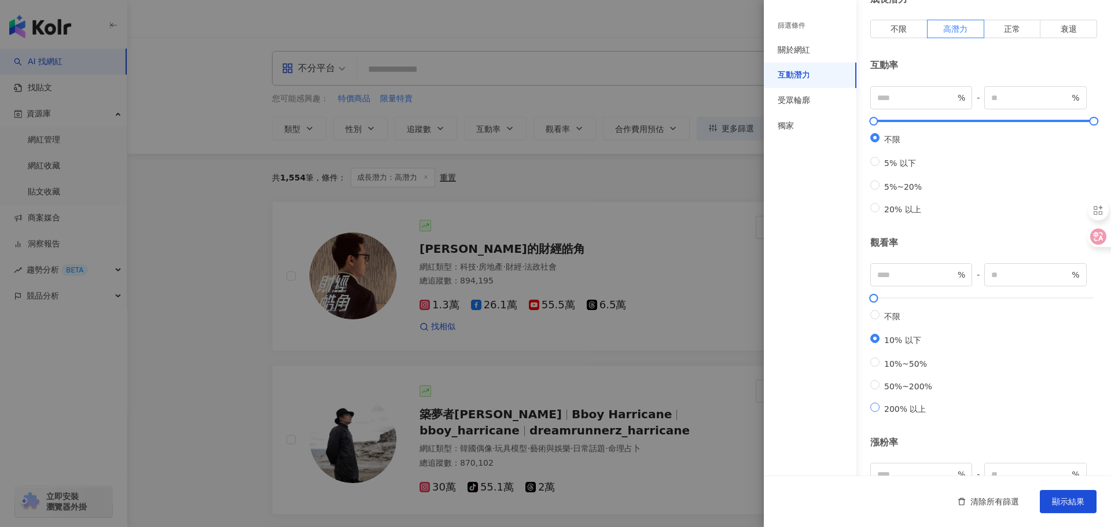
click at [905, 414] on span "200% 以上" at bounding box center [905, 408] width 51 height 9
type input "***"
click at [908, 214] on span "20% 以上" at bounding box center [903, 209] width 46 height 9
type input "**"
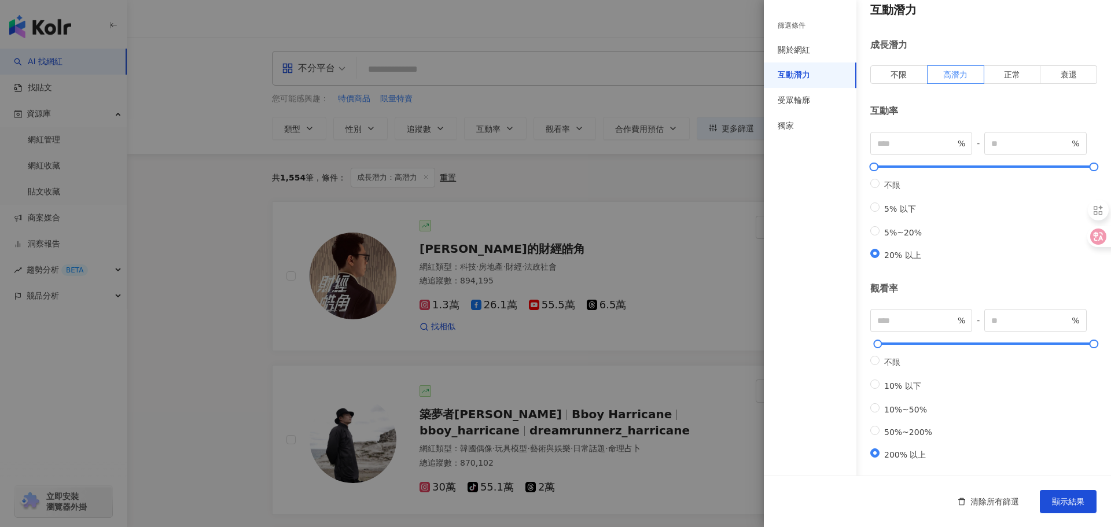
scroll to position [0, 0]
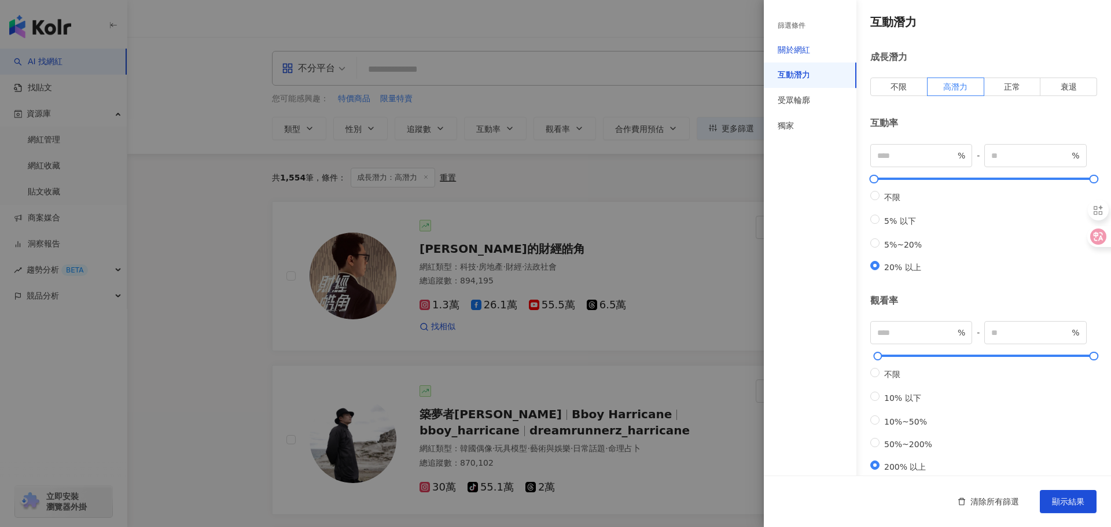
click at [790, 53] on div "關於網紅" at bounding box center [794, 51] width 32 height 12
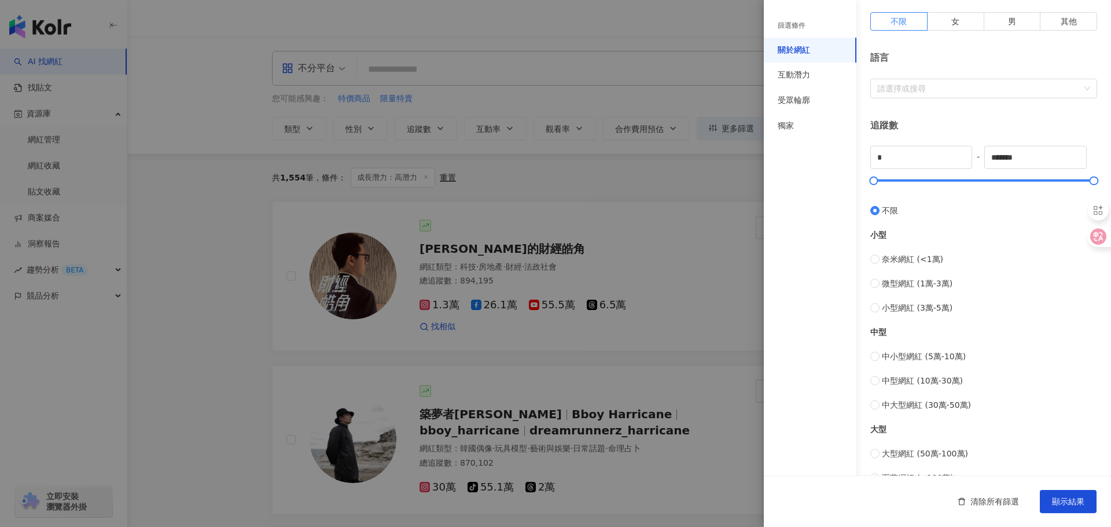
scroll to position [231, 0]
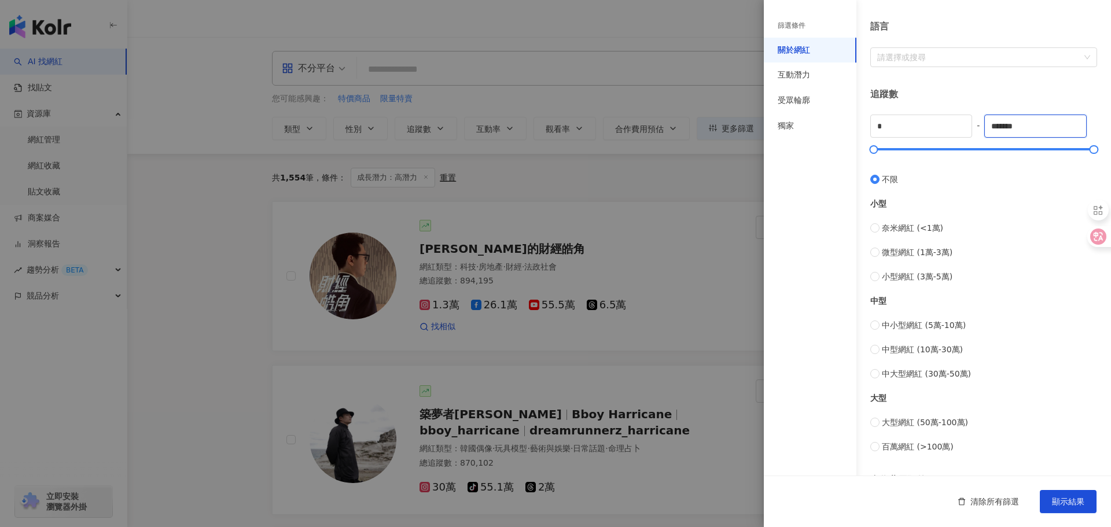
drag, startPoint x: 1027, startPoint y: 124, endPoint x: 969, endPoint y: 124, distance: 57.9
click at [969, 124] on div "* - ******* 不限 小型 奈米網紅 (<1萬) 微型網紅 (1萬-3萬) 小型網紅 (3萬-5萬) 中型 中小型網紅 (5萬-10萬) 中型網紅 (…" at bounding box center [983, 284] width 227 height 339
drag, startPoint x: 926, startPoint y: 129, endPoint x: 842, endPoint y: 123, distance: 84.7
click at [842, 123] on div "篩選條件 關於網紅 互動潛力 受眾輪廓 獨家 關於網紅 類型 ( 請選擇您想要的類型 ) 尚未選擇任何類型 國家/地區 台灣 性別 不限 女 男 其他 語言 …" at bounding box center [937, 206] width 347 height 874
drag, startPoint x: 1010, startPoint y: 127, endPoint x: 1023, endPoint y: 127, distance: 12.7
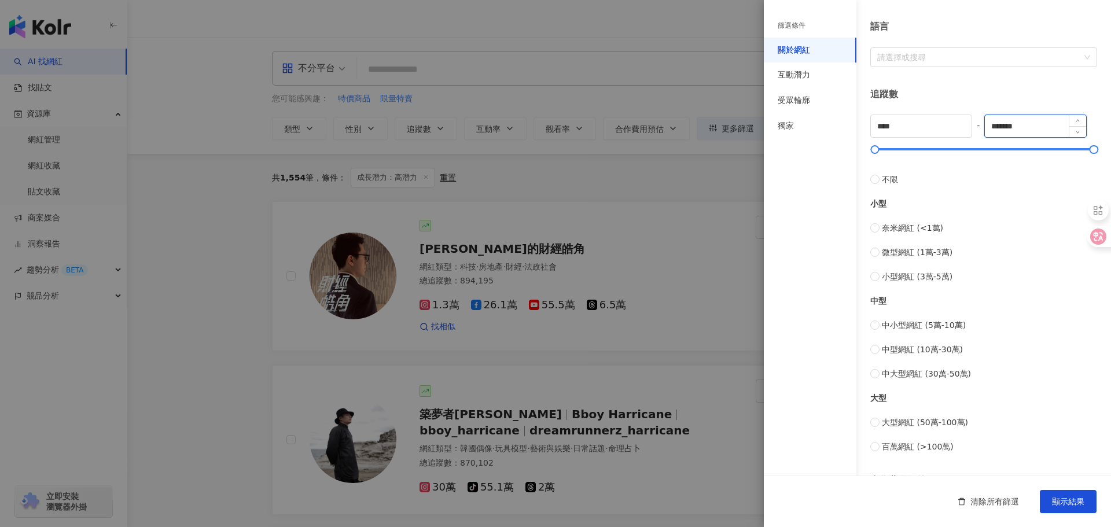
click at [1013, 127] on input "*******" at bounding box center [1035, 126] width 101 height 22
drag, startPoint x: 1035, startPoint y: 126, endPoint x: 885, endPoint y: 126, distance: 149.3
click at [885, 126] on div "**** - ******* 不限 小型 奈米網紅 (<1萬) 微型網紅 (1萬-3萬) 小型網紅 (3萬-5萬) 中型 中小型網紅 (5萬-10萬) 中型網…" at bounding box center [983, 284] width 227 height 339
drag, startPoint x: 898, startPoint y: 124, endPoint x: 854, endPoint y: 124, distance: 44.0
click at [854, 124] on div "篩選條件 關於網紅 互動潛力 受眾輪廓 獨家 關於網紅 類型 ( 請選擇您想要的類型 ) 尚未選擇任何類型 國家/地區 台灣 性別 不限 女 男 其他 語言 …" at bounding box center [937, 206] width 347 height 874
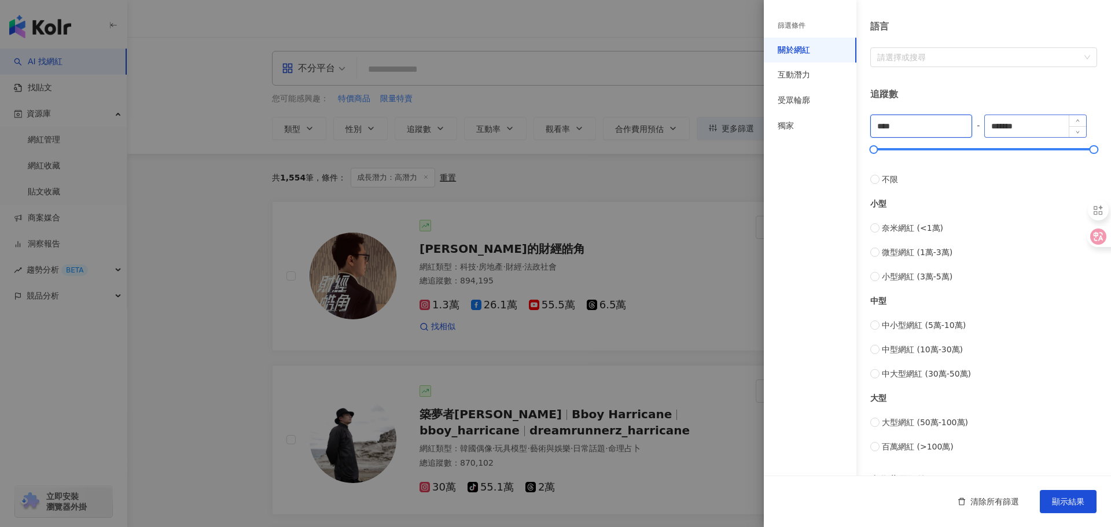
type input "****"
drag, startPoint x: 1022, startPoint y: 124, endPoint x: 962, endPoint y: 122, distance: 59.6
click at [962, 122] on div "**** - ******* 不限 小型 奈米網紅 (<1萬) 微型網紅 (1萬-3萬) 小型網紅 (3萬-5萬) 中型 中小型網紅 (5萬-10萬) 中型網…" at bounding box center [983, 284] width 227 height 339
type input "*"
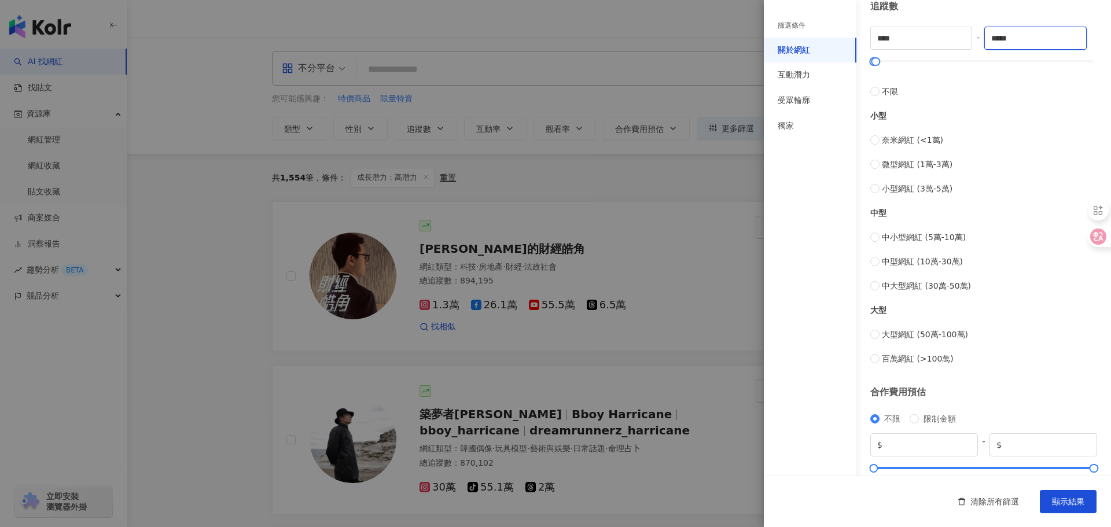
scroll to position [347, 0]
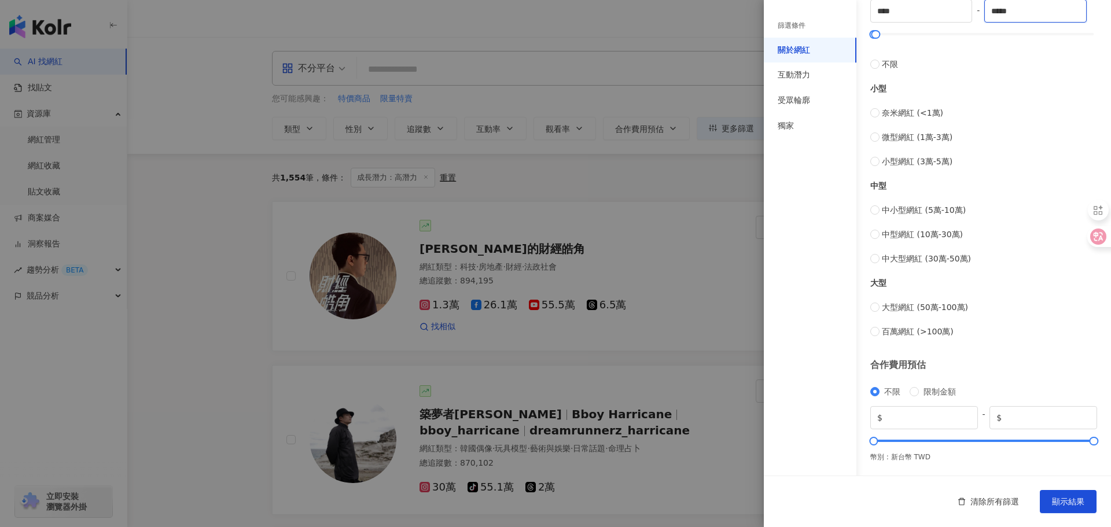
type input "*****"
click at [800, 23] on div "篩選條件" at bounding box center [792, 26] width 28 height 10
click at [804, 81] on div "互動潛力" at bounding box center [810, 74] width 93 height 25
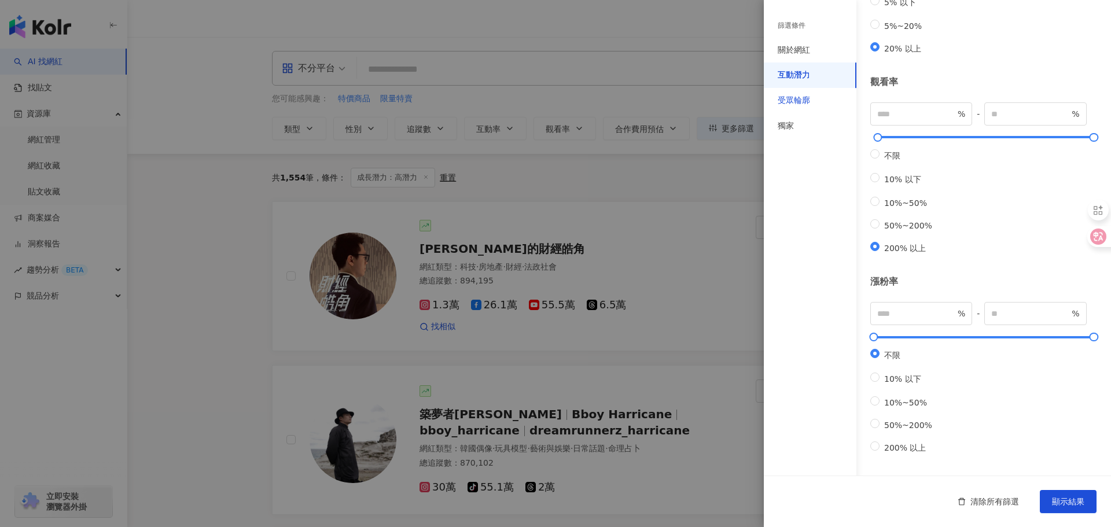
click at [803, 101] on div "受眾輪廓" at bounding box center [794, 101] width 32 height 12
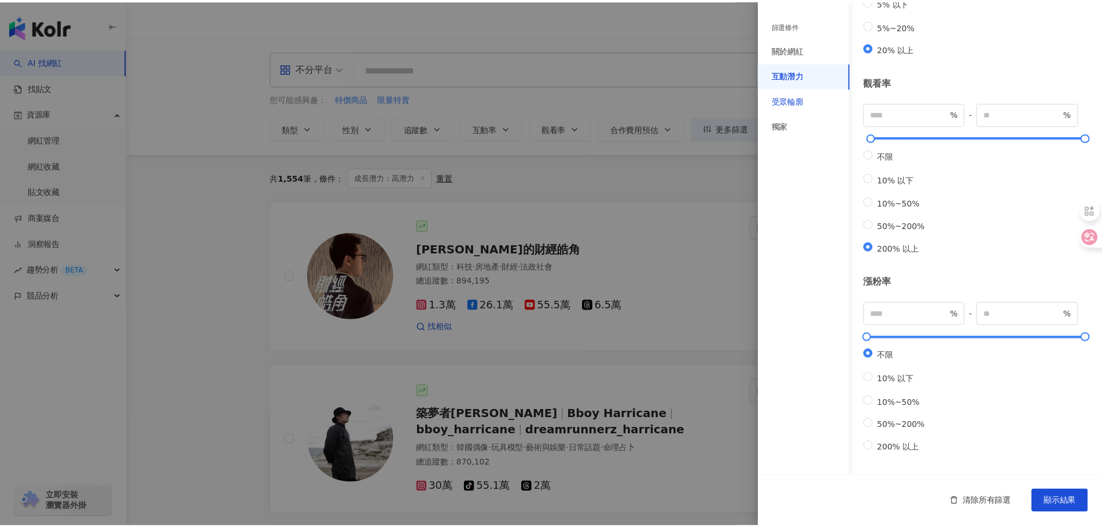
scroll to position [35, 0]
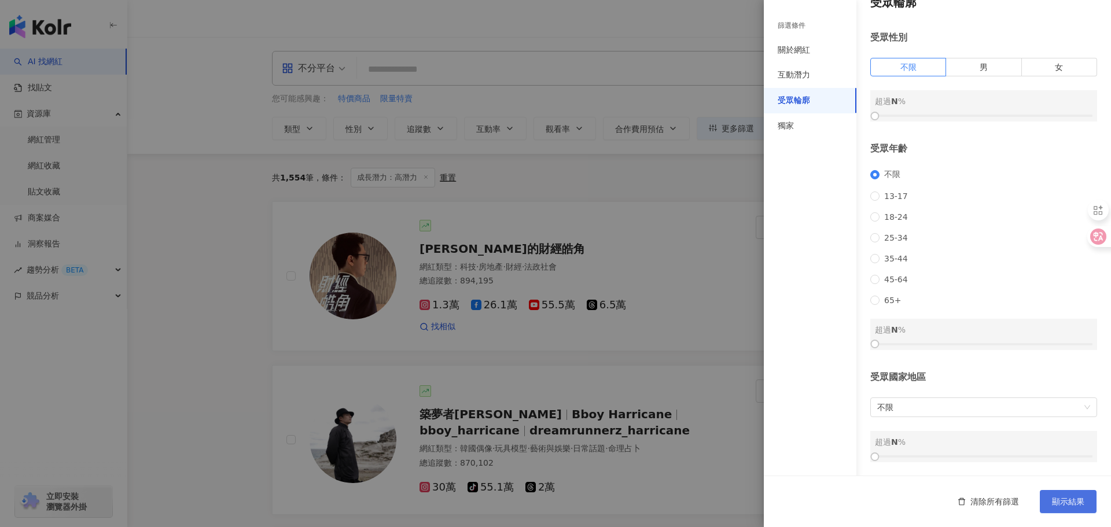
click at [1063, 499] on span "顯示結果" at bounding box center [1068, 501] width 32 height 9
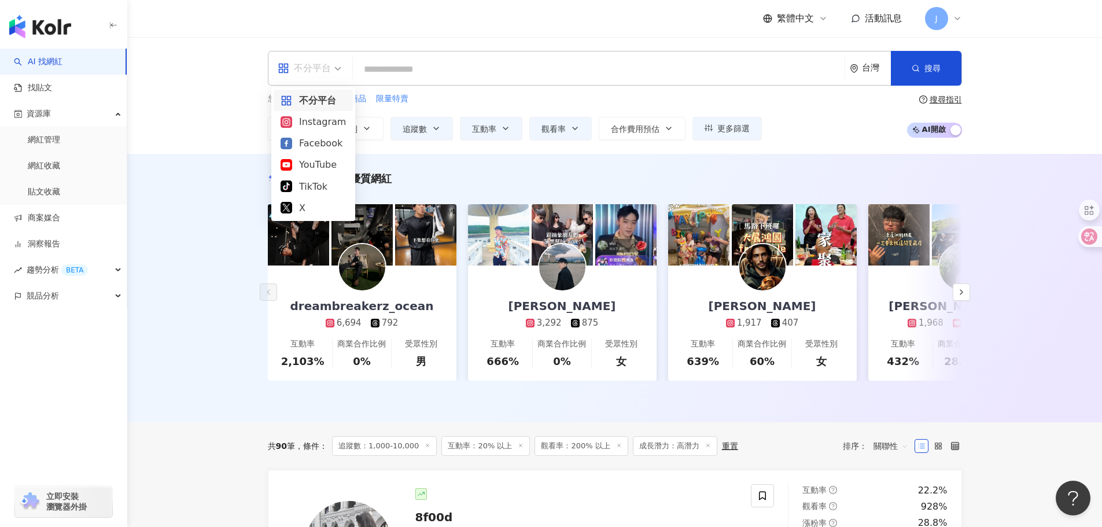
click at [332, 75] on span "不分平台" at bounding box center [310, 68] width 64 height 19
click at [321, 120] on div "Instagram" at bounding box center [313, 122] width 65 height 14
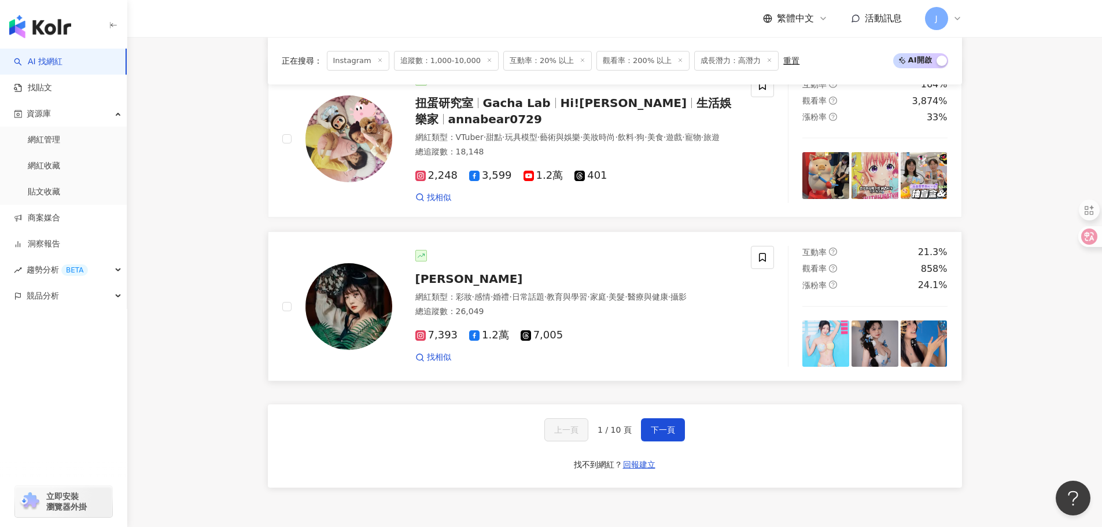
scroll to position [2083, 0]
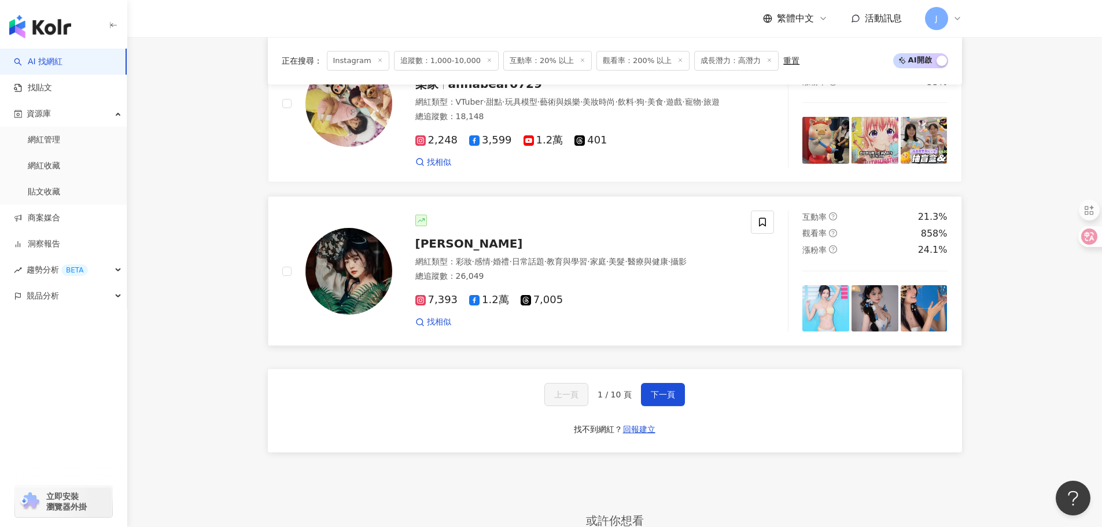
click at [438, 251] on span "Gina彩妝" at bounding box center [469, 244] width 108 height 14
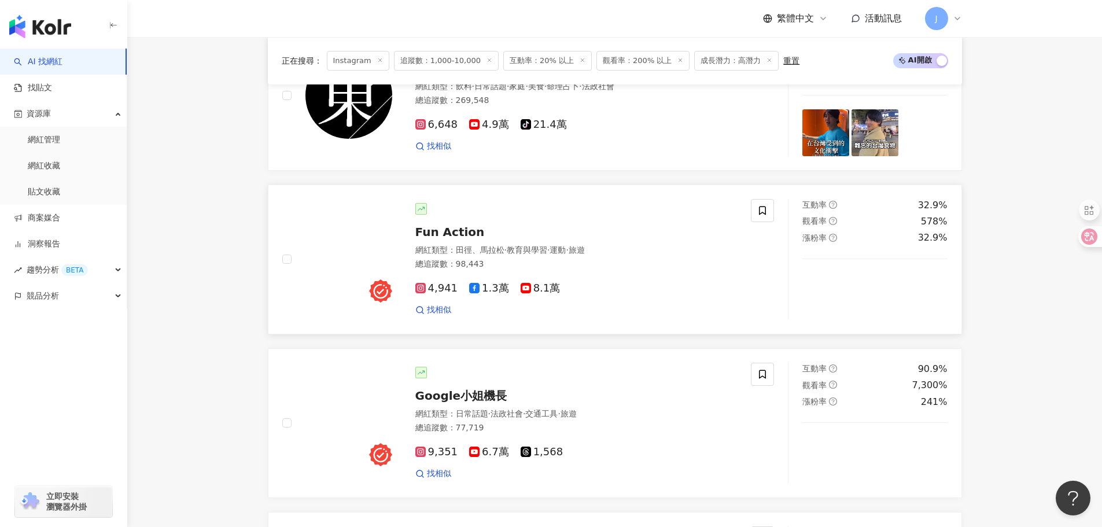
scroll to position [463, 0]
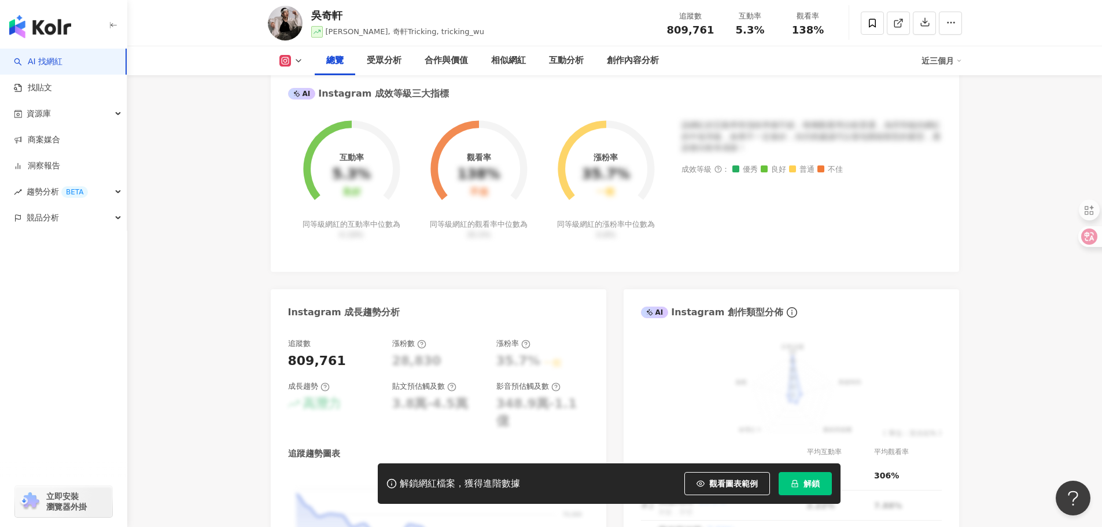
scroll to position [174, 0]
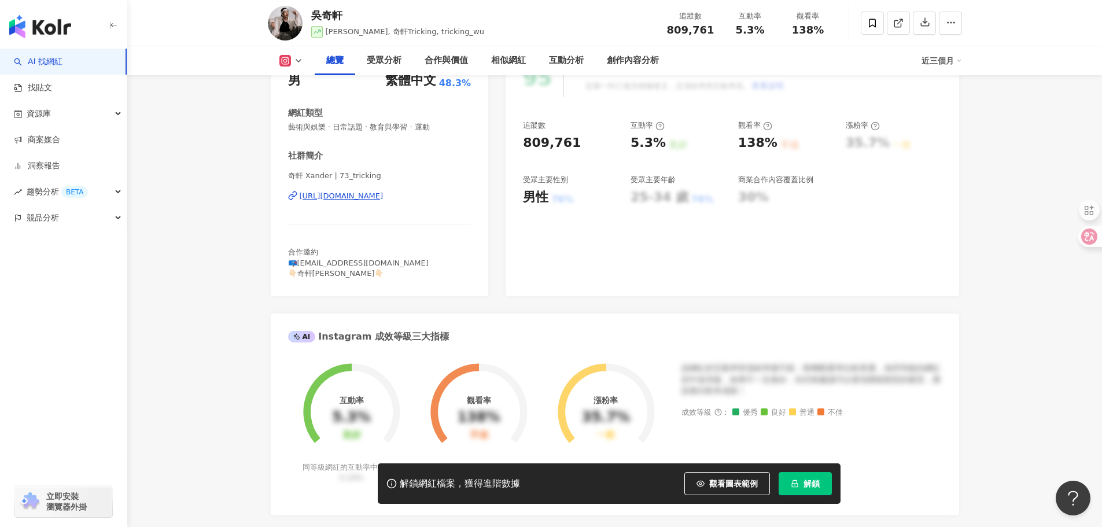
click at [365, 198] on div "https://www.instagram.com/73_tricking/" at bounding box center [342, 196] width 84 height 10
drag, startPoint x: 300, startPoint y: 189, endPoint x: 960, endPoint y: 279, distance: 665.8
click at [463, 202] on div "奇軒 Xander | 73_tricking https://www.instagram.com/73_tricking/" at bounding box center [379, 205] width 183 height 68
copy div "https://www.instagram.com/73_tricking/"
click at [386, 62] on div "受眾分析" at bounding box center [384, 61] width 35 height 14
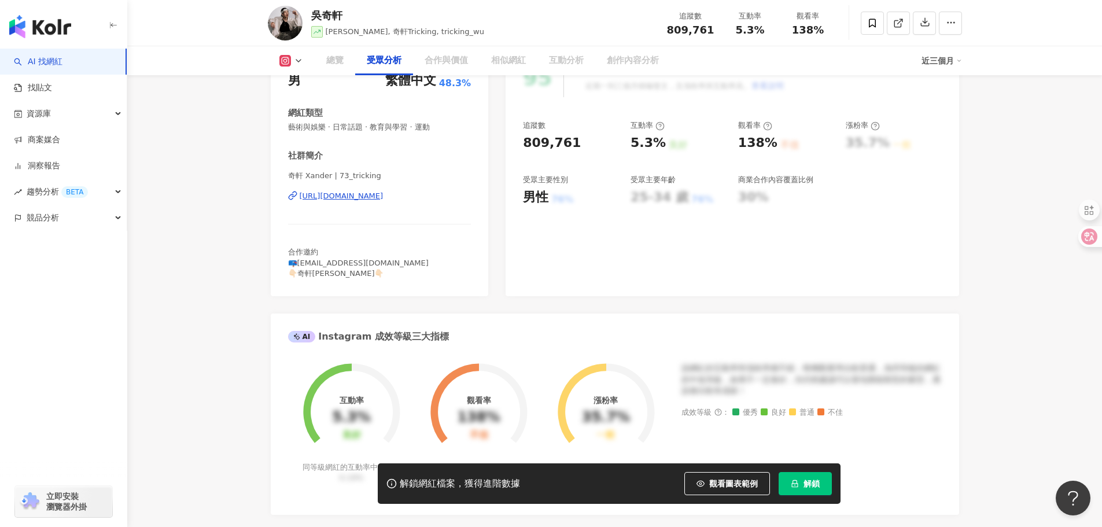
scroll to position [978, 0]
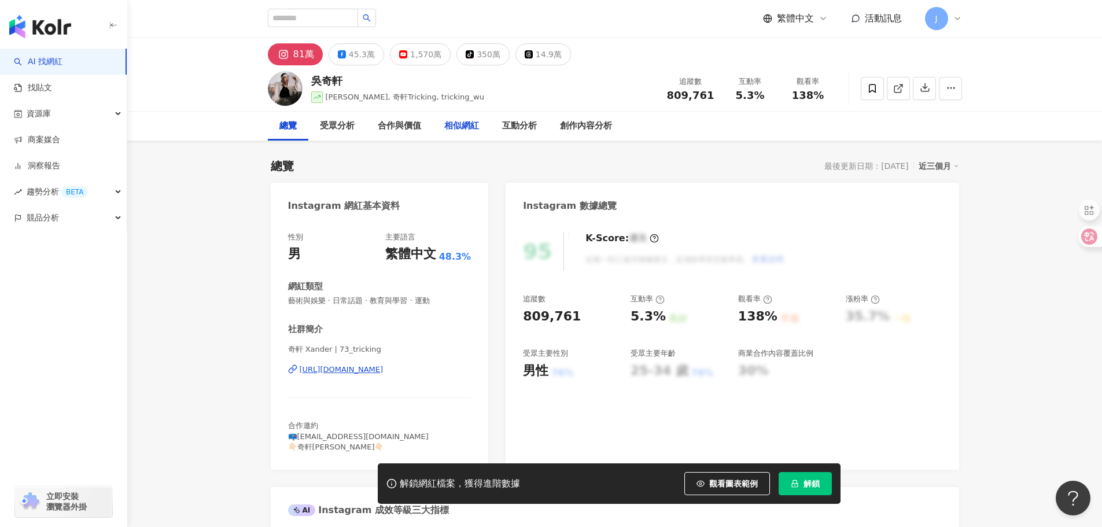
click at [465, 130] on div "相似網紅" at bounding box center [461, 126] width 35 height 14
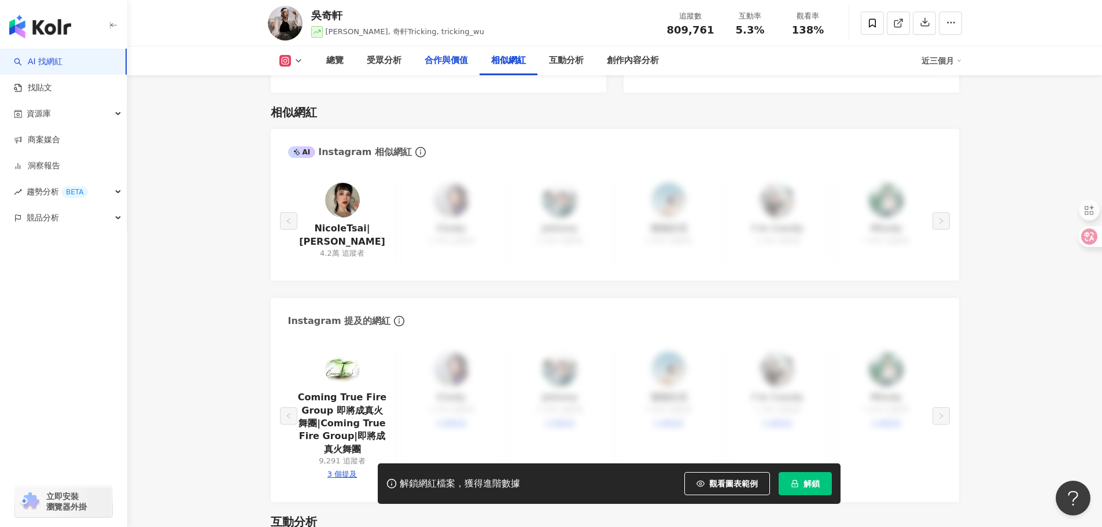
click at [450, 63] on div "合作與價值" at bounding box center [446, 61] width 43 height 14
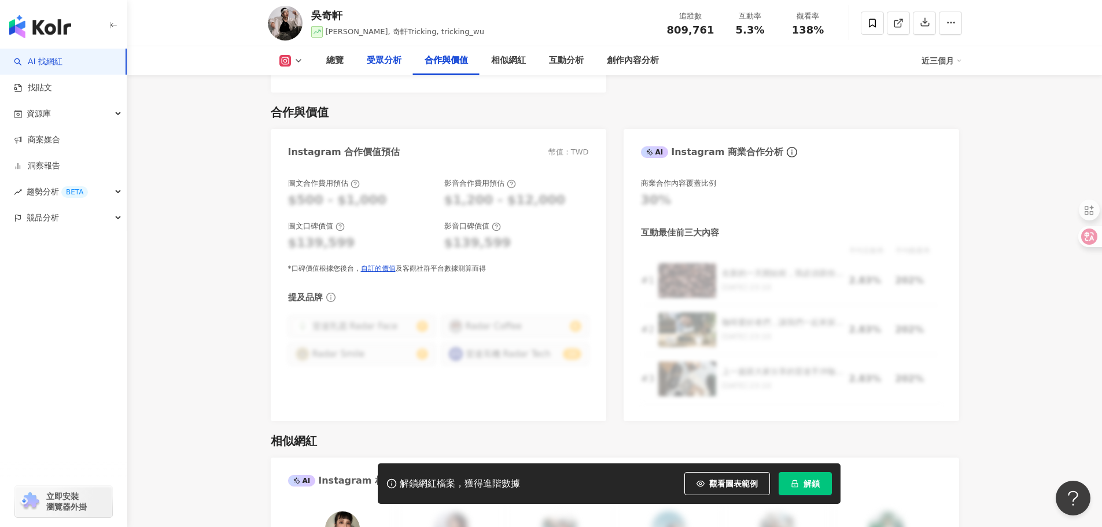
click at [389, 63] on div "受眾分析" at bounding box center [384, 61] width 35 height 14
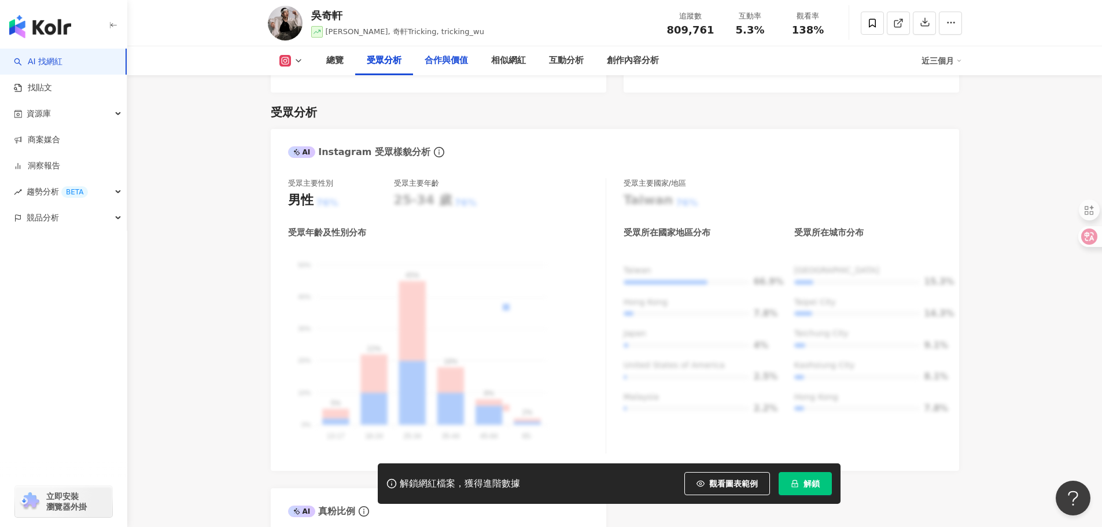
click at [436, 64] on div "合作與價值" at bounding box center [446, 61] width 43 height 14
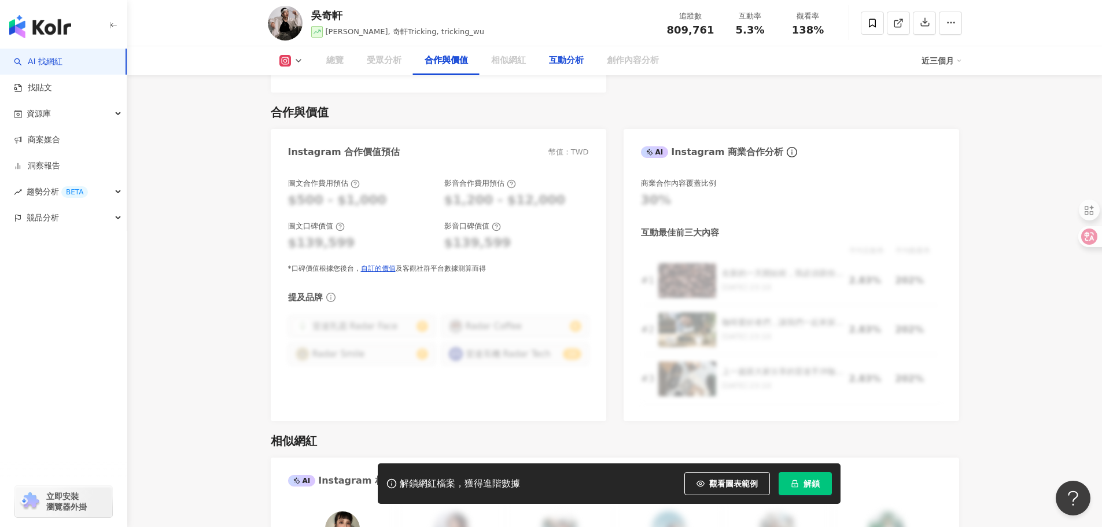
click at [555, 63] on div "互動分析" at bounding box center [566, 61] width 35 height 14
click at [554, 61] on div "互動分析" at bounding box center [566, 61] width 35 height 14
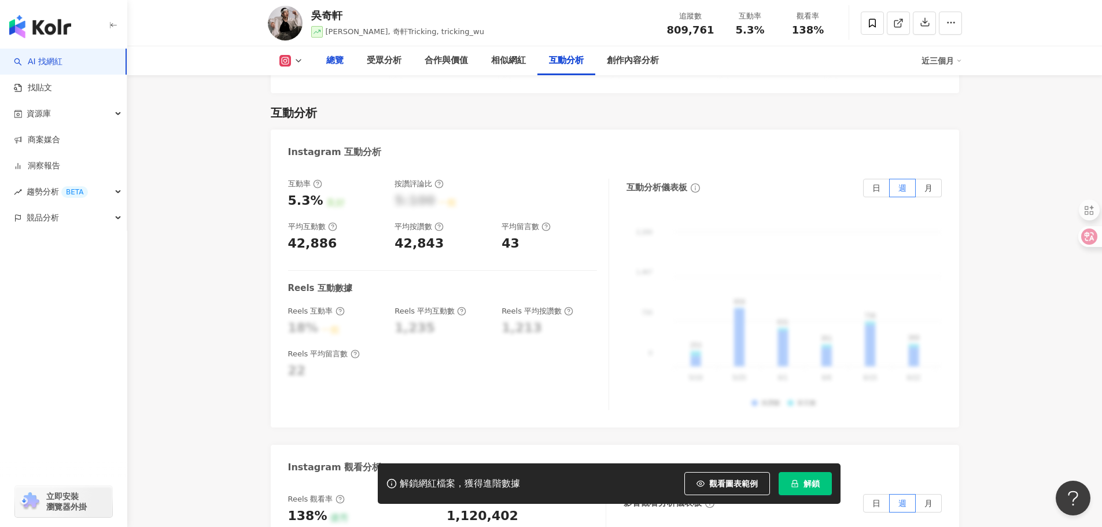
click at [336, 58] on div "總覽" at bounding box center [334, 61] width 17 height 14
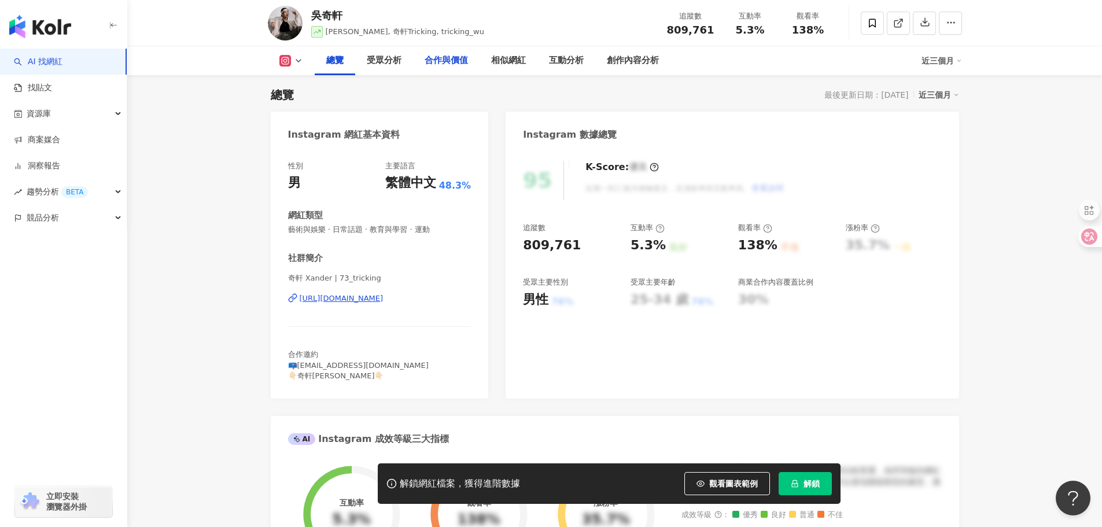
click at [451, 67] on div "合作與價值" at bounding box center [446, 61] width 43 height 14
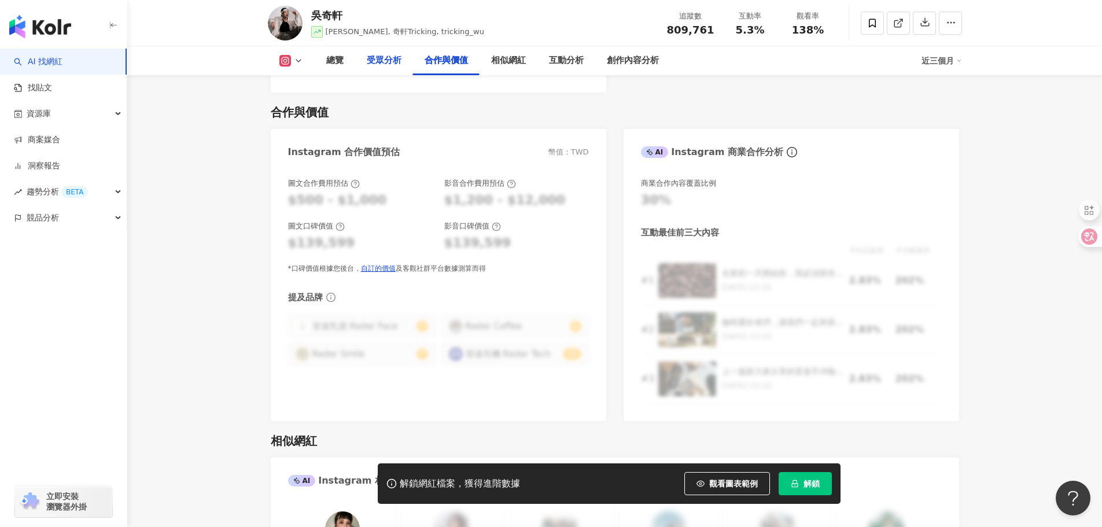
click at [392, 67] on div "受眾分析" at bounding box center [384, 61] width 35 height 14
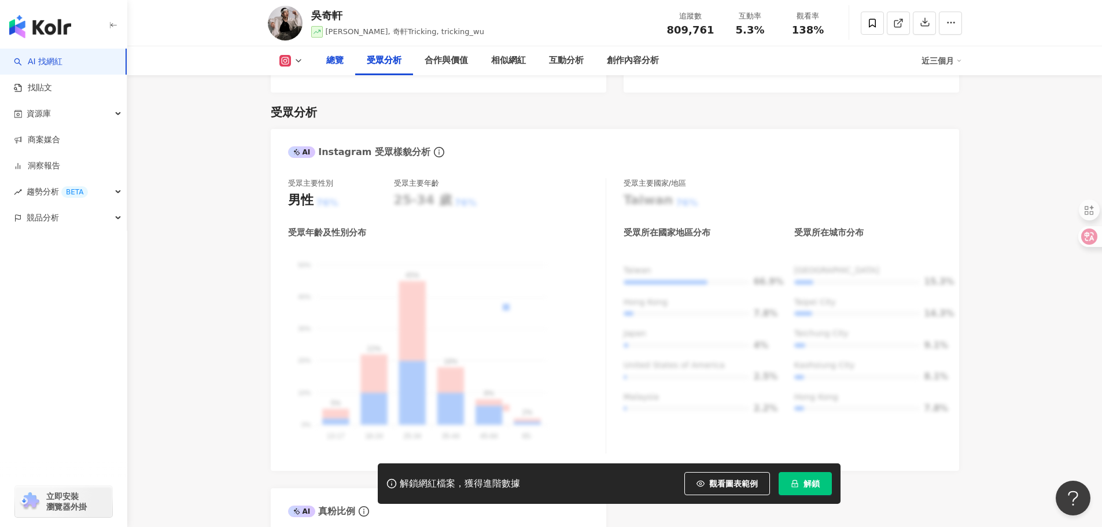
click at [345, 64] on div "總覽" at bounding box center [335, 60] width 41 height 29
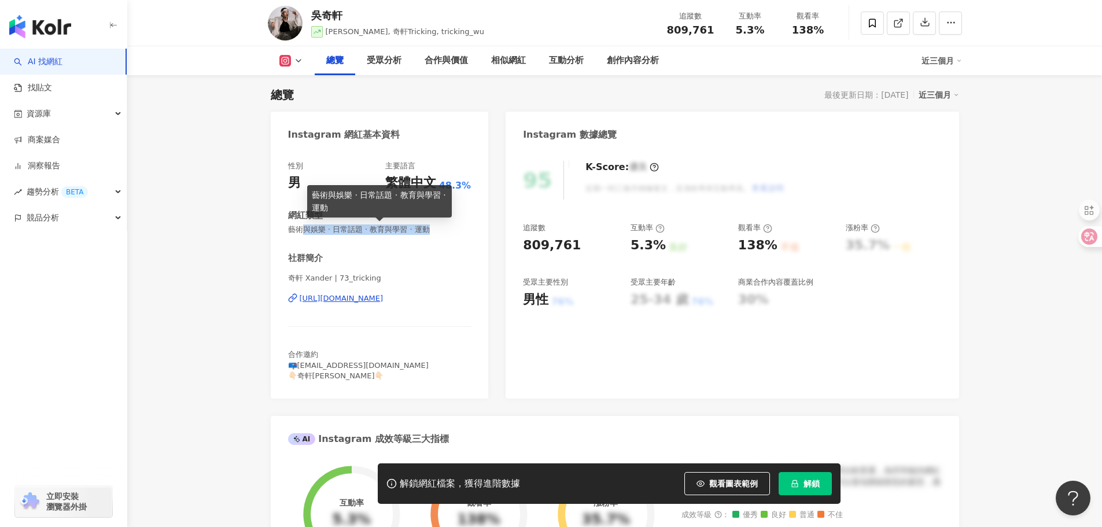
drag, startPoint x: 300, startPoint y: 226, endPoint x: 447, endPoint y: 231, distance: 146.5
click at [453, 229] on span "藝術與娛樂 · 日常話題 · 教育與學習 · 運動" at bounding box center [379, 230] width 183 height 10
click at [447, 231] on span "藝術與娛樂 · 日常話題 · 教育與學習 · 運動" at bounding box center [379, 230] width 183 height 10
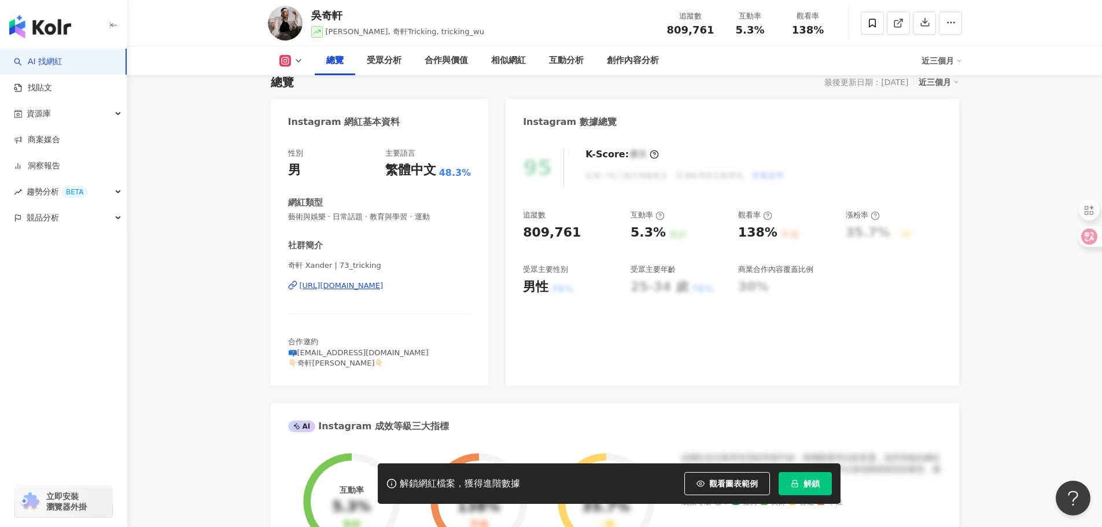
scroll to position [0, 0]
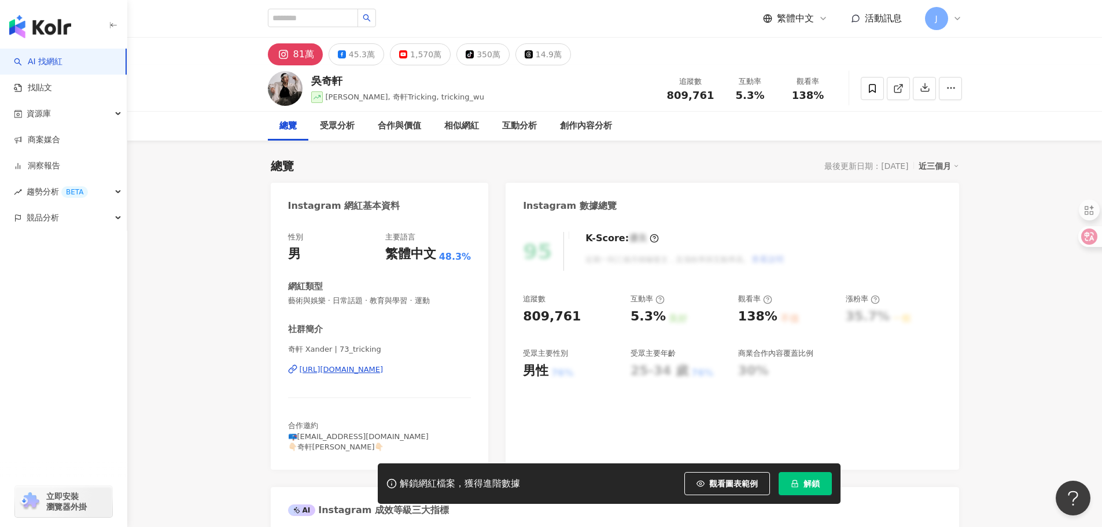
click at [957, 15] on icon at bounding box center [957, 18] width 9 height 9
drag, startPoint x: 794, startPoint y: 201, endPoint x: 617, endPoint y: 191, distance: 176.8
click at [793, 200] on div "Instagram 數據總覽" at bounding box center [732, 202] width 453 height 38
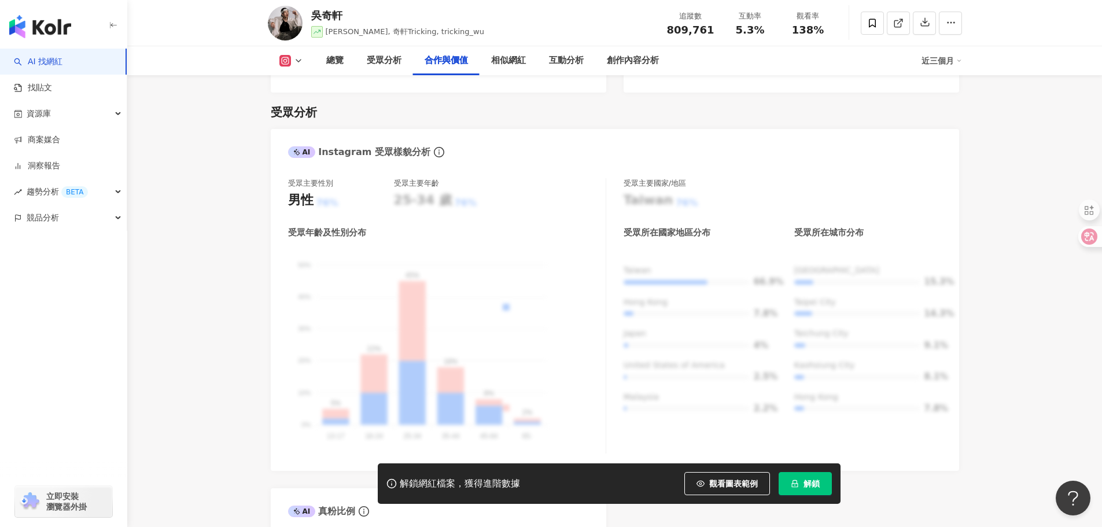
scroll to position [1557, 0]
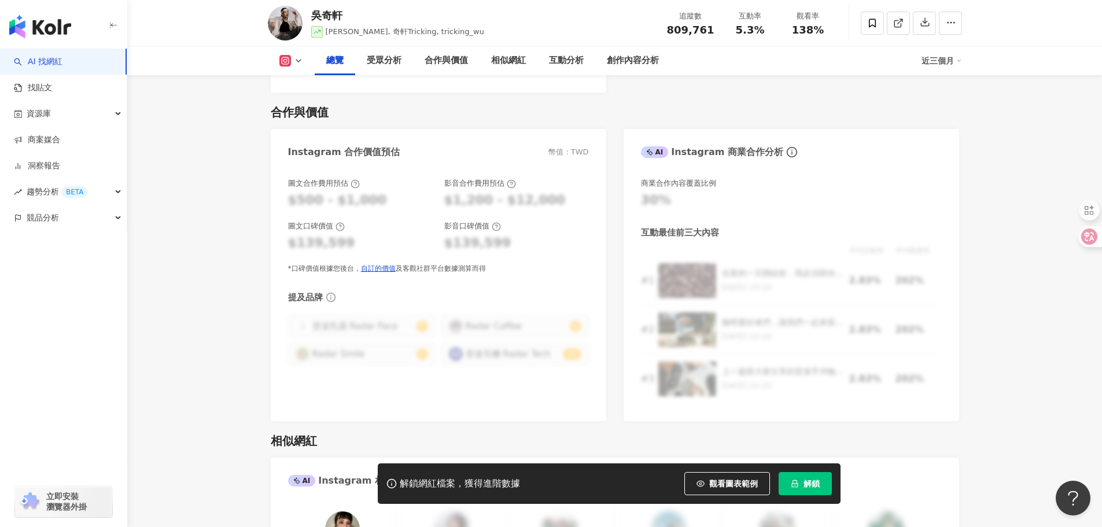
scroll to position [71, 0]
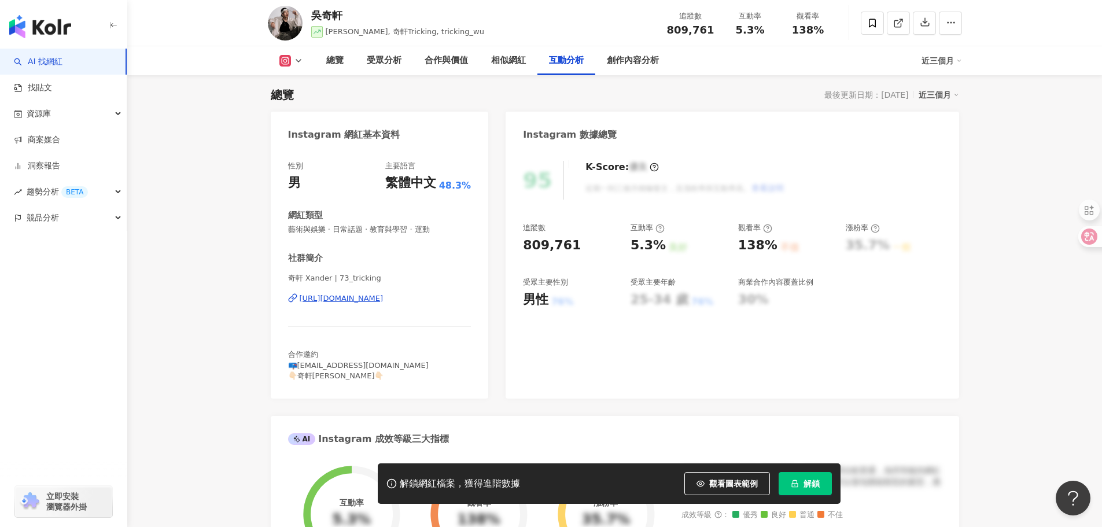
scroll to position [2294, 0]
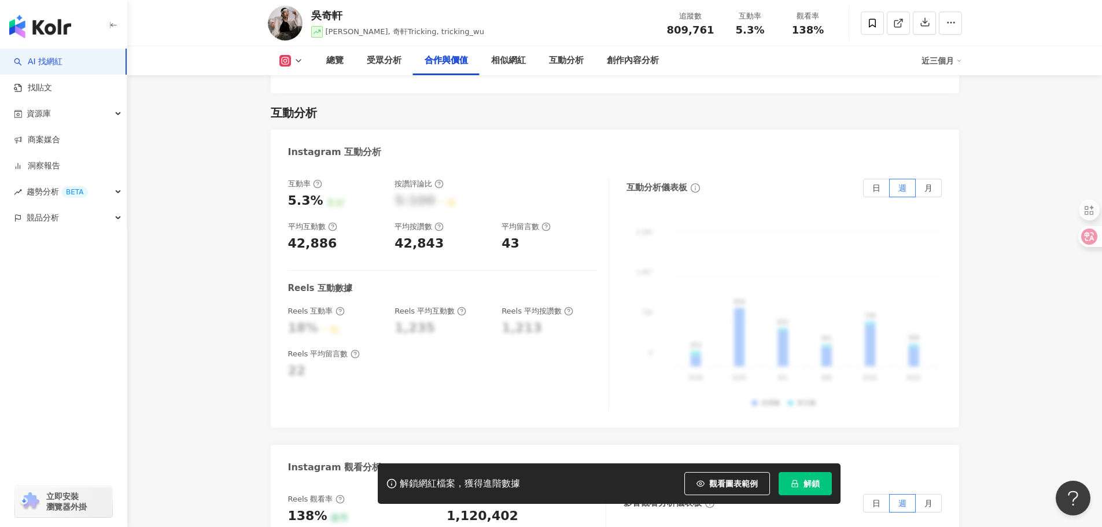
scroll to position [1557, 0]
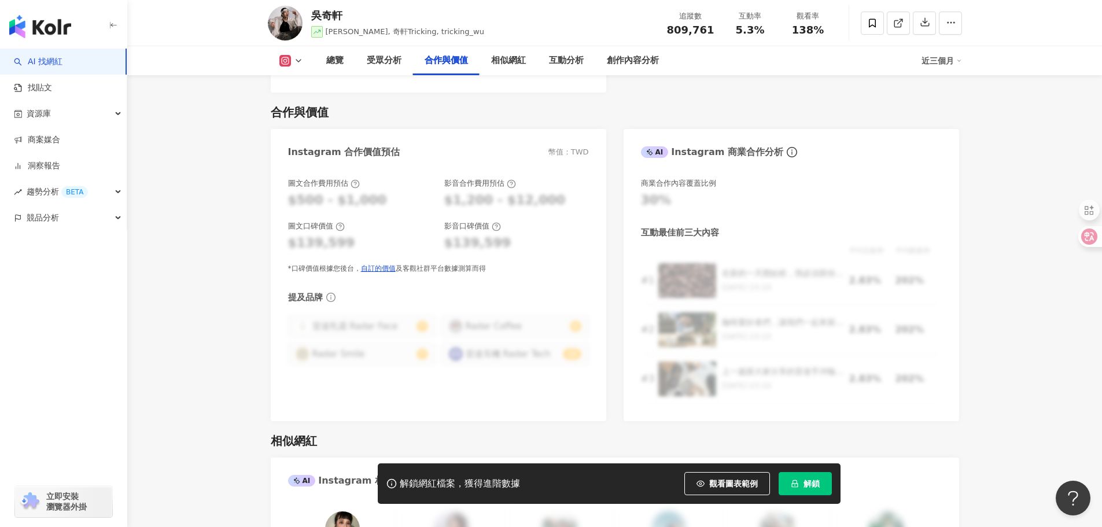
scroll to position [1885, 0]
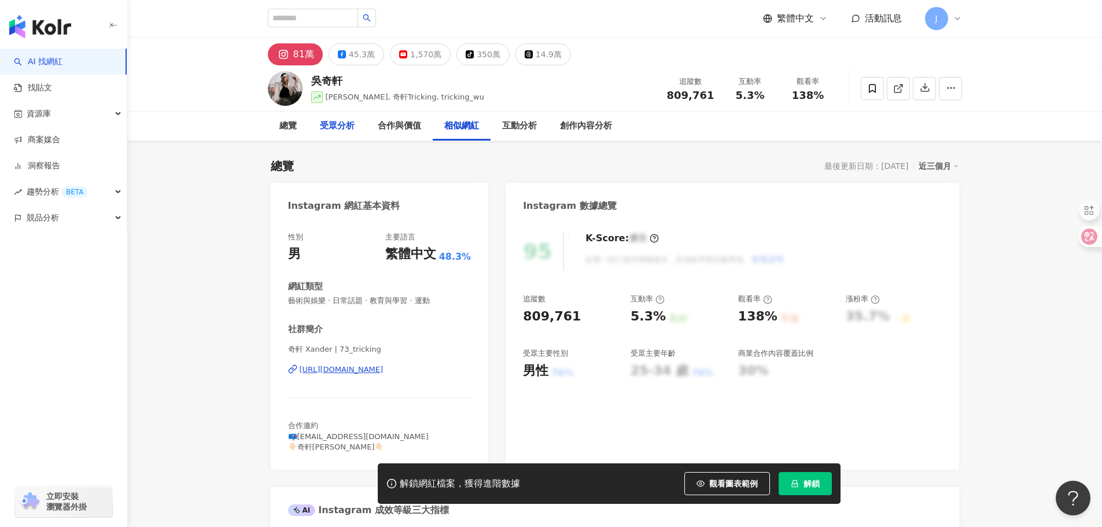
click at [330, 124] on div "受眾分析" at bounding box center [337, 126] width 35 height 14
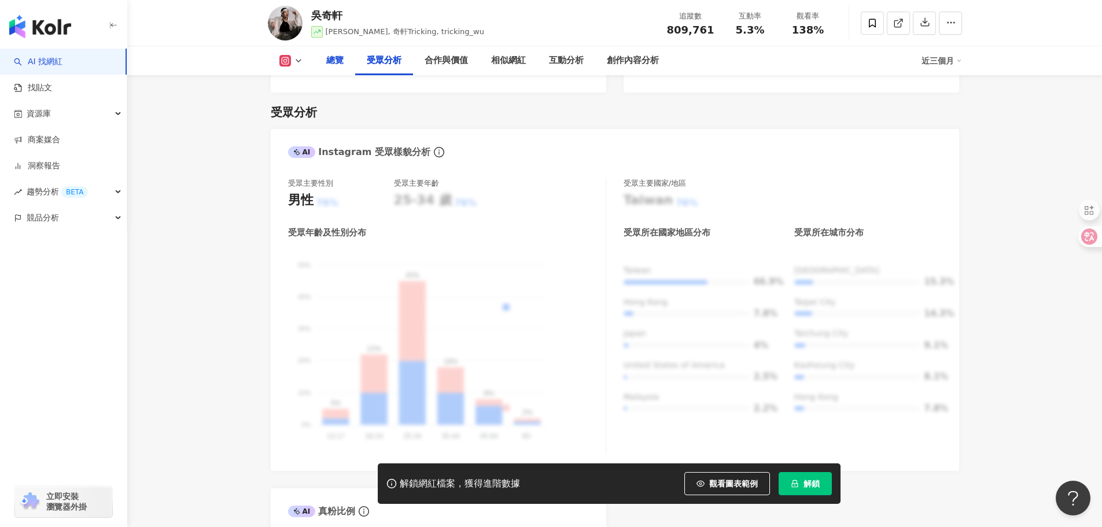
click at [331, 62] on div "總覽" at bounding box center [334, 61] width 17 height 14
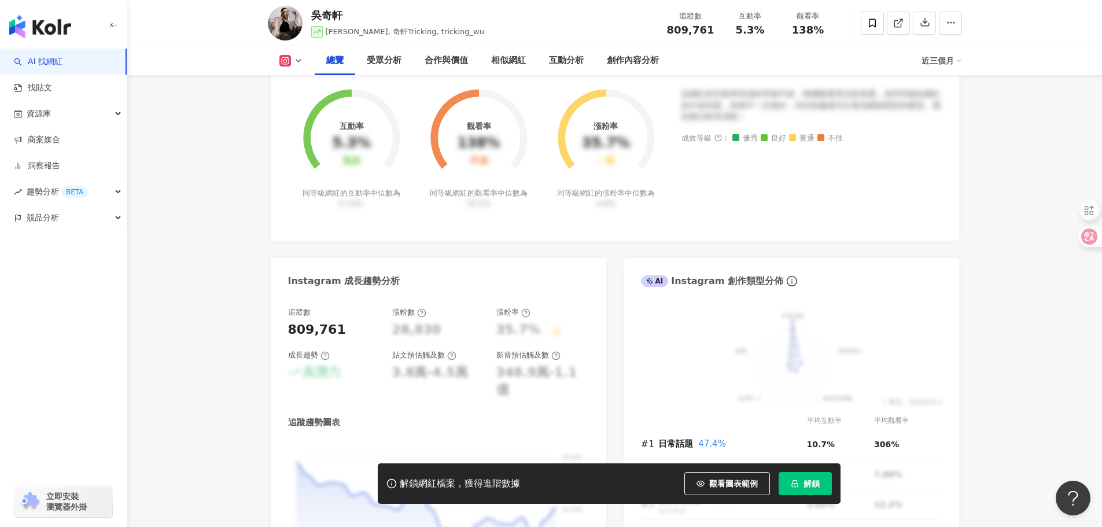
scroll to position [534, 0]
